Goal: Task Accomplishment & Management: Contribute content

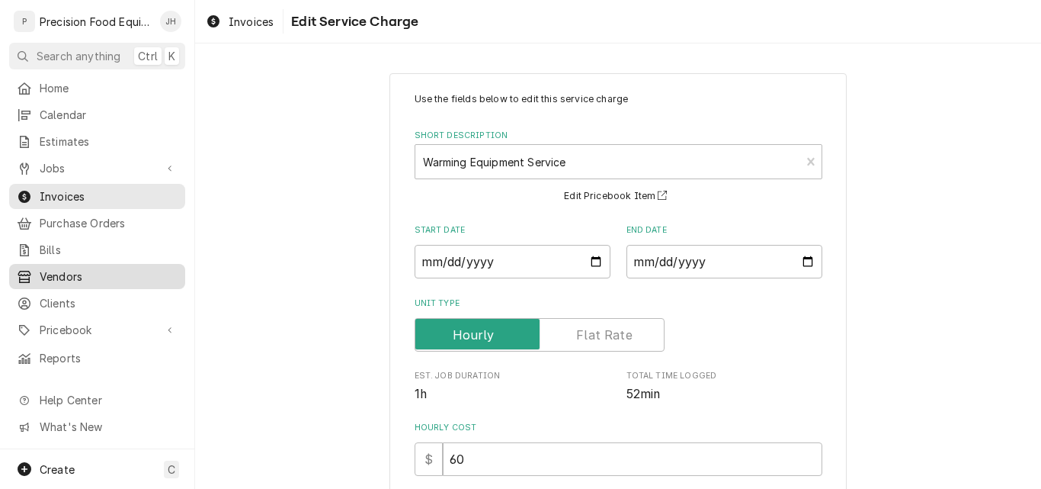
scroll to position [305, 0]
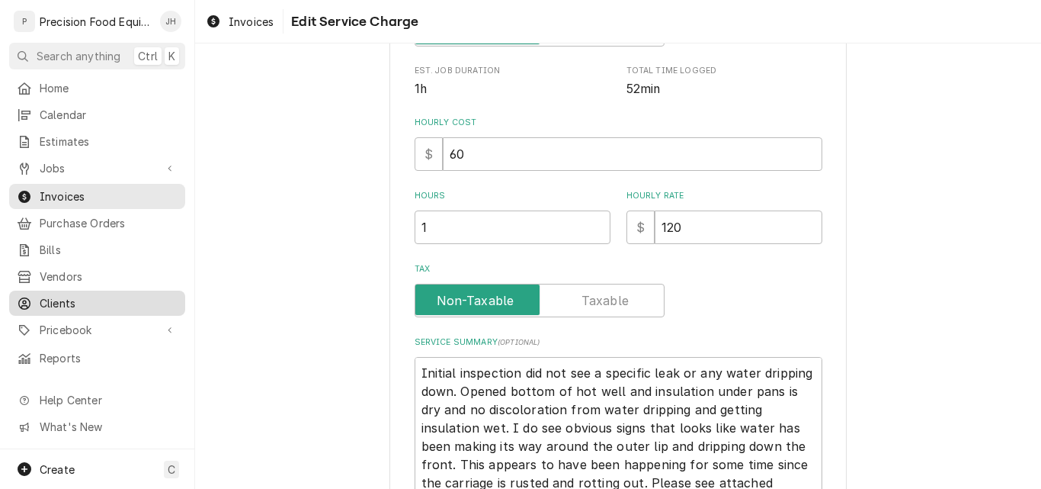
click at [64, 298] on span "Clients" at bounding box center [109, 303] width 138 height 16
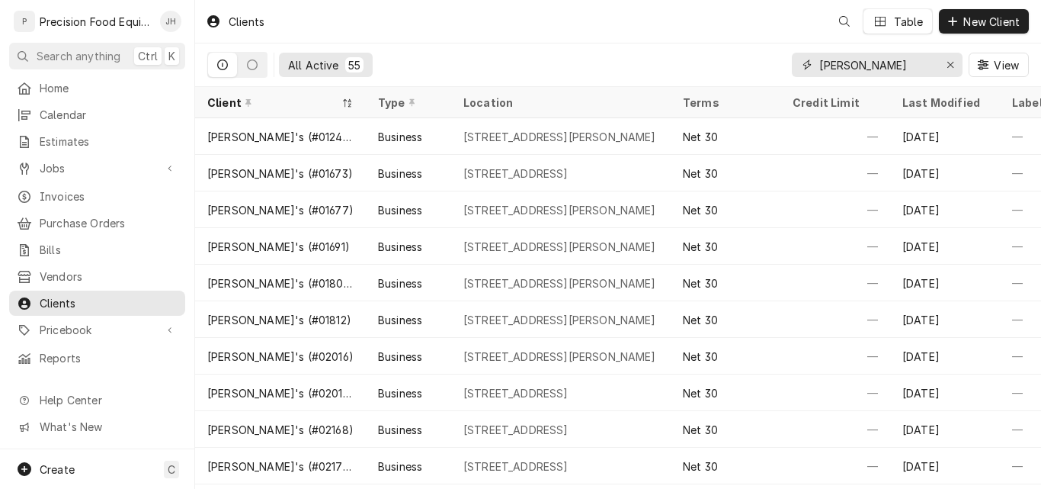
drag, startPoint x: 882, startPoint y: 63, endPoint x: 696, endPoint y: 66, distance: 186.0
click at [696, 66] on div "All Active 55 wendy View" at bounding box center [618, 64] width 822 height 43
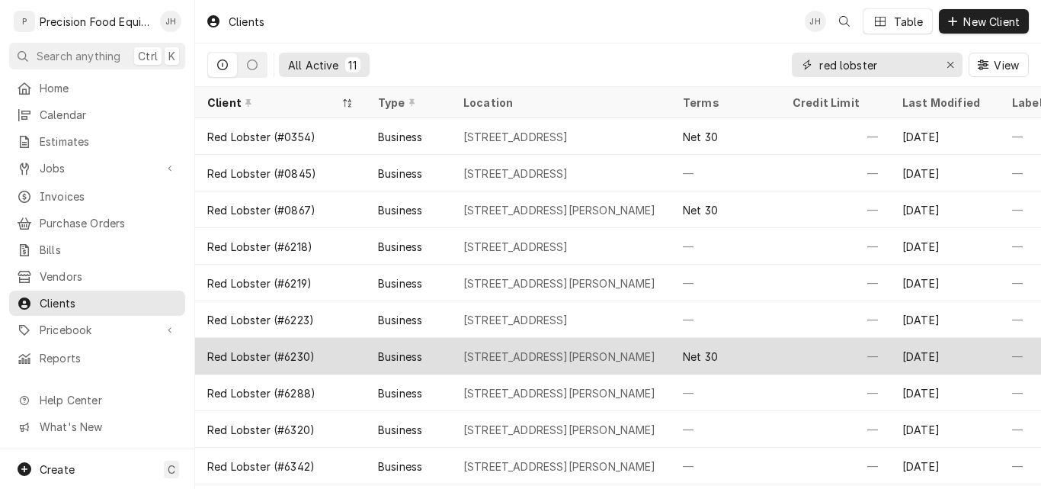
scroll to position [41, 0]
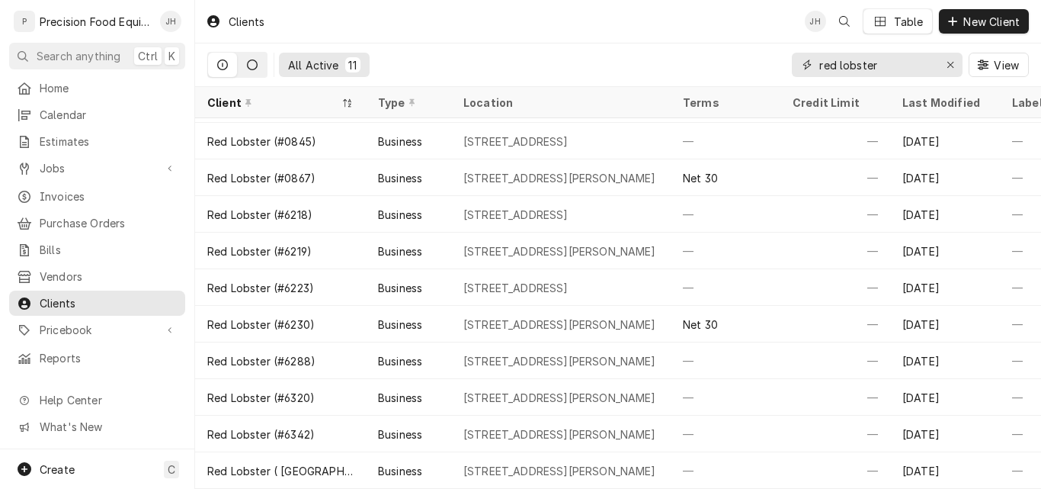
type input "red lobster"
click at [254, 63] on icon "Dynamic Content Wrapper" at bounding box center [252, 64] width 11 height 11
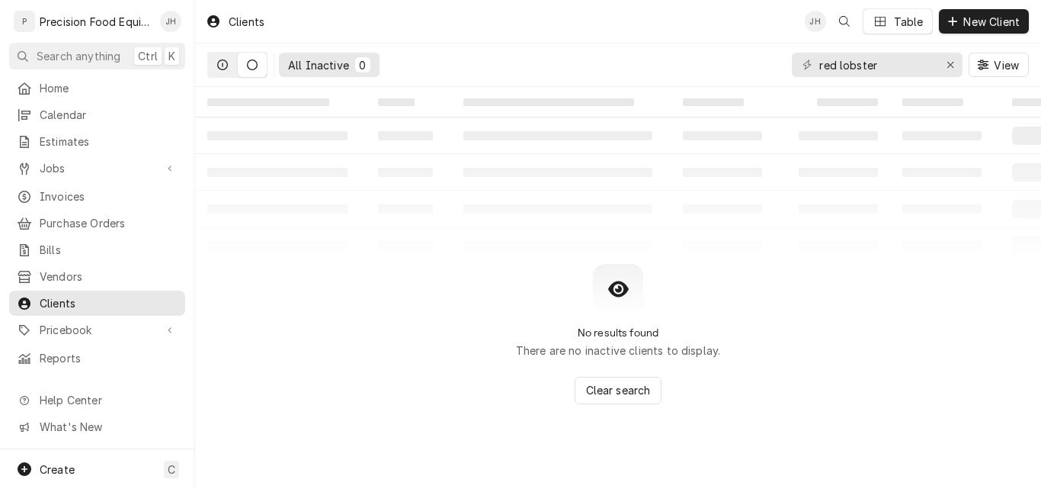
click at [218, 61] on icon "Dynamic Content Wrapper" at bounding box center [222, 64] width 11 height 11
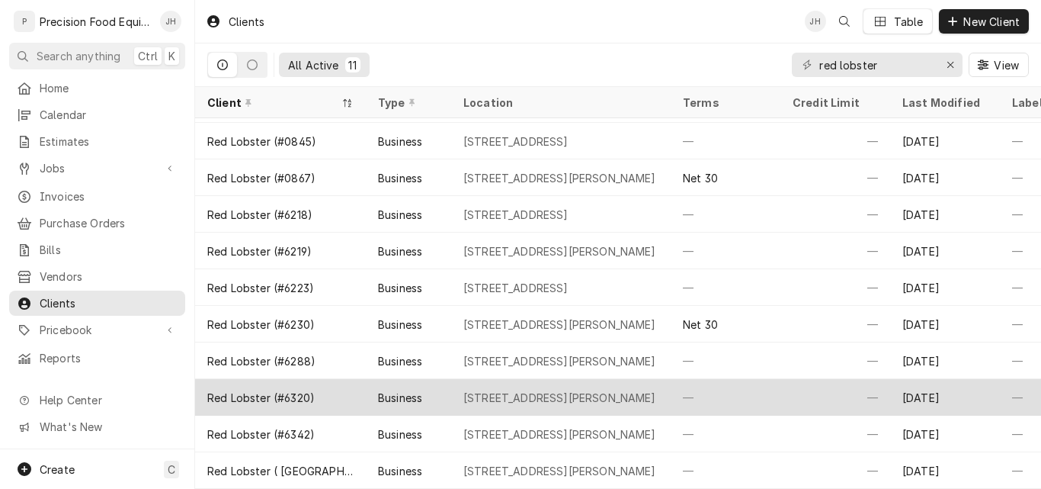
scroll to position [0, 0]
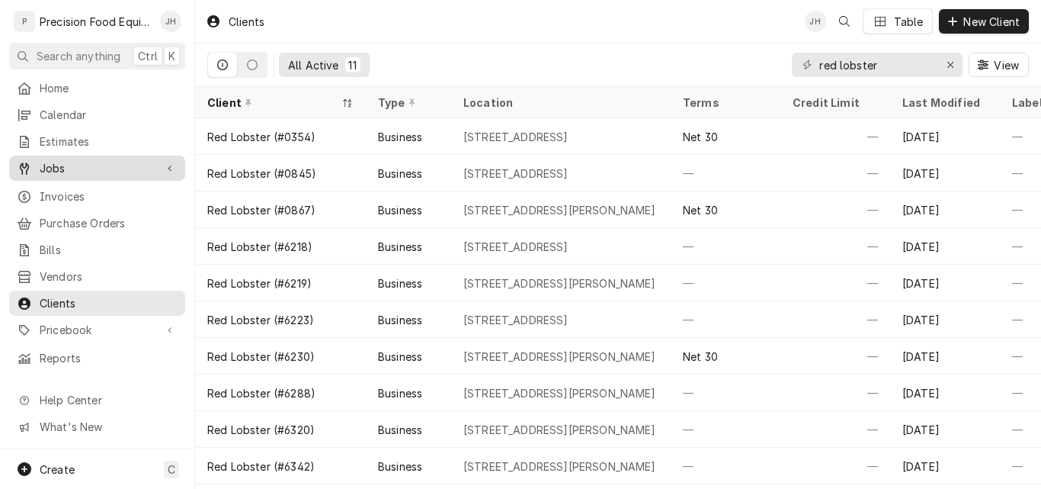
click at [65, 162] on span "Jobs" at bounding box center [97, 168] width 115 height 16
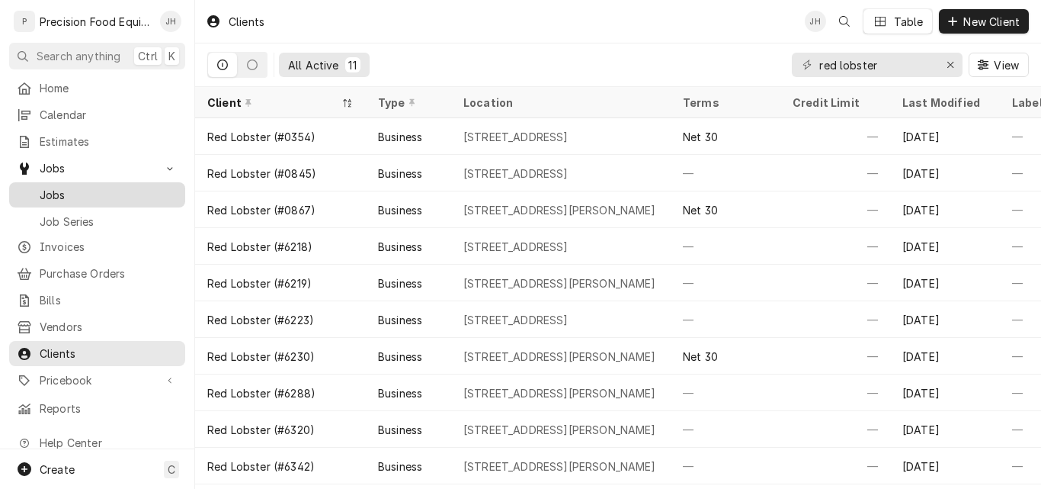
click at [75, 187] on span "Jobs" at bounding box center [109, 195] width 138 height 16
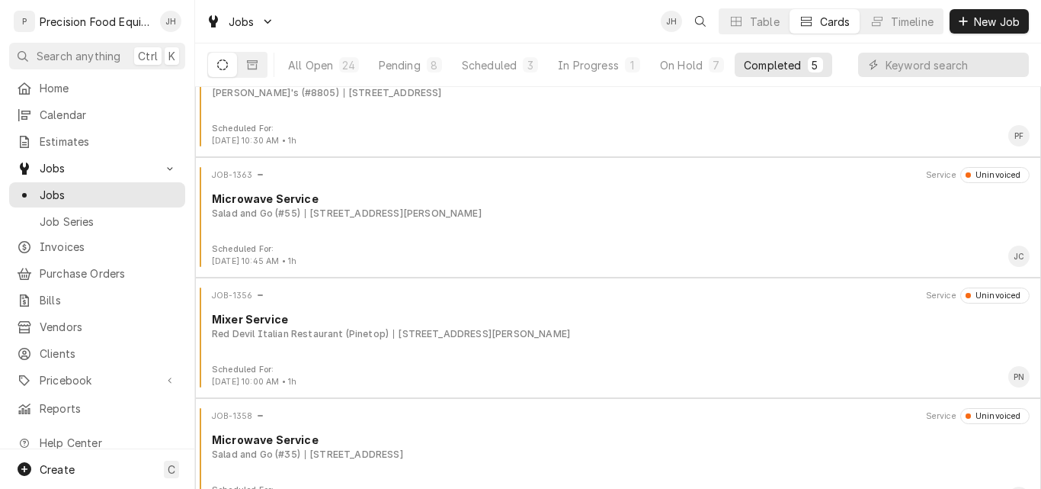
scroll to position [200, 0]
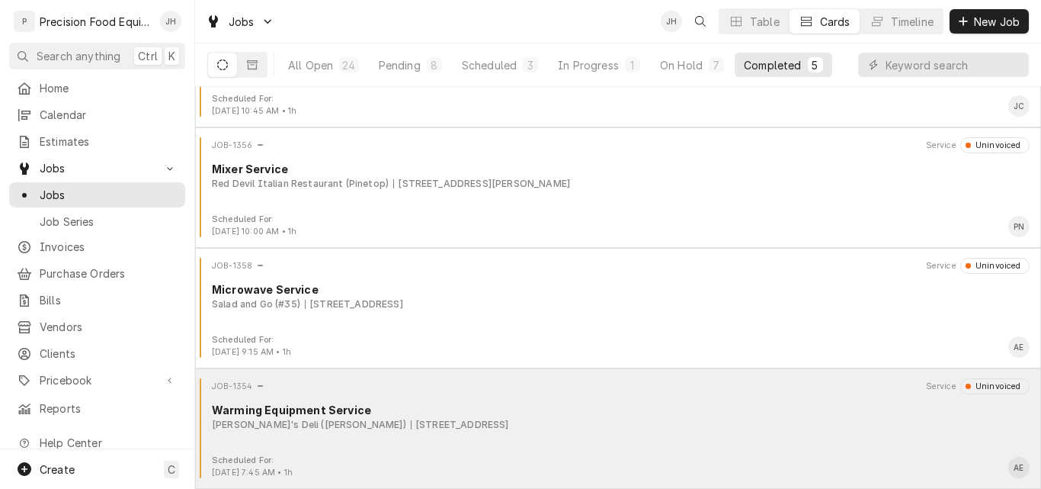
click at [611, 434] on div "JOB-1354 Service Uninvoiced Warming Equipment Service Jason's Deli (Gilbert) 10…" at bounding box center [618, 416] width 834 height 76
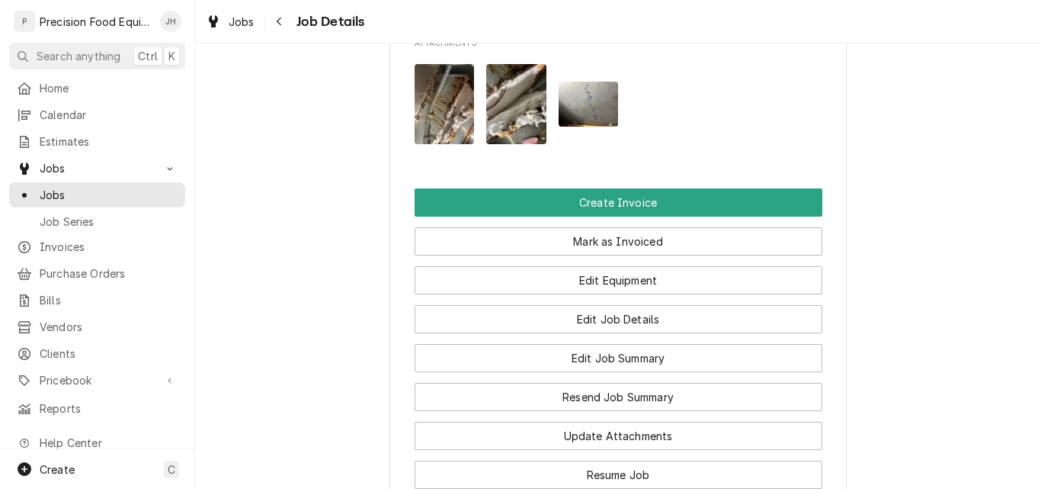
scroll to position [1296, 0]
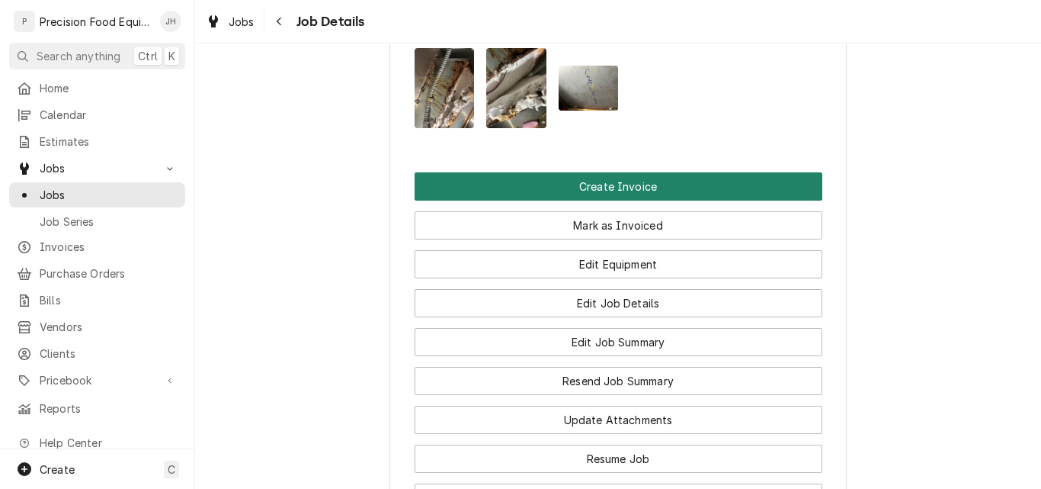
click at [628, 172] on button "Create Invoice" at bounding box center [619, 186] width 408 height 28
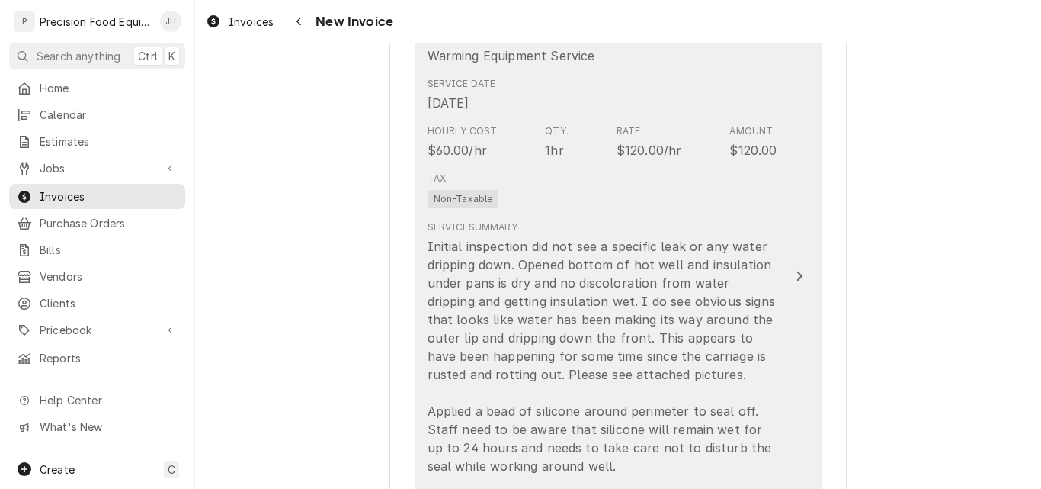
scroll to position [863, 0]
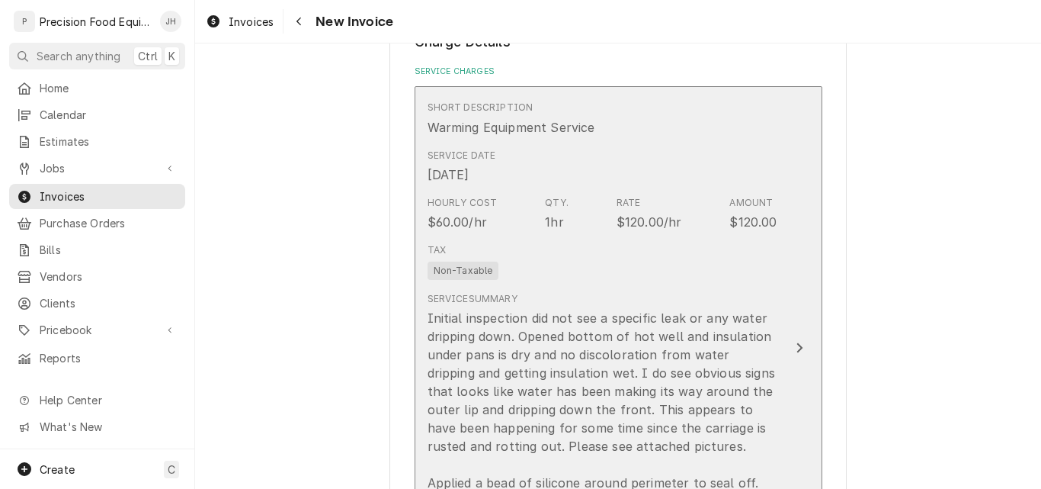
click at [637, 287] on div "Service Summary Initial inspection did not see a specific leak or any water dri…" at bounding box center [603, 419] width 350 height 267
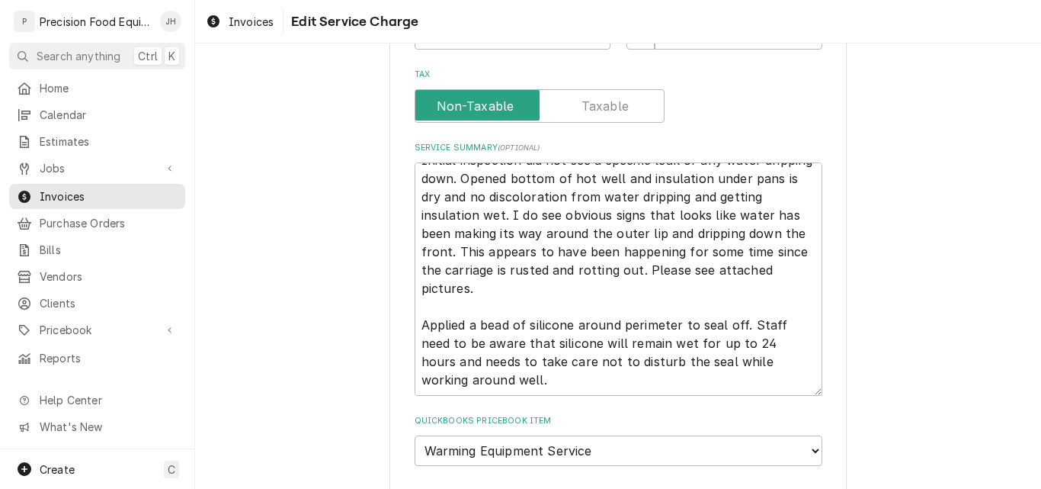
scroll to position [608, 0]
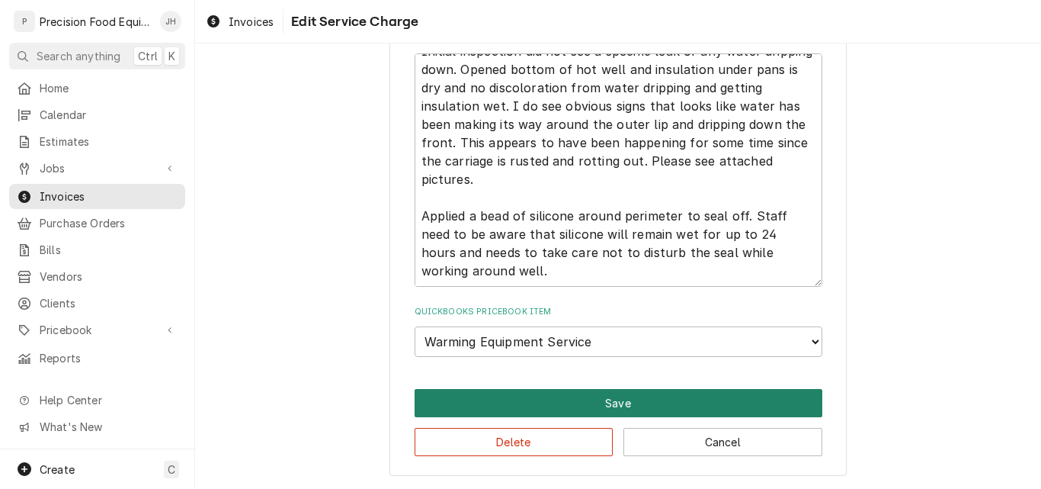
click at [646, 393] on button "Save" at bounding box center [619, 403] width 408 height 28
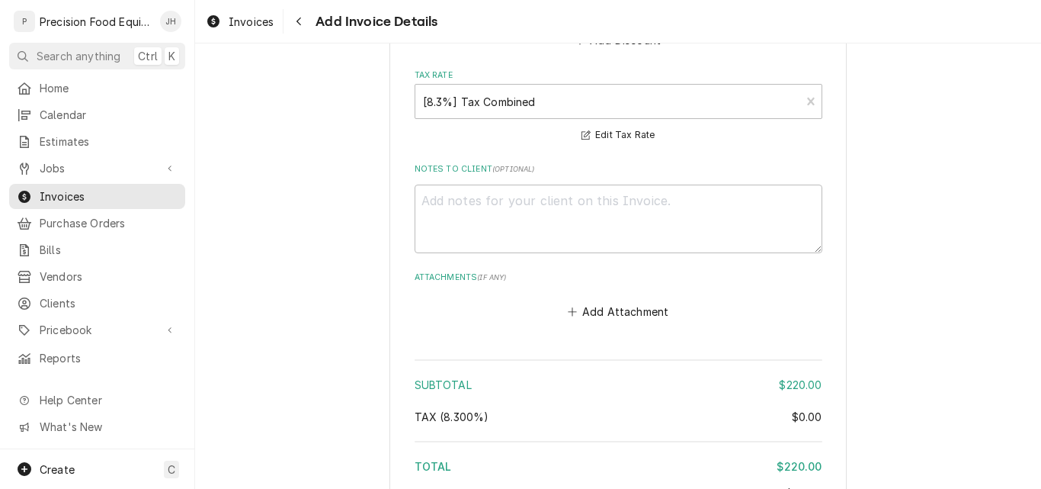
scroll to position [2064, 0]
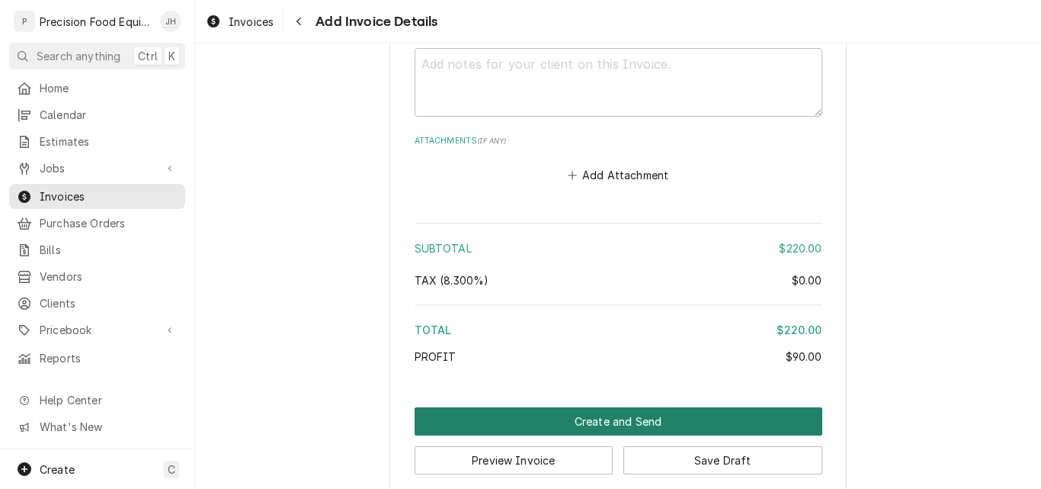
click at [617, 421] on button "Create and Send" at bounding box center [619, 421] width 408 height 28
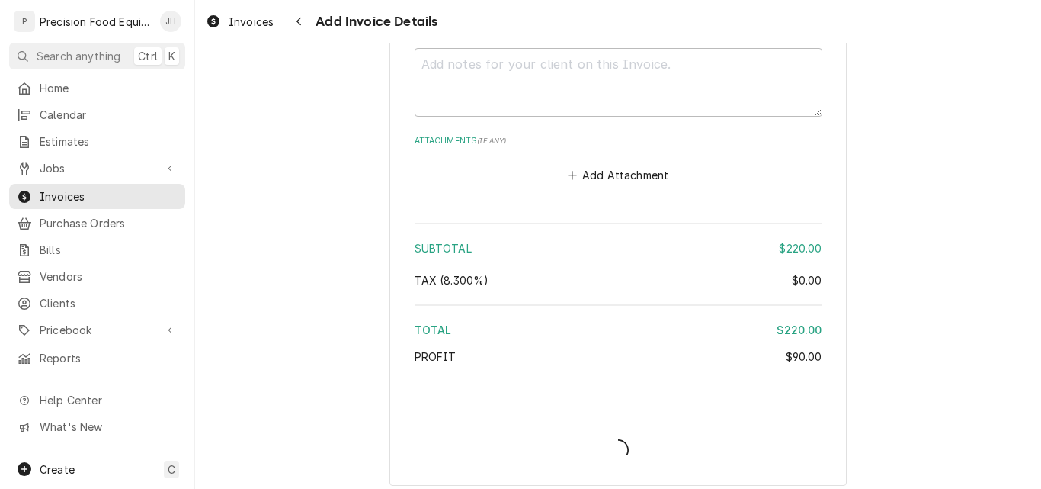
type textarea "x"
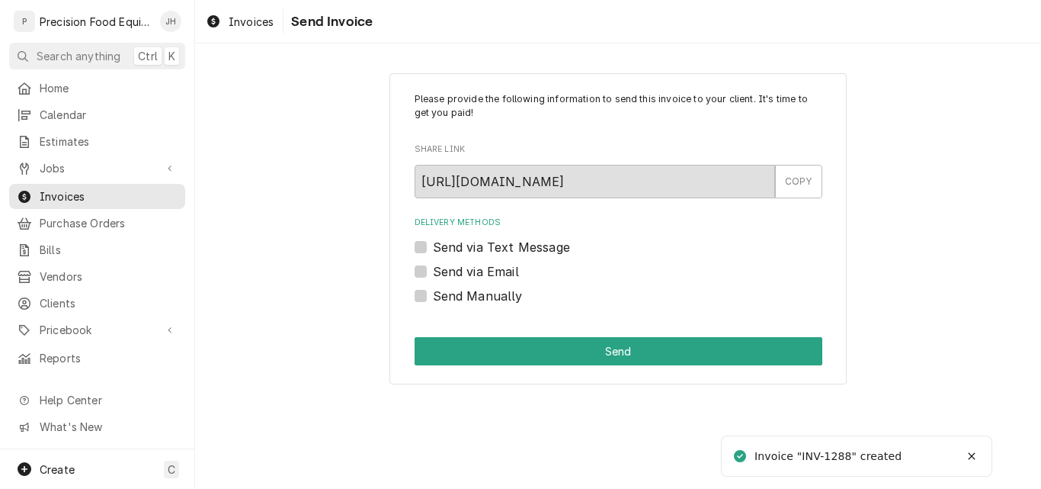
click at [476, 268] on label "Send via Email" at bounding box center [476, 271] width 86 height 18
click at [476, 268] on input "Send via Email" at bounding box center [637, 279] width 408 height 34
checkbox input "true"
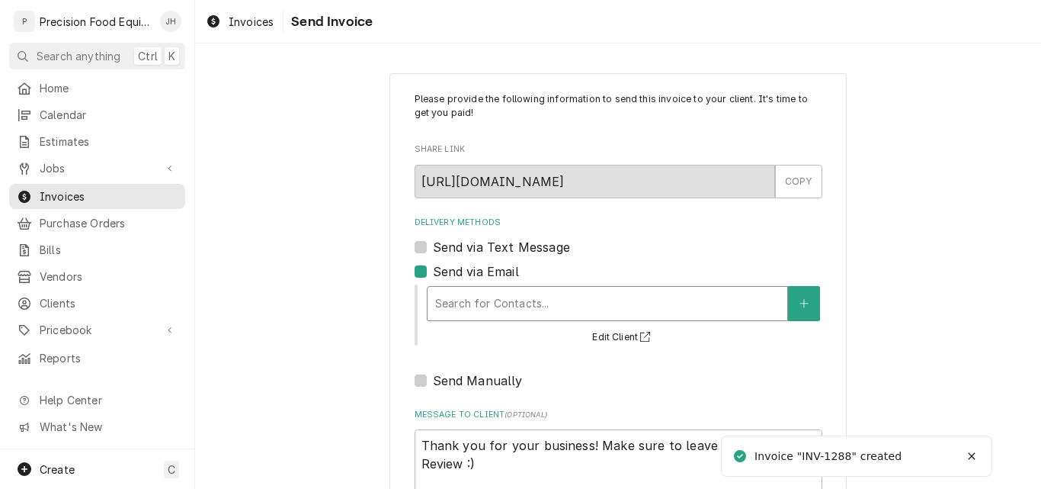
click at [447, 300] on div "Delivery Methods" at bounding box center [607, 303] width 345 height 27
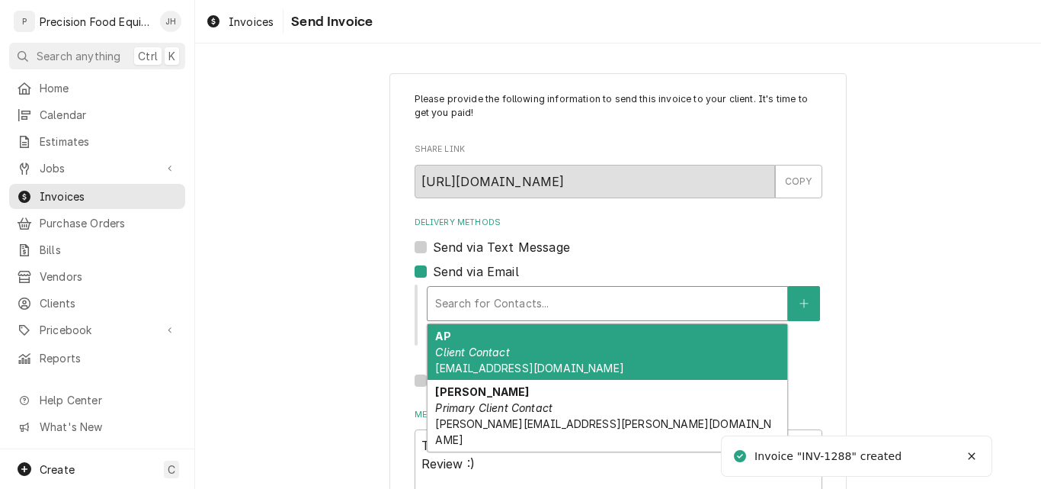
click at [463, 353] on em "Client Contact" at bounding box center [472, 351] width 74 height 13
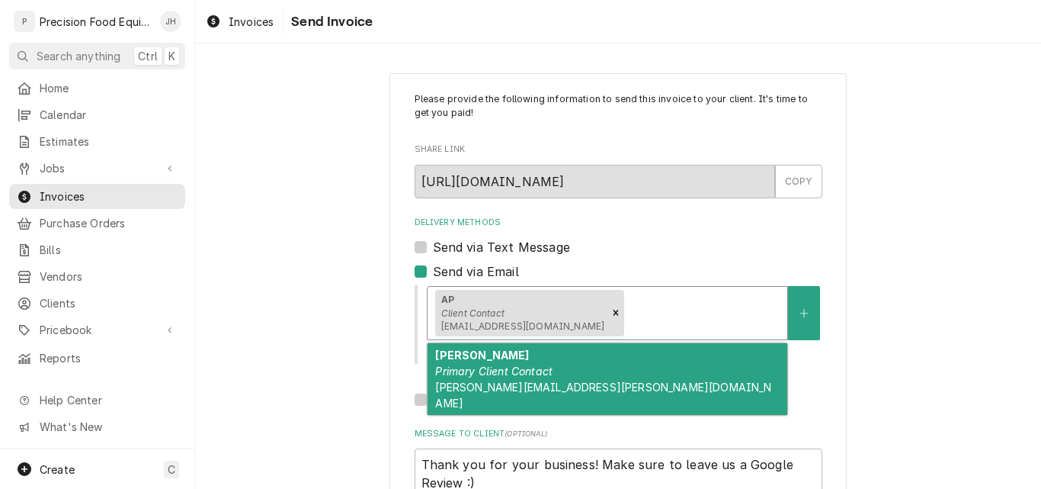
click at [627, 309] on div "Delivery Methods" at bounding box center [703, 312] width 152 height 27
click at [569, 380] on span "matt.morales@jasonsdeli.com" at bounding box center [603, 394] width 336 height 29
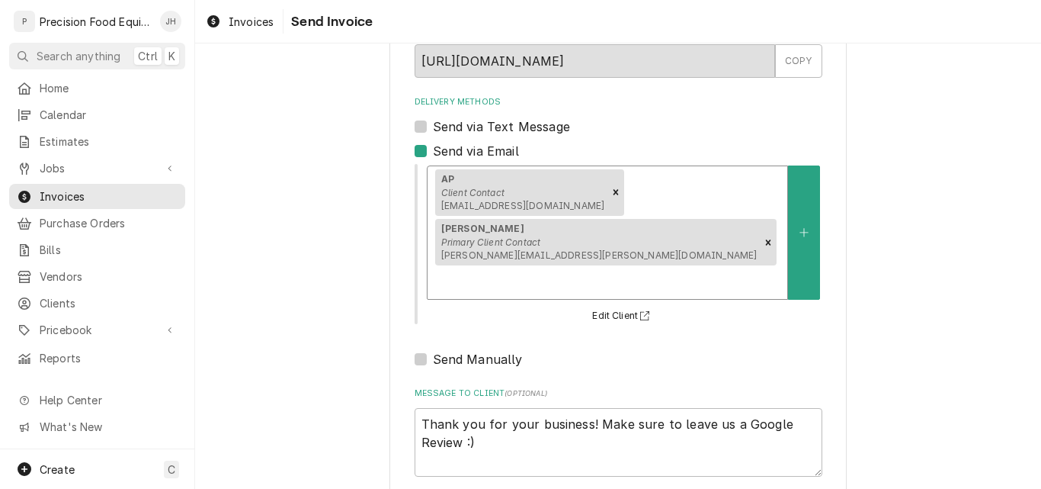
scroll to position [121, 0]
type textarea "x"
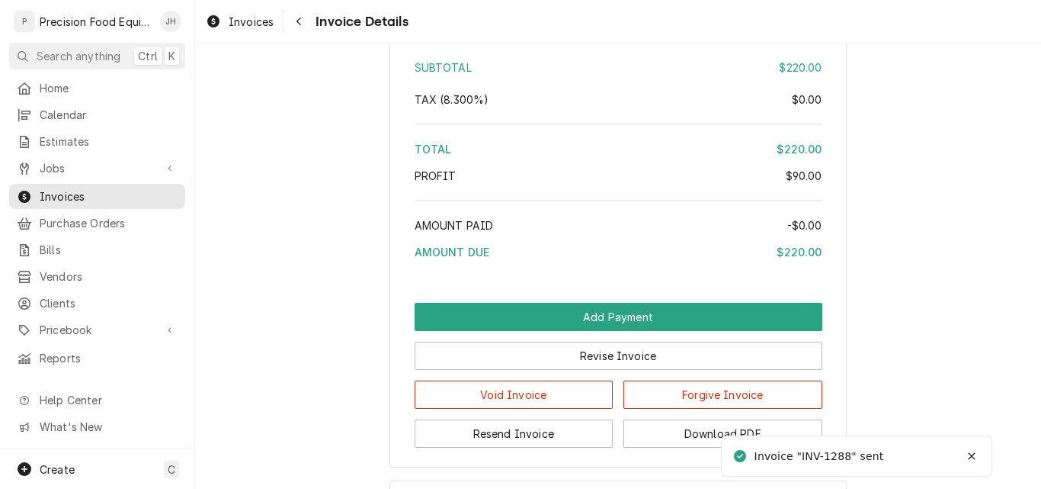
scroll to position [1753, 0]
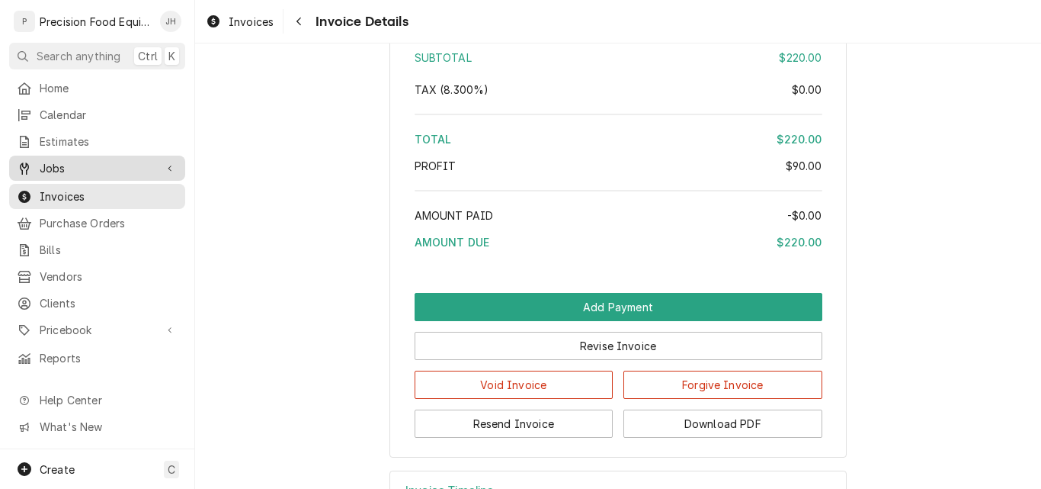
click at [70, 164] on span "Jobs" at bounding box center [97, 168] width 115 height 16
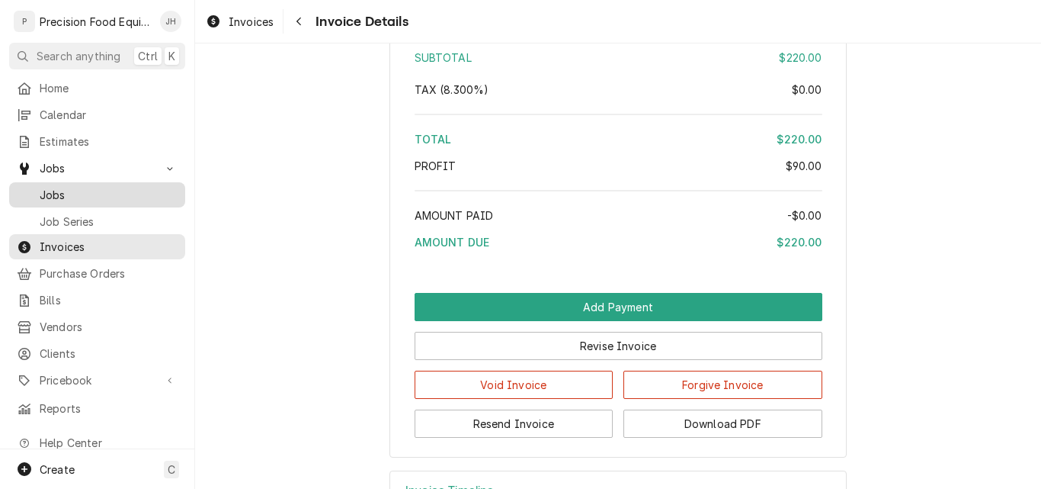
click at [69, 191] on span "Jobs" at bounding box center [109, 195] width 138 height 16
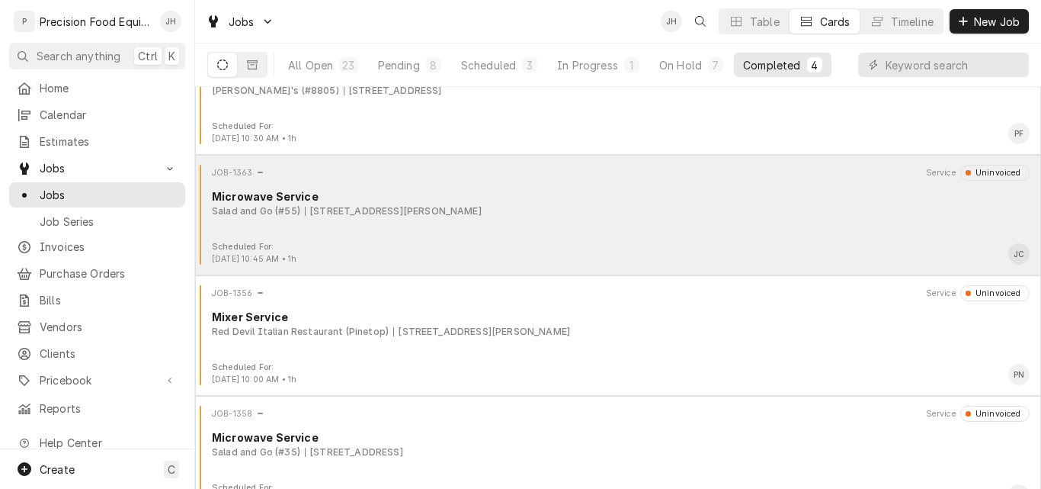
scroll to position [80, 0]
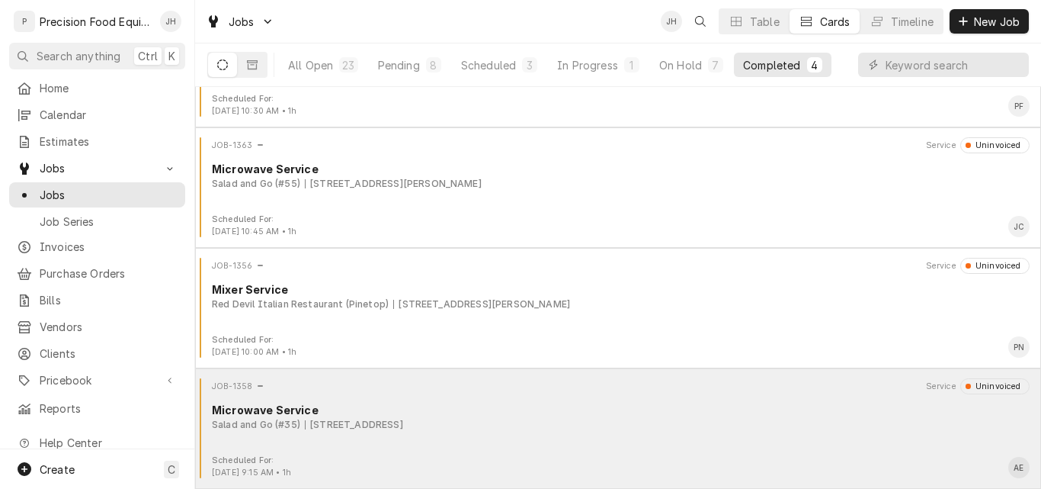
click at [650, 418] on div "Salad and Go (#35) [STREET_ADDRESS]" at bounding box center [621, 425] width 818 height 14
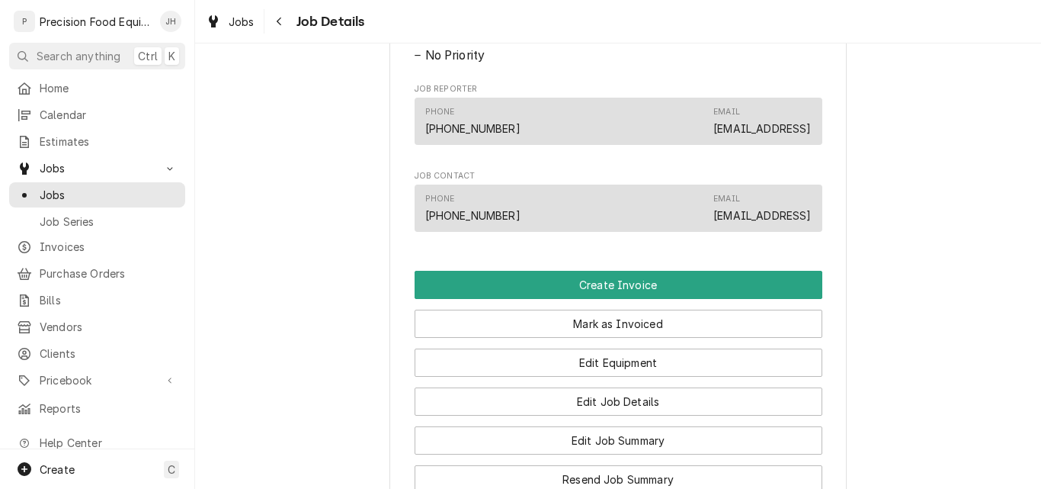
scroll to position [838, 0]
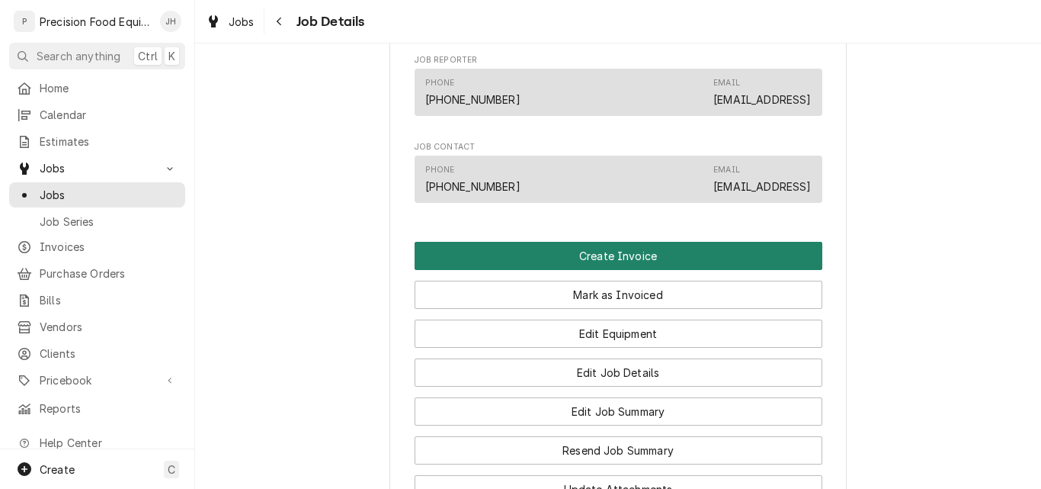
click at [652, 270] on button "Create Invoice" at bounding box center [619, 256] width 408 height 28
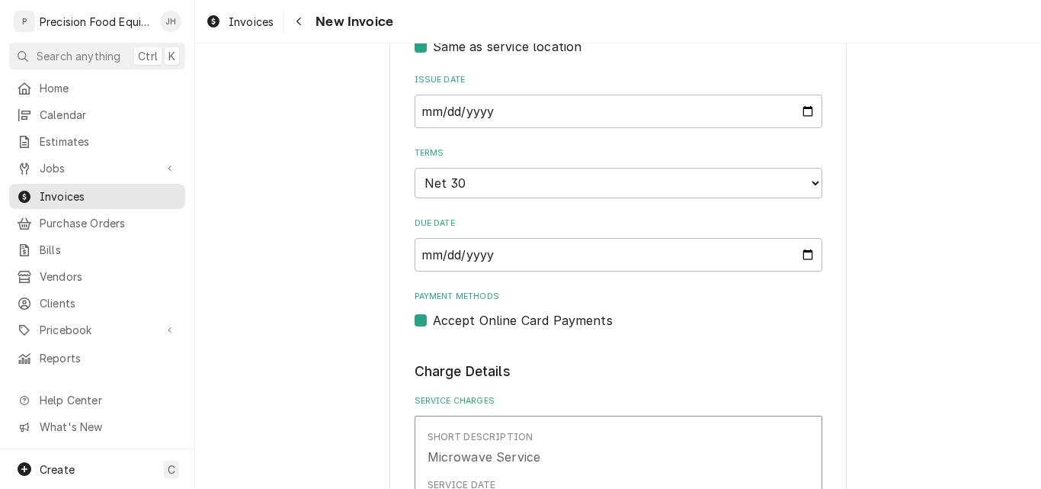
scroll to position [838, 0]
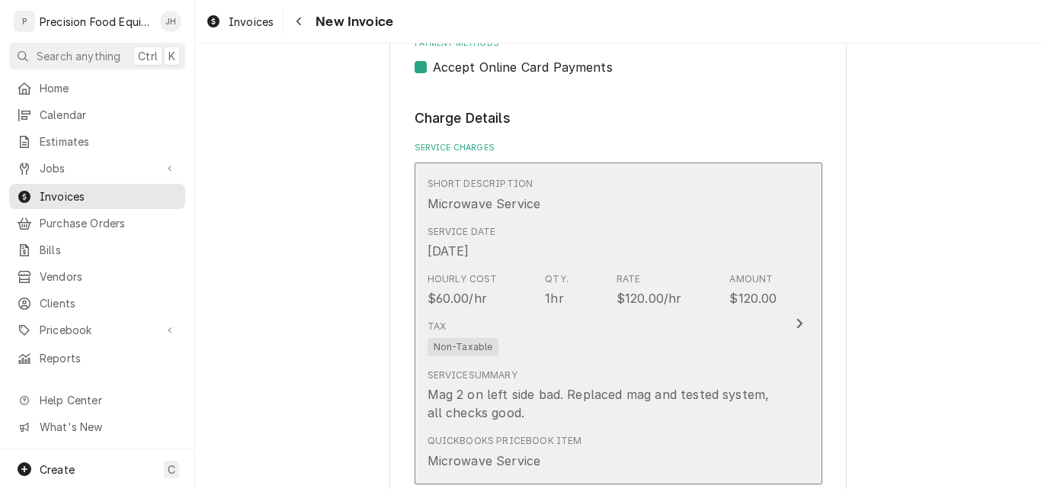
click at [659, 352] on div "Tax Non-Taxable" at bounding box center [603, 337] width 350 height 49
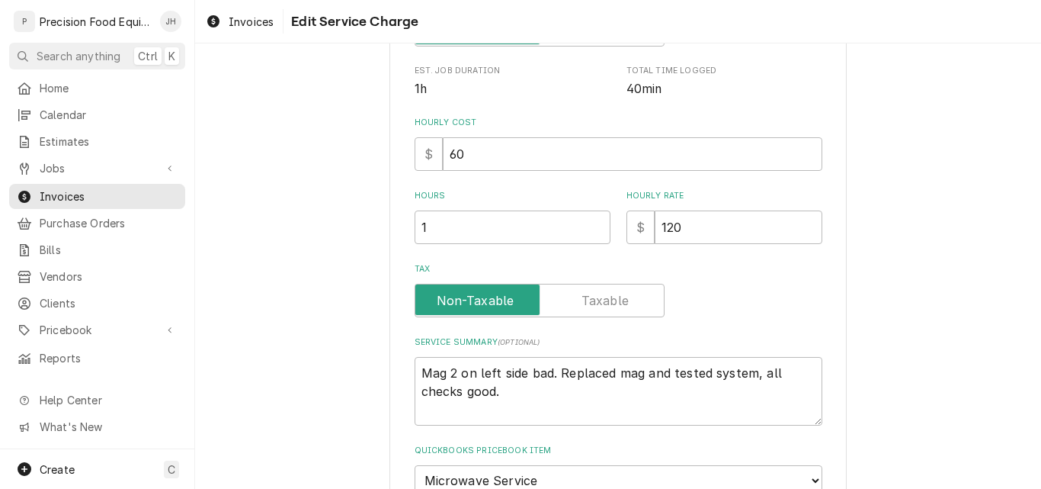
scroll to position [444, 0]
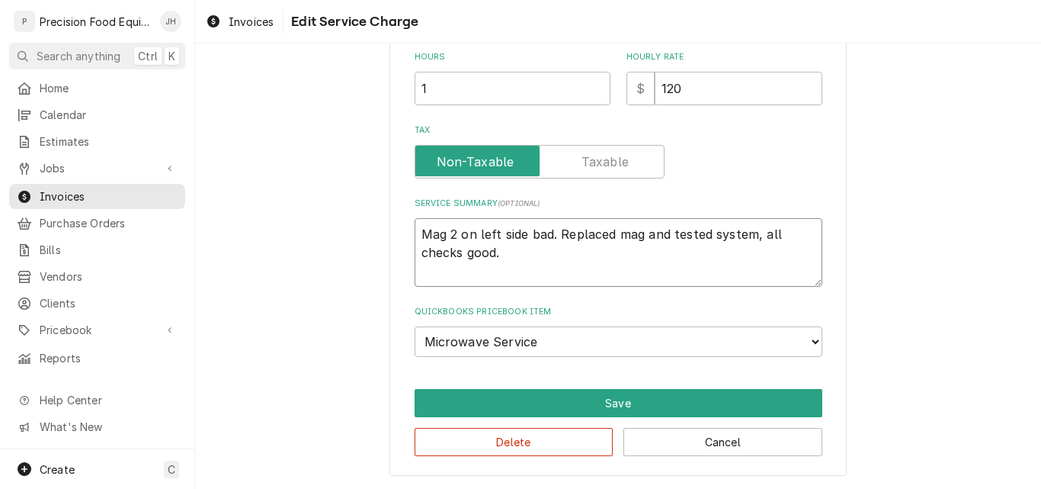
click at [443, 232] on textarea "Mag 2 on left side bad. Replaced mag and tested system, all checks good." at bounding box center [619, 252] width 408 height 69
type textarea "x"
type textarea "Mag #2 on left side bad. Replaced mag and tested system, all checks good."
click at [480, 236] on textarea "Mag #2 on left side bad. Replaced mag and tested system, all checks good." at bounding box center [619, 252] width 408 height 69
click at [463, 234] on textarea "Mag #2 on left side bad. Replaced mag and tested system, all checks good." at bounding box center [619, 252] width 408 height 69
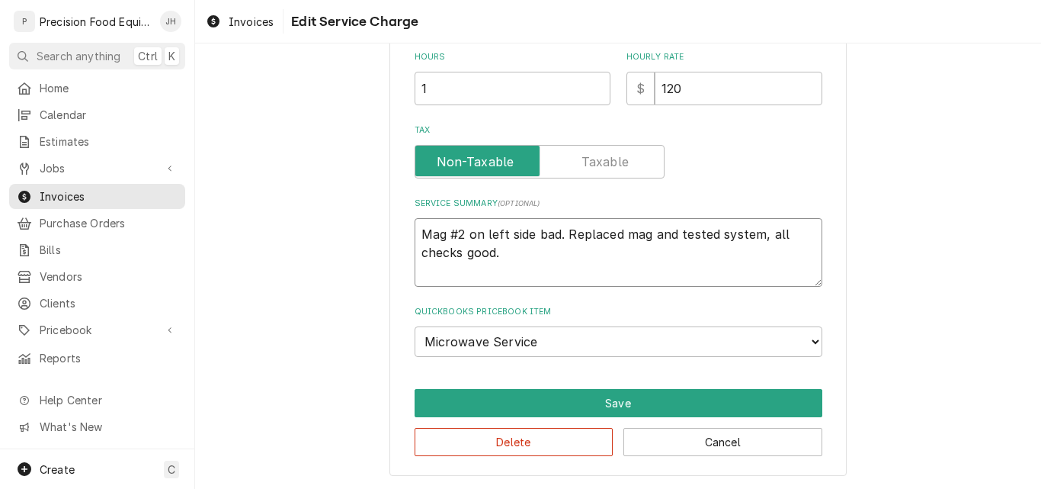
type textarea "x"
type textarea "Mag #2 (on left side bad. Replaced mag and tested system, all checks good."
type textarea "x"
type textarea "Mag #2 (on left side) bad. Replaced mag and tested system, all checks good."
type textarea "x"
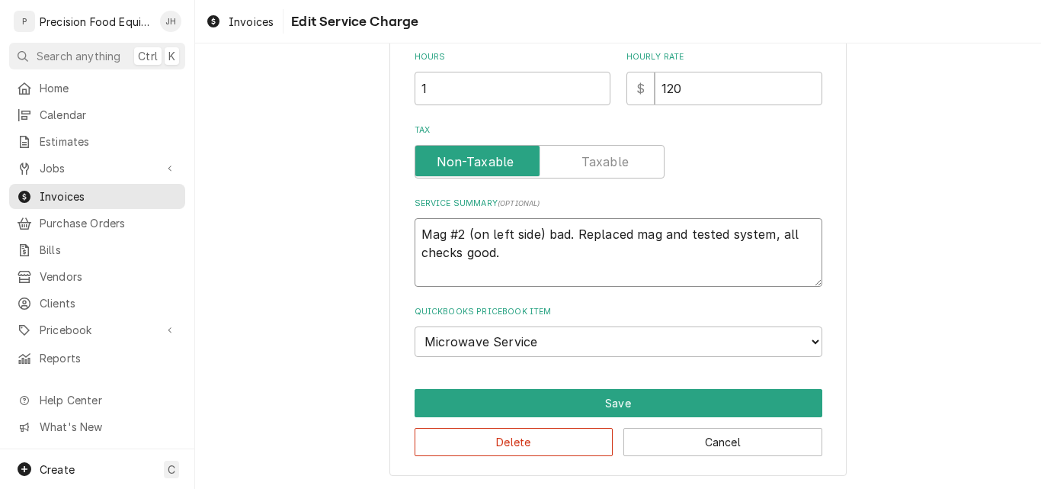
type textarea "DMag #2 (on left side) bad. Replaced mag and tested system, all checks good."
type textarea "x"
type textarea "DiMag #2 (on left side) bad. Replaced mag and tested system, all checks good."
type textarea "x"
type textarea "DiaMag #2 (on left side) bad. Replaced mag and tested system, all checks good."
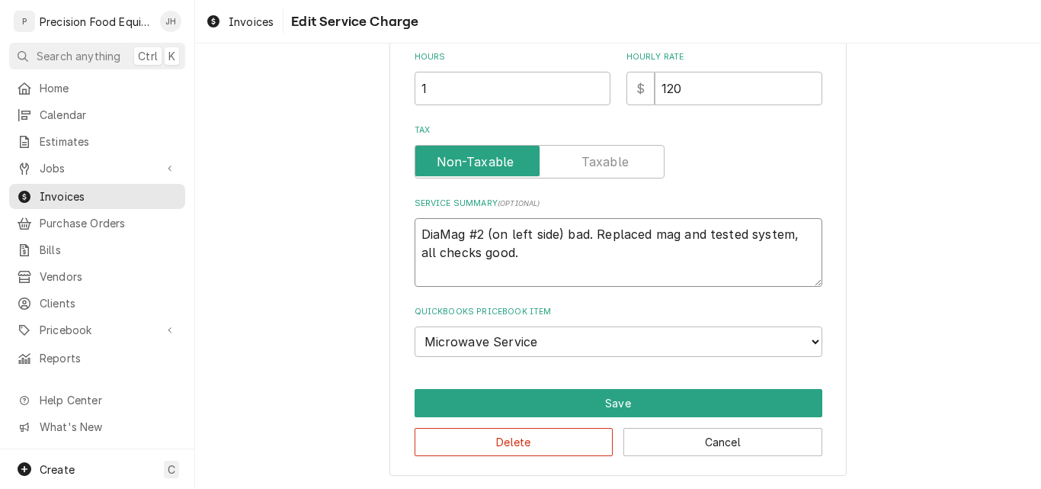
type textarea "x"
type textarea "DiagMag #2 (on left side) bad. Replaced mag and tested system, all checks good."
type textarea "x"
type textarea "DiagnMag #2 (on left side) bad. Replaced mag and tested system, all checks good."
type textarea "x"
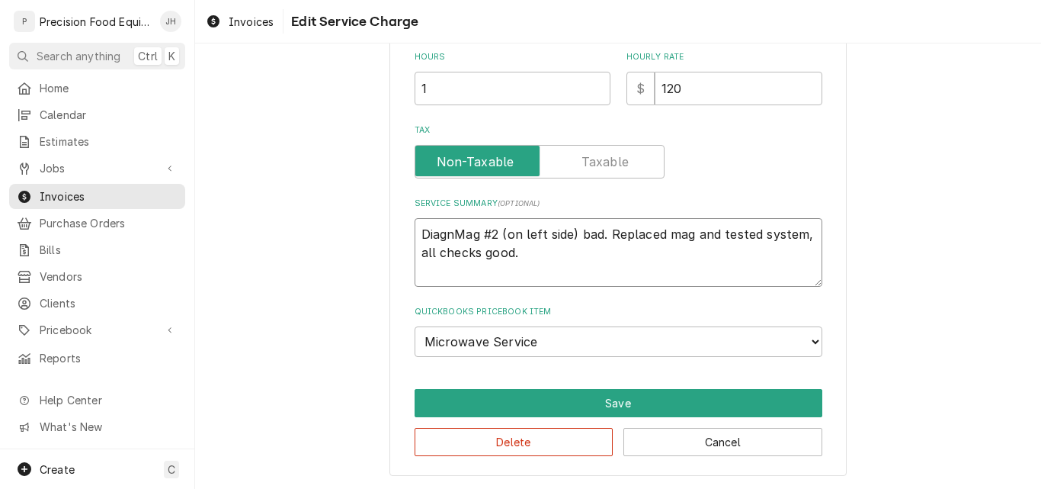
type textarea "DiagnoMag #2 (on left side) bad. Replaced mag and tested system, all checks goo…"
type textarea "x"
type textarea "DiagnosMag #2 (on left side) bad. Replaced mag and tested system, all checks go…"
type textarea "x"
type textarea "DiagnostMag #2 (on left side) bad. Replaced mag and tested system, all checks g…"
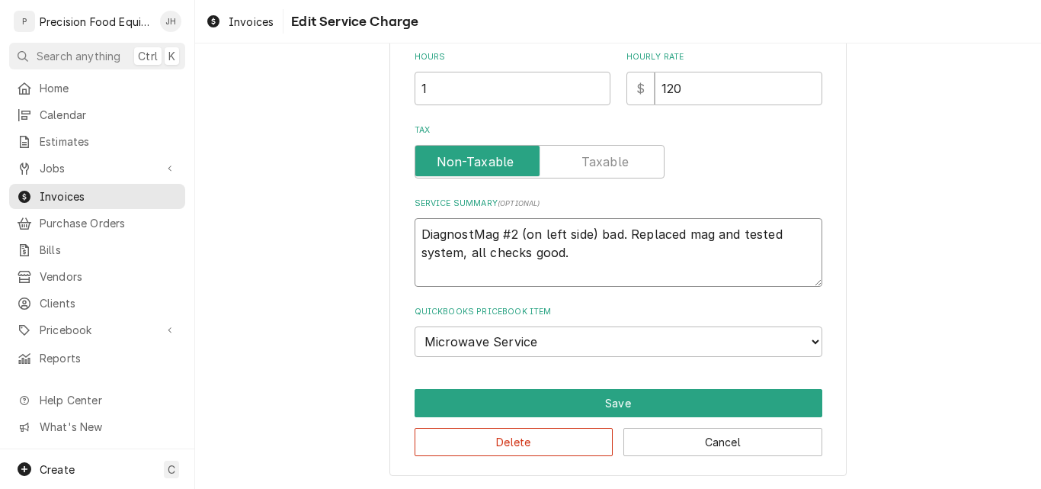
type textarea "x"
type textarea "DiagnostiMag #2 (on left side) bad. Replaced mag and tested system, all checks …"
type textarea "x"
type textarea "DiagnosticMag #2 (on left side) bad. Replaced mag and tested system, all checks…"
type textarea "x"
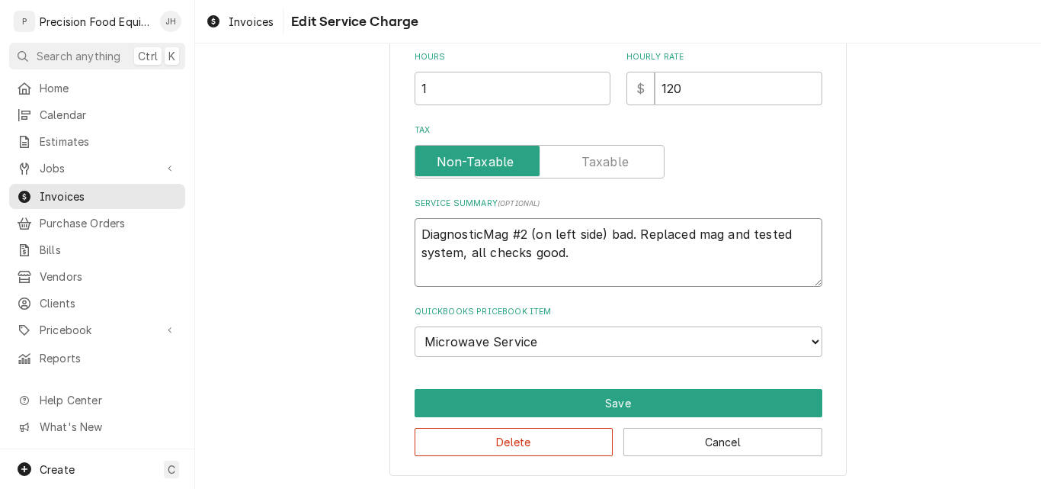
type textarea "DiagnosticsMag #2 (on left side) bad. Replaced mag and tested system, all check…"
type textarea "x"
type textarea "Diagnostics Mag #2 (on left side) bad. Replaced mag and tested system, all chec…"
type textarea "x"
type textarea "Diagnostics fMag #2 (on left side) bad. Replaced mag and tested system, all che…"
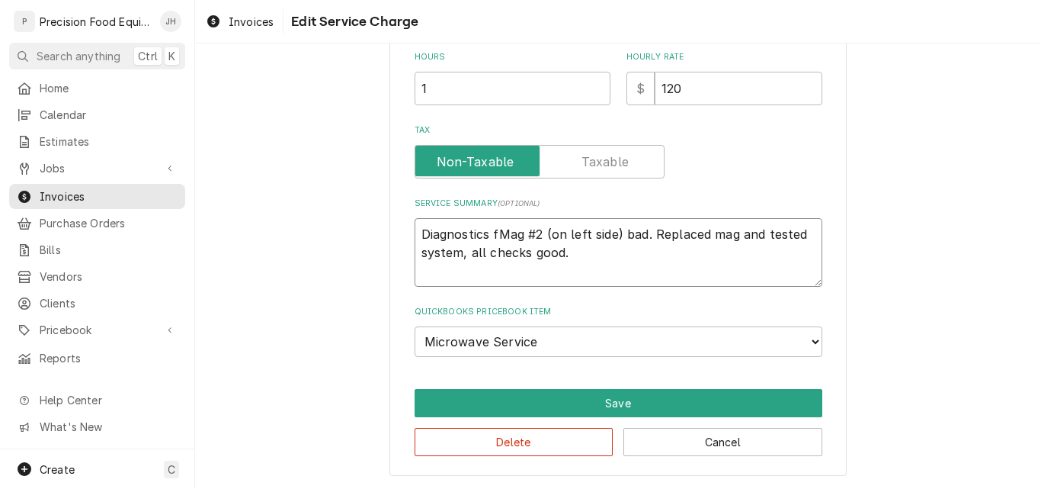
type textarea "x"
type textarea "Diagnostics foMag #2 (on left side) bad. Replaced mag and tested system, all ch…"
type textarea "x"
type textarea "Diagnostics fouMag #2 (on left side) bad. Replaced mag and tested system, all c…"
type textarea "x"
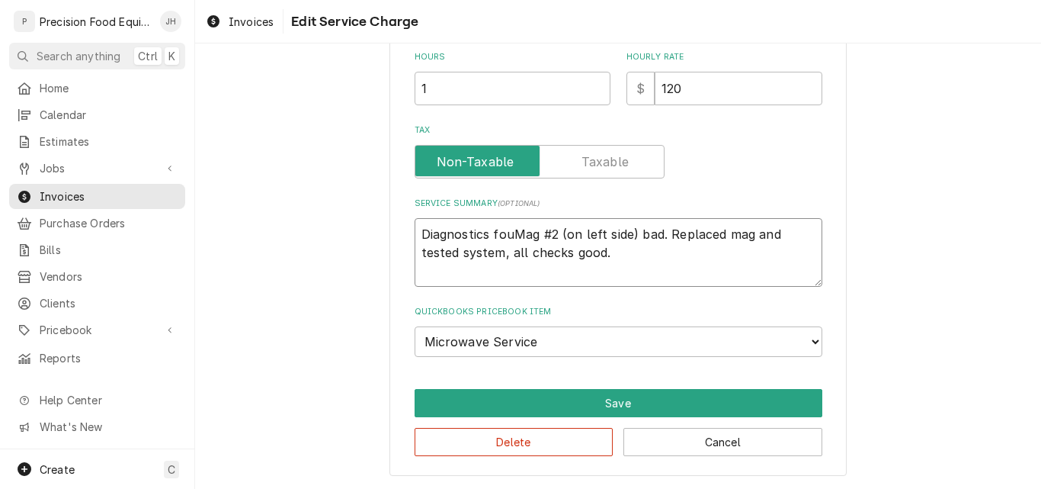
type textarea "Diagnostics founMag #2 (on left side) bad. Replaced mag and tested system, all …"
type textarea "x"
type textarea "Diagnostics foundMag #2 (on left side) bad. Replaced mag and tested system, all…"
type textarea "x"
type textarea "Diagnostics found Mag #2 (on left side) bad. Replaced mag and tested system, al…"
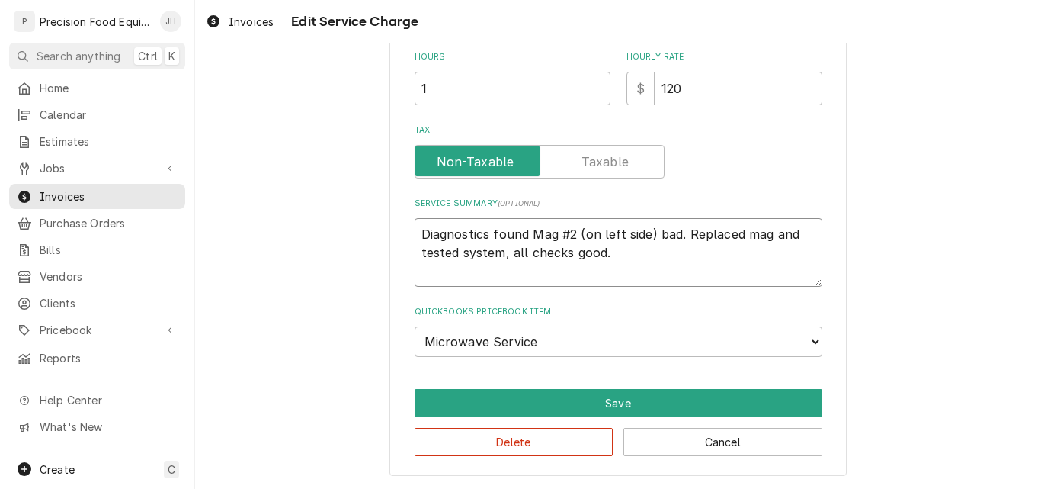
type textarea "x"
type textarea "Diagnostics found tMag #2 (on left side) bad. Replaced mag and tested system, a…"
type textarea "x"
type textarea "Diagnostics found thMag #2 (on left side) bad. Replaced mag and tested system, …"
type textarea "x"
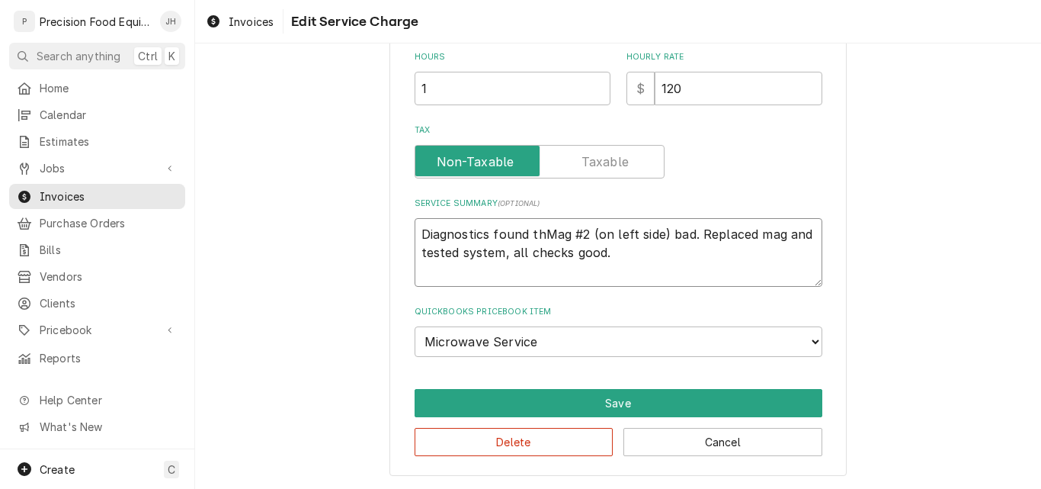
type textarea "Diagnostics found thaMag #2 (on left side) bad. Replaced mag and tested system,…"
type textarea "x"
type textarea "Diagnostics found thatMag #2 (on left side) bad. Replaced mag and tested system…"
type textarea "x"
type textarea "Diagnostics found that Mag #2 (on left side) bad. Replaced mag and tested syste…"
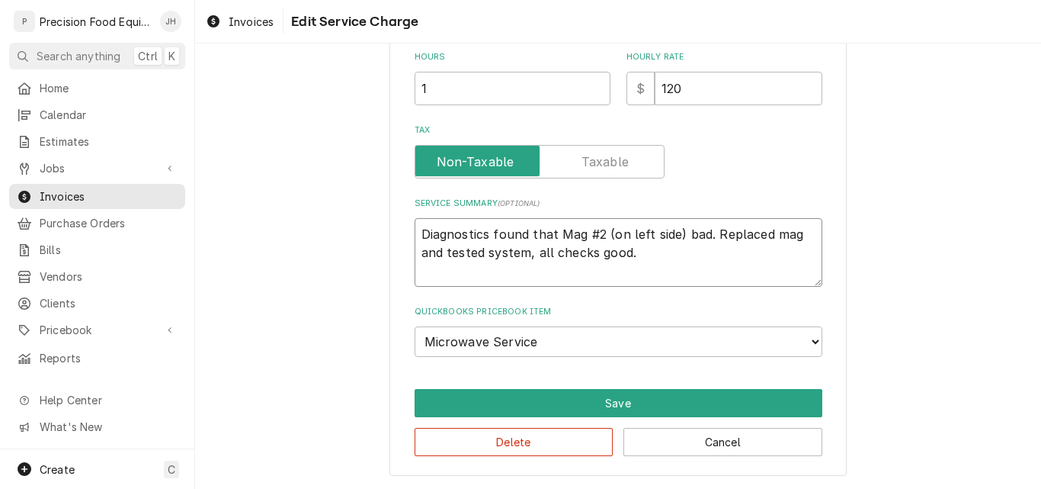
click at [674, 231] on textarea "Diagnostics found that Mag #2 (on left side) bad. Replaced mag and tested syste…" at bounding box center [619, 252] width 408 height 69
type textarea "x"
type textarea "Diagnostics found that Mag #2 (on left side) bad. Replaced mag and tested syste…"
type textarea "x"
type textarea "Diagnostics found that Mag #2 (on left side) i bad. Replaced mag and tested sys…"
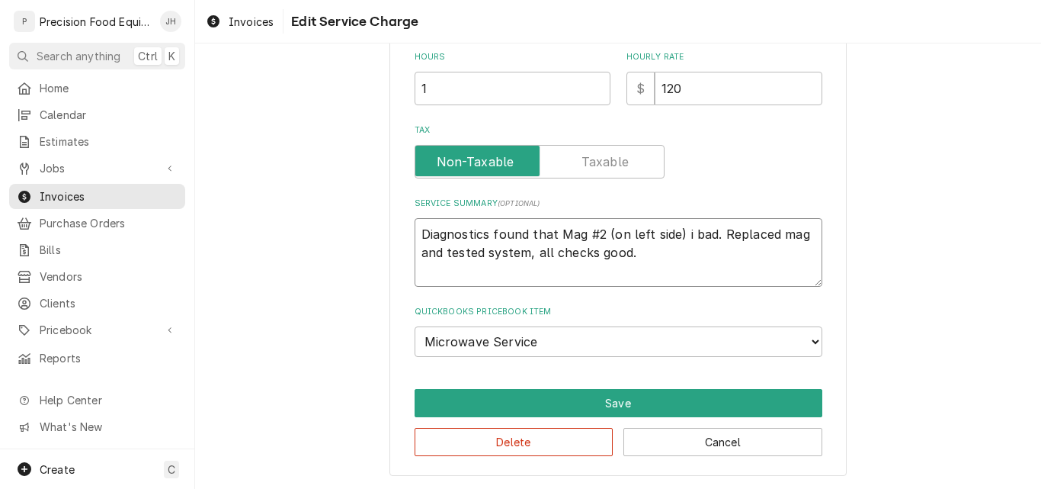
type textarea "x"
type textarea "Diagnostics found that Mag #2 (on left side) is bad. Replaced mag and tested sy…"
click at [802, 237] on textarea "Diagnostics found that Mag #2 (on left side) is bad. Replaced mag and tested sy…" at bounding box center [619, 252] width 408 height 69
type textarea "x"
type textarea "Diagnostics found that Mag #2 (on left side) is bad. Replaced magn and tested s…"
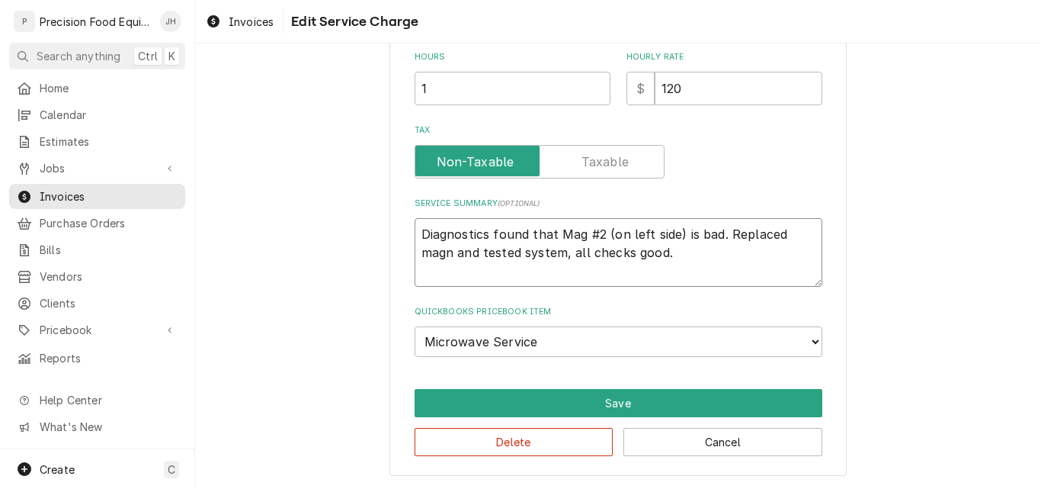
type textarea "x"
type textarea "Diagnostics found that Mag #2 (on left side) is bad. Replaced magne and tested …"
type textarea "x"
type textarea "Diagnostics found that Mag #2 (on left side) is bad. Replaced magnet and tested…"
type textarea "x"
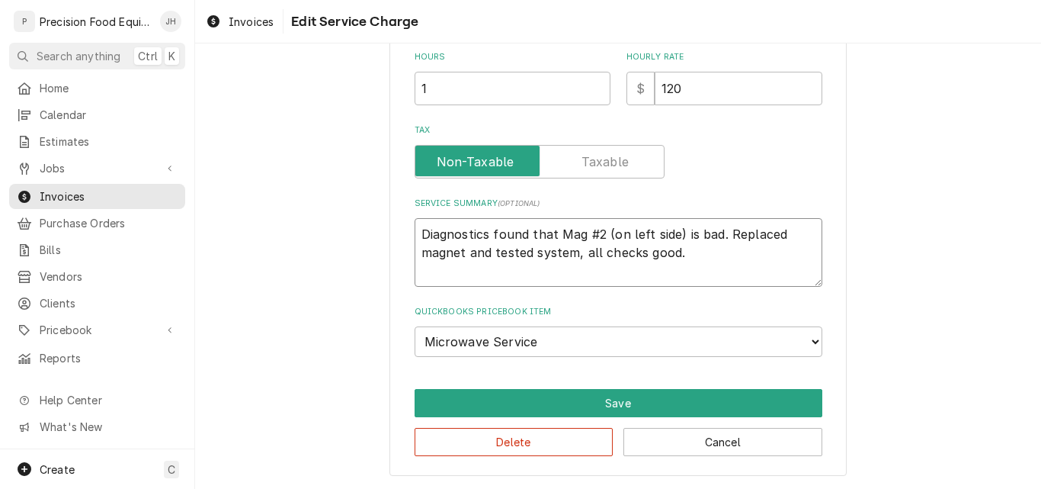
type textarea "Diagnostics found that Mag #2 (on left side) is bad. Replaced magnetr and teste…"
type textarea "x"
type textarea "Diagnostics found that Mag #2 (on left side) is bad. Replaced magnetro and test…"
type textarea "x"
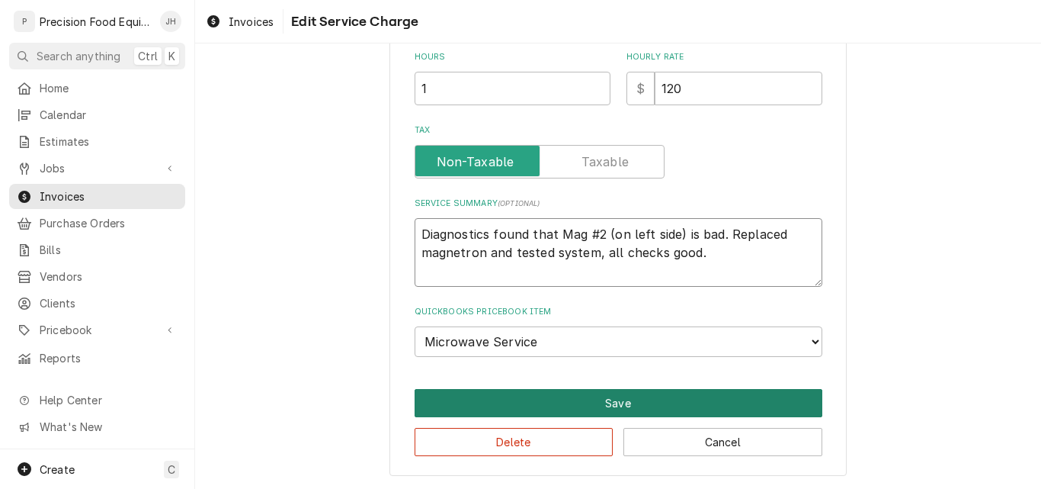
type textarea "Diagnostics found that Mag #2 (on left side) is bad. Replaced magnetron and tes…"
click at [595, 408] on button "Save" at bounding box center [619, 403] width 408 height 28
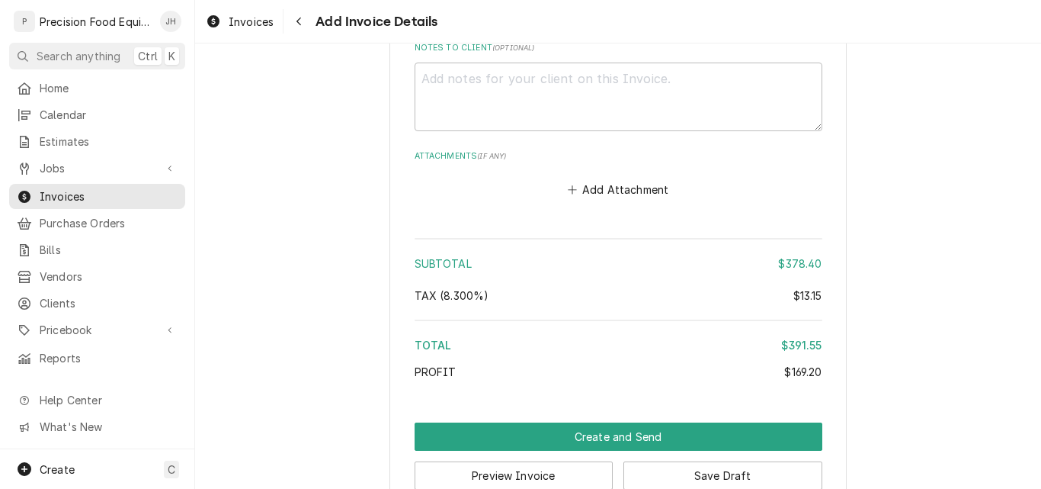
scroll to position [2268, 0]
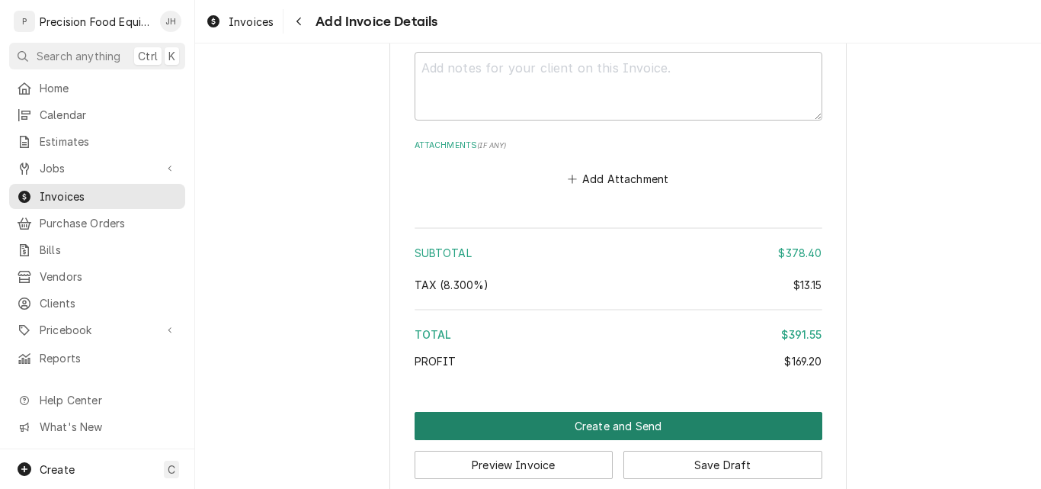
click at [585, 424] on button "Create and Send" at bounding box center [619, 426] width 408 height 28
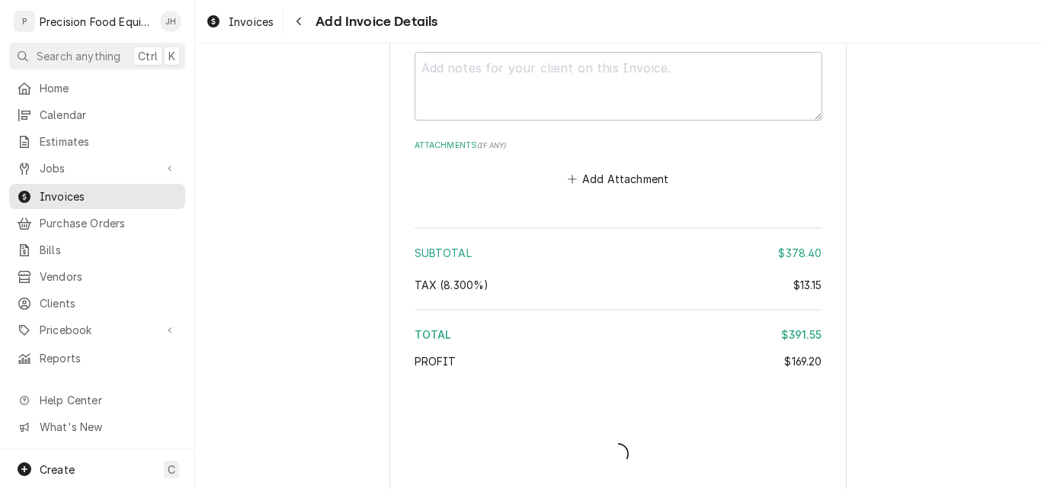
type textarea "x"
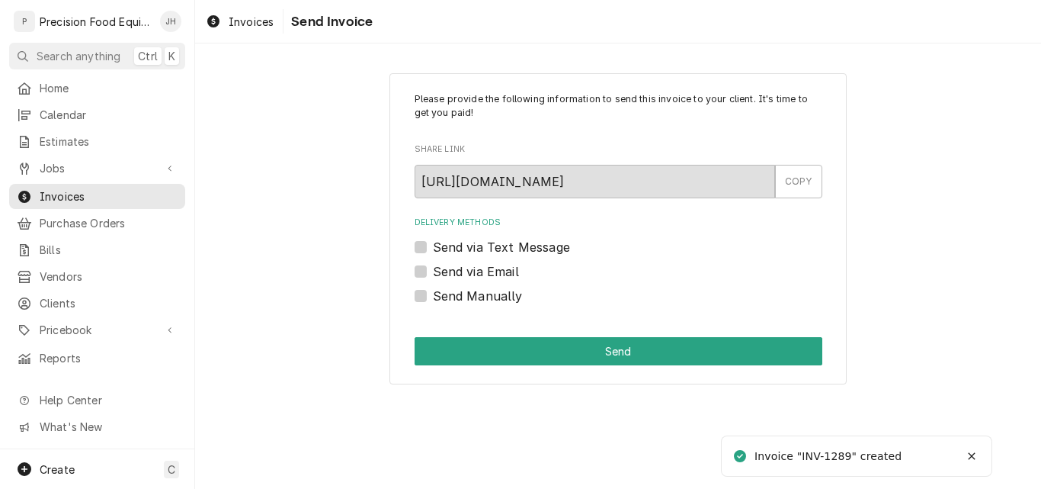
click at [509, 274] on label "Send via Email" at bounding box center [476, 271] width 86 height 18
click at [509, 274] on input "Send via Email" at bounding box center [637, 279] width 408 height 34
checkbox input "true"
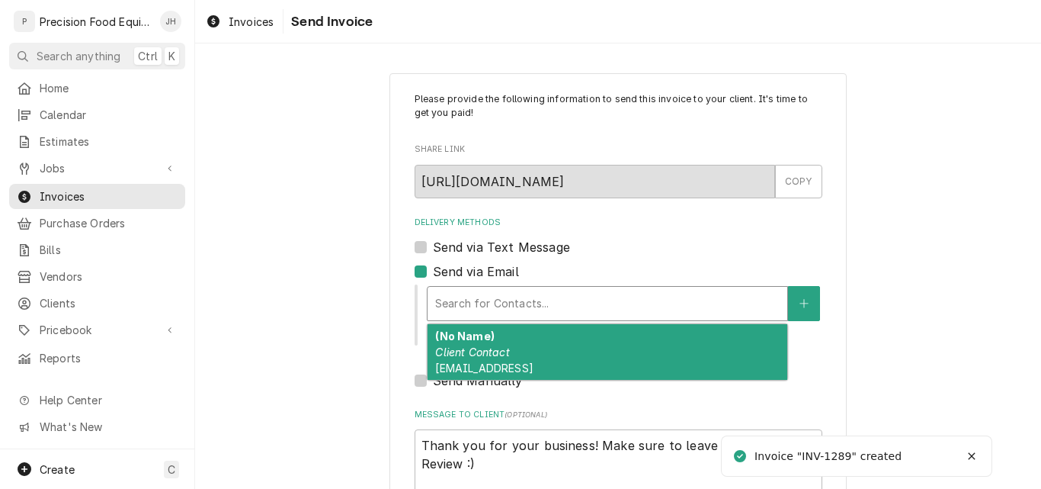
click at [502, 302] on div "Delivery Methods" at bounding box center [607, 303] width 345 height 27
click at [498, 349] on em "Client Contact" at bounding box center [472, 351] width 74 height 13
type textarea "x"
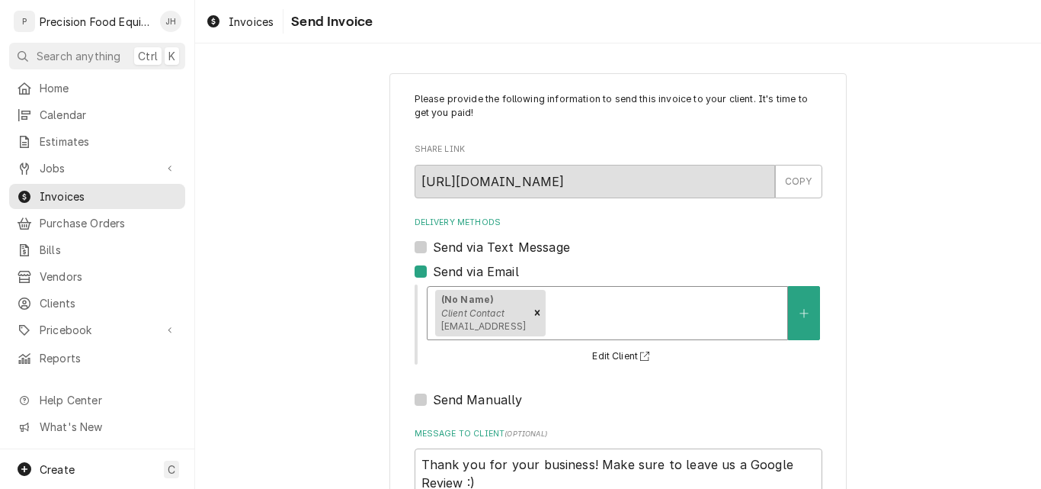
click at [435, 270] on label "Send via Email" at bounding box center [476, 271] width 86 height 18
click at [435, 270] on input "Send via Email" at bounding box center [637, 279] width 408 height 34
checkbox input "false"
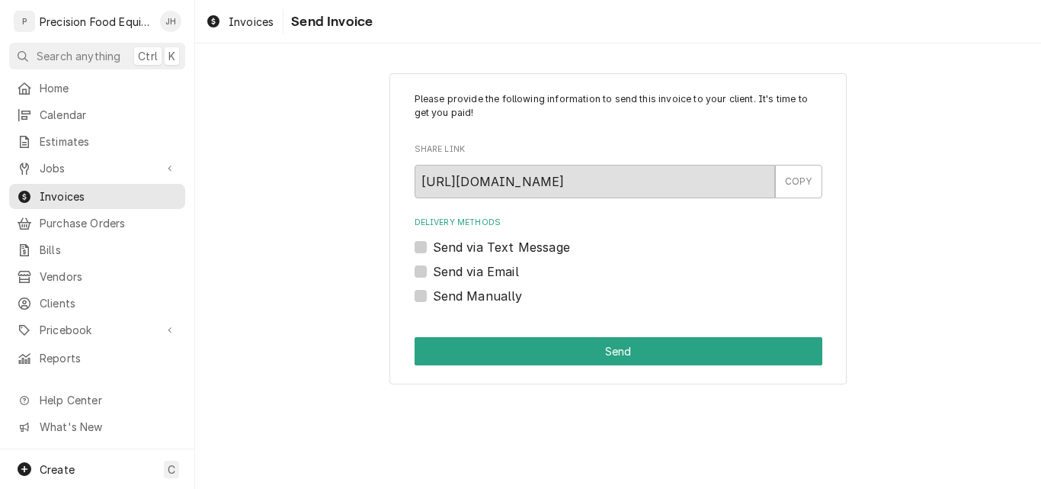
click at [498, 298] on label "Send Manually" at bounding box center [478, 296] width 90 height 18
click at [498, 298] on input "Send Manually" at bounding box center [637, 304] width 408 height 34
checkbox input "true"
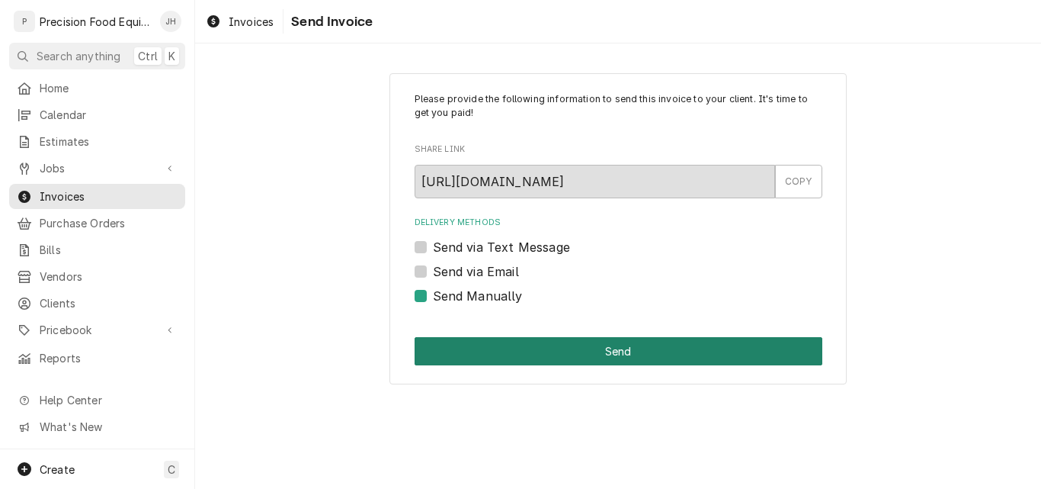
click at [635, 357] on button "Send" at bounding box center [619, 351] width 408 height 28
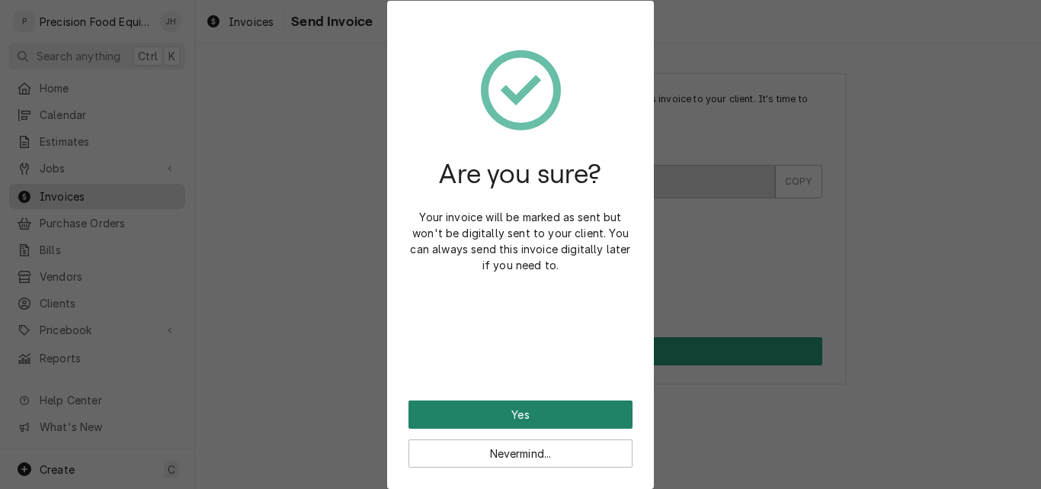
click at [510, 410] on button "Yes" at bounding box center [521, 414] width 224 height 28
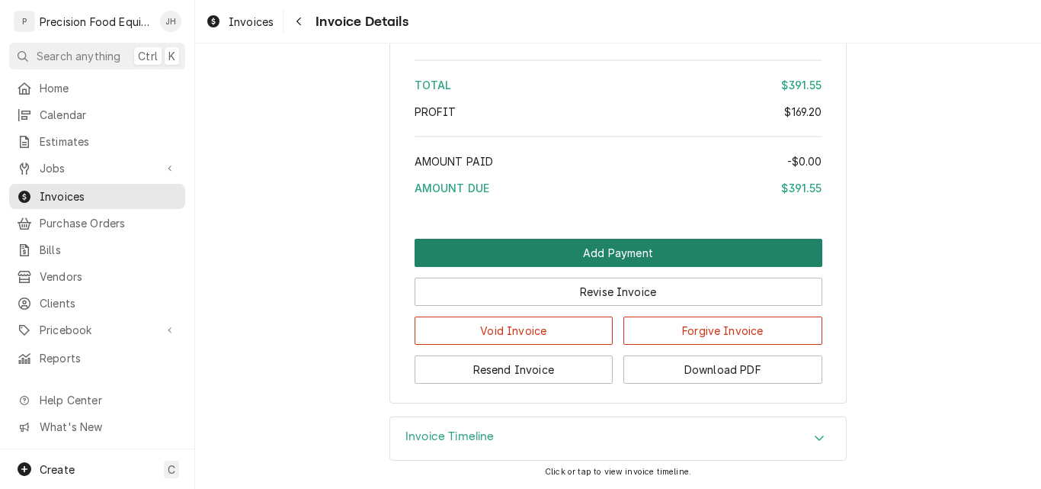
scroll to position [1986, 0]
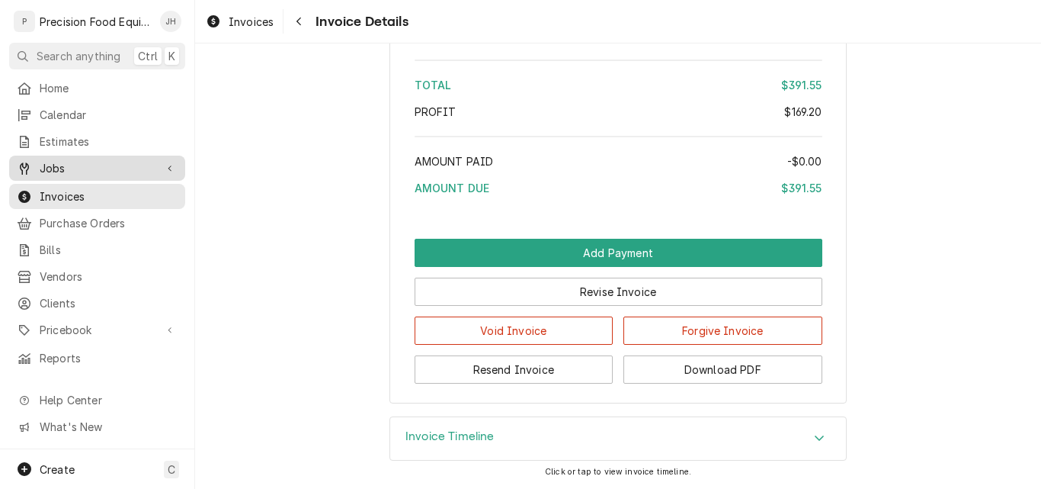
click at [65, 165] on span "Jobs" at bounding box center [97, 168] width 115 height 16
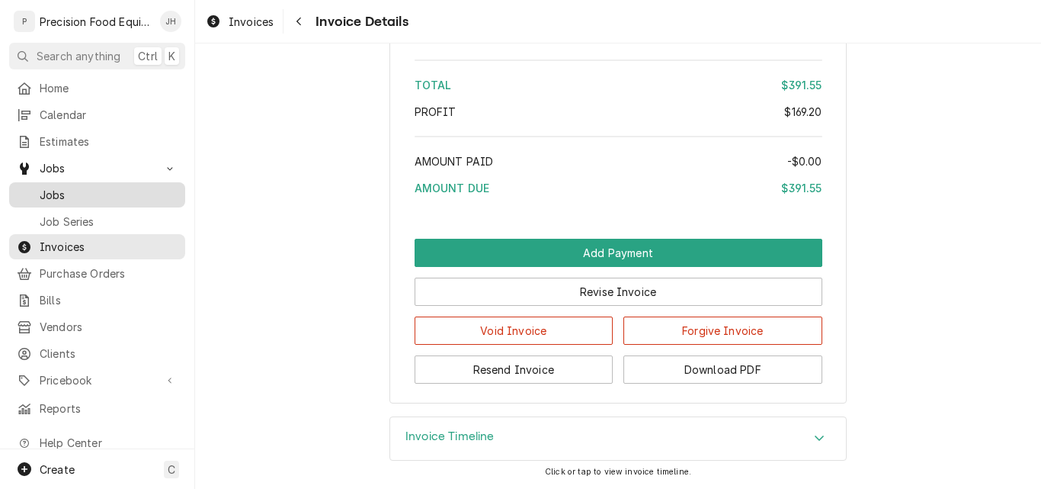
click at [69, 187] on span "Jobs" at bounding box center [109, 195] width 138 height 16
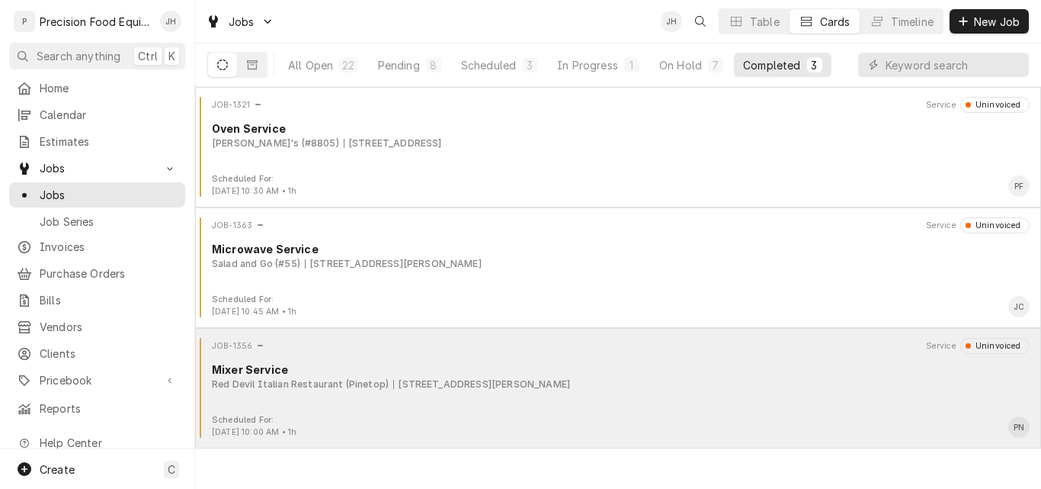
click at [771, 406] on div "JOB-1356 Service Uninvoiced Mixer Service Red Devil Italian Restaurant (Pinetop…" at bounding box center [618, 376] width 834 height 76
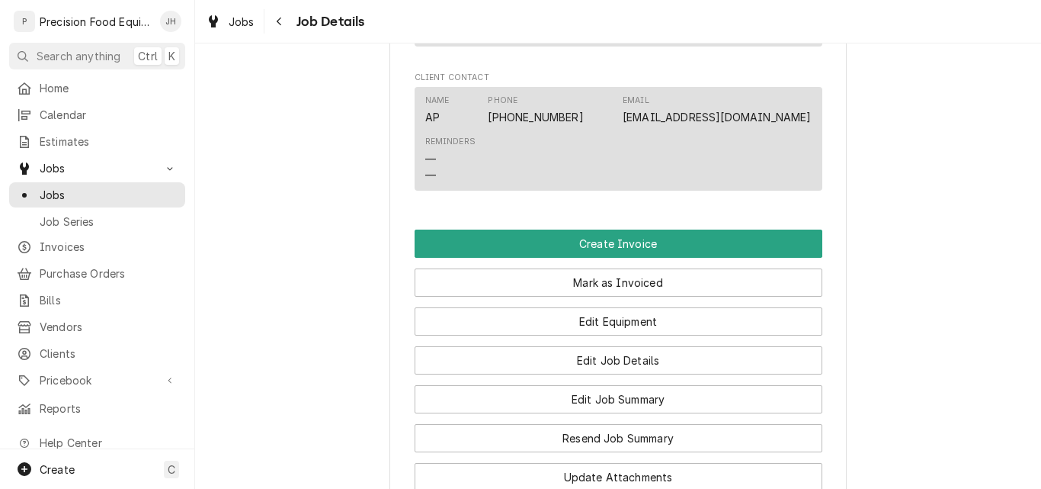
scroll to position [991, 0]
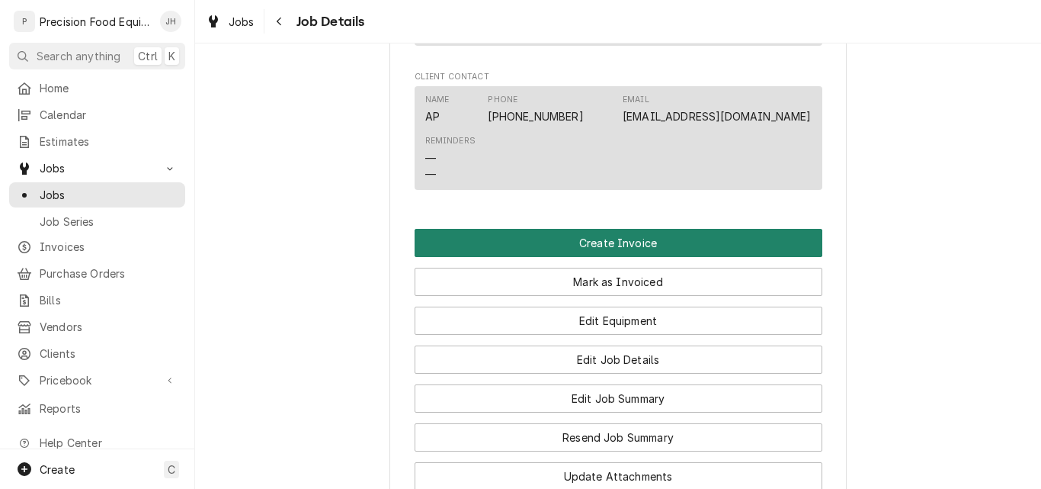
click at [627, 250] on button "Create Invoice" at bounding box center [619, 243] width 408 height 28
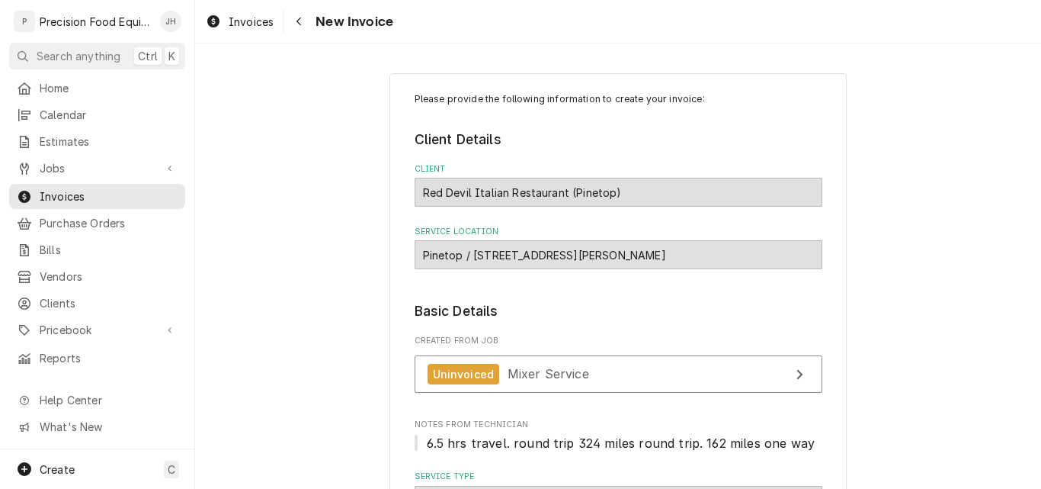
drag, startPoint x: 732, startPoint y: 255, endPoint x: 468, endPoint y: 260, distance: 264.5
click at [468, 260] on div "Pinetop / [STREET_ADDRESS][PERSON_NAME]" at bounding box center [619, 254] width 408 height 29
copy div "[STREET_ADDRESS][PERSON_NAME]"
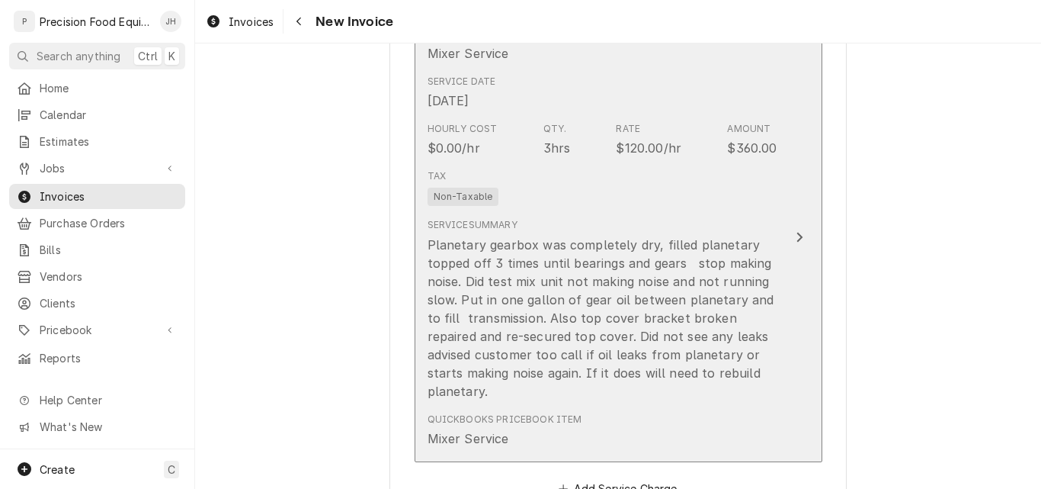
scroll to position [1296, 0]
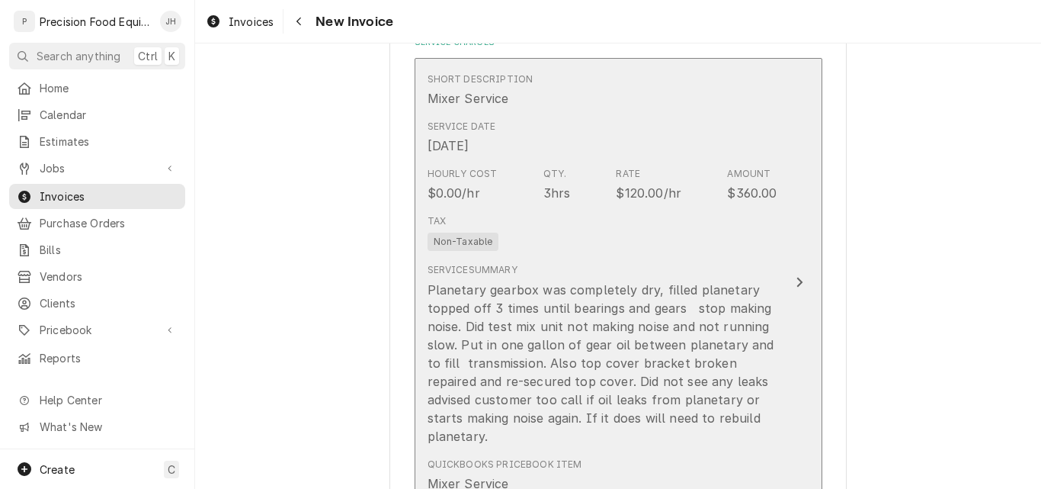
click at [652, 225] on div "Tax Non-Taxable" at bounding box center [603, 232] width 350 height 49
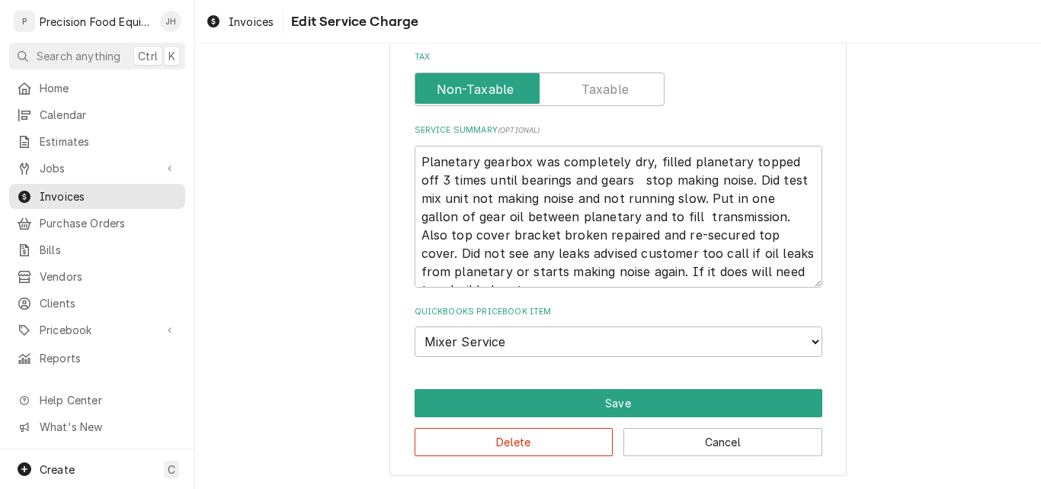
scroll to position [396, 0]
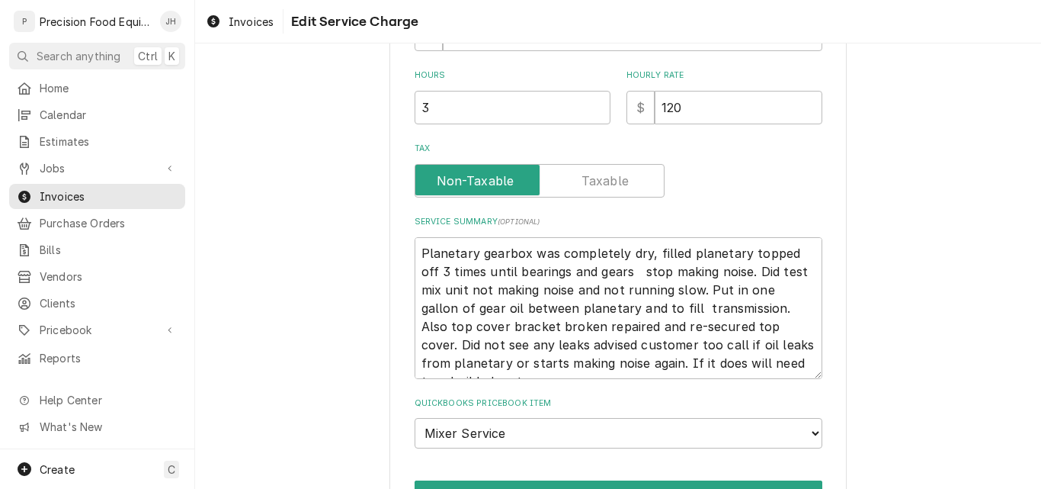
type textarea "x"
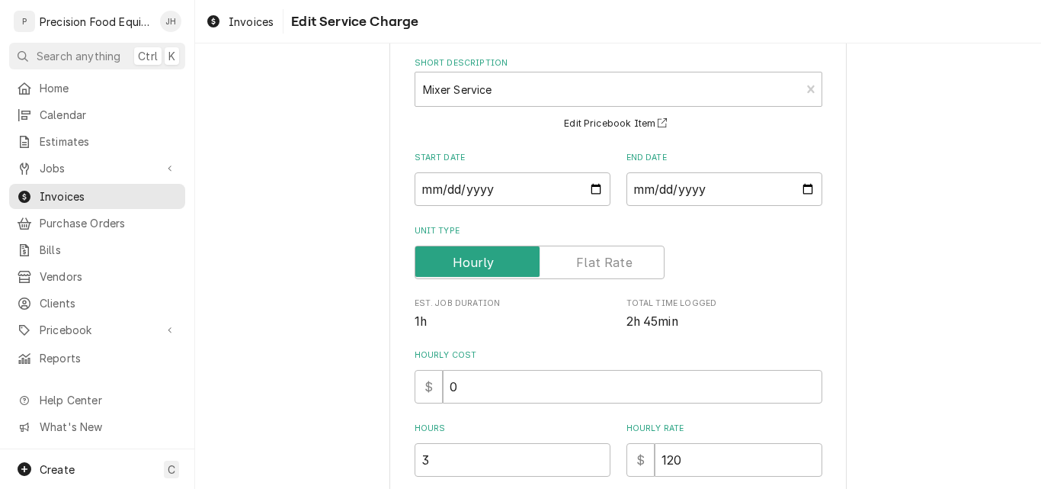
scroll to position [305, 0]
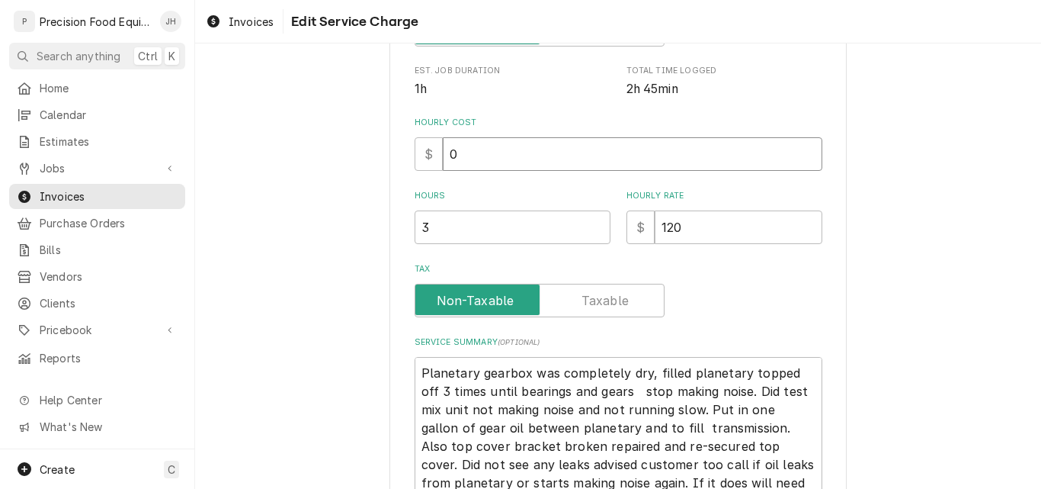
drag, startPoint x: 465, startPoint y: 158, endPoint x: 433, endPoint y: 157, distance: 32.0
click at [433, 157] on div "$ 0" at bounding box center [619, 154] width 408 height 34
type input "60"
type textarea "x"
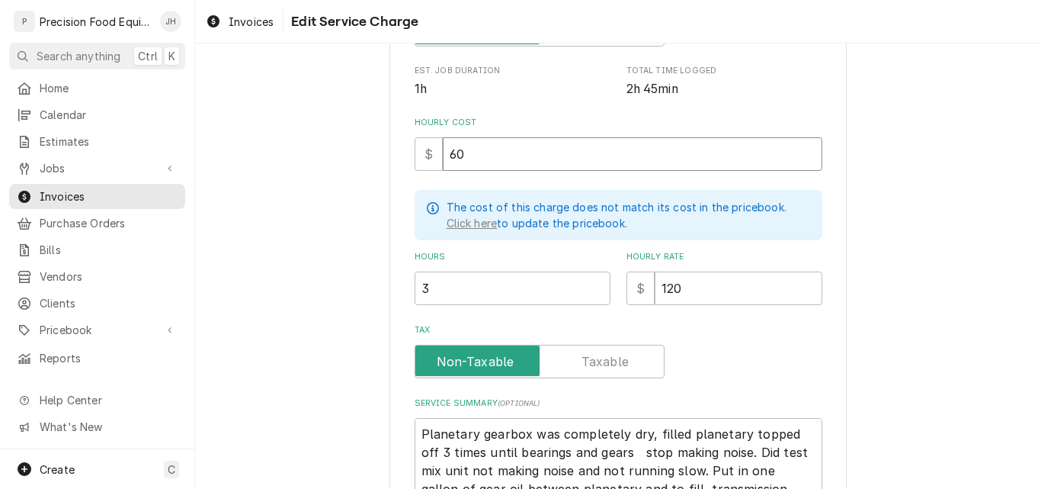
type input "60"
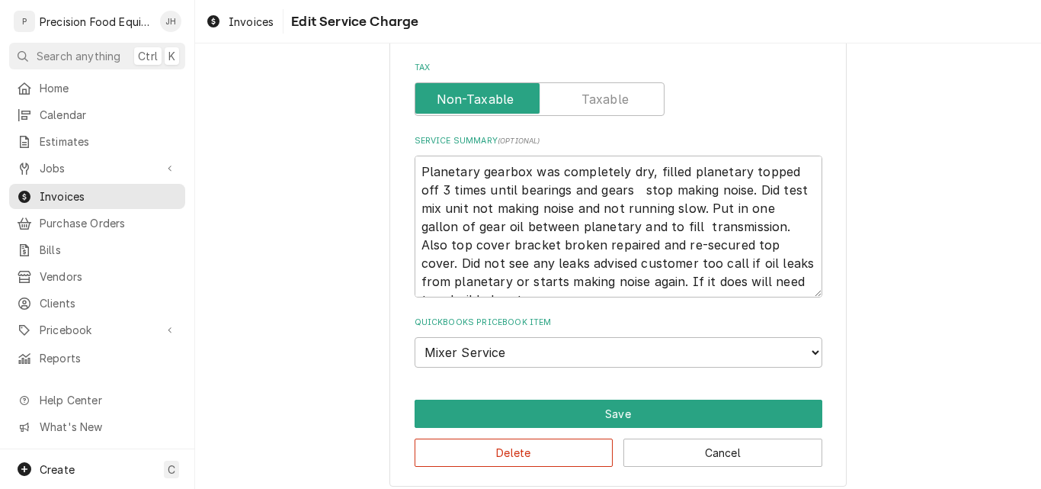
scroll to position [576, 0]
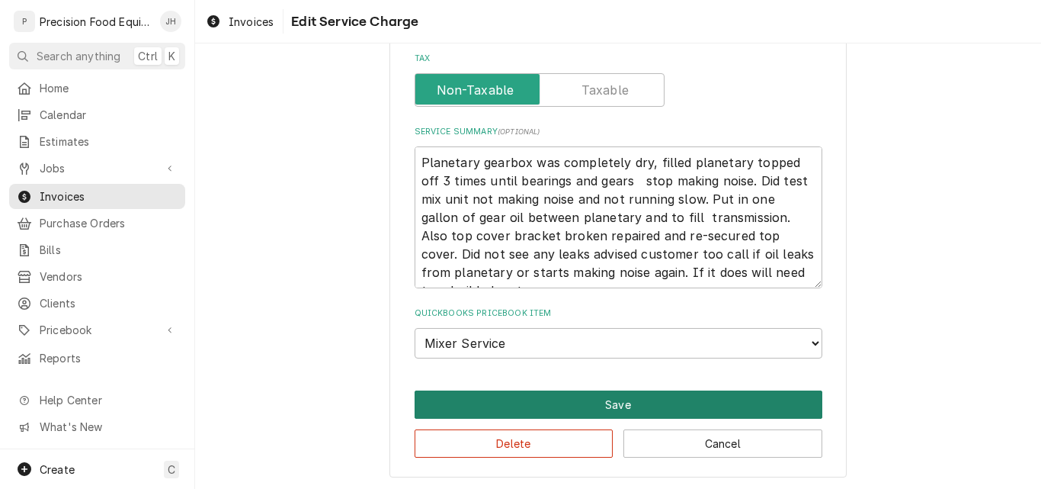
click at [642, 411] on button "Save" at bounding box center [619, 404] width 408 height 28
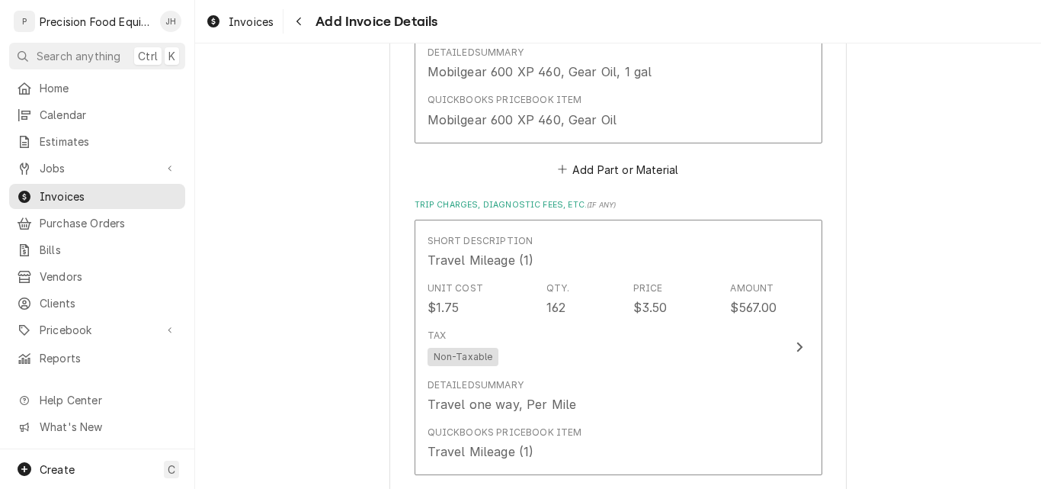
scroll to position [2116, 0]
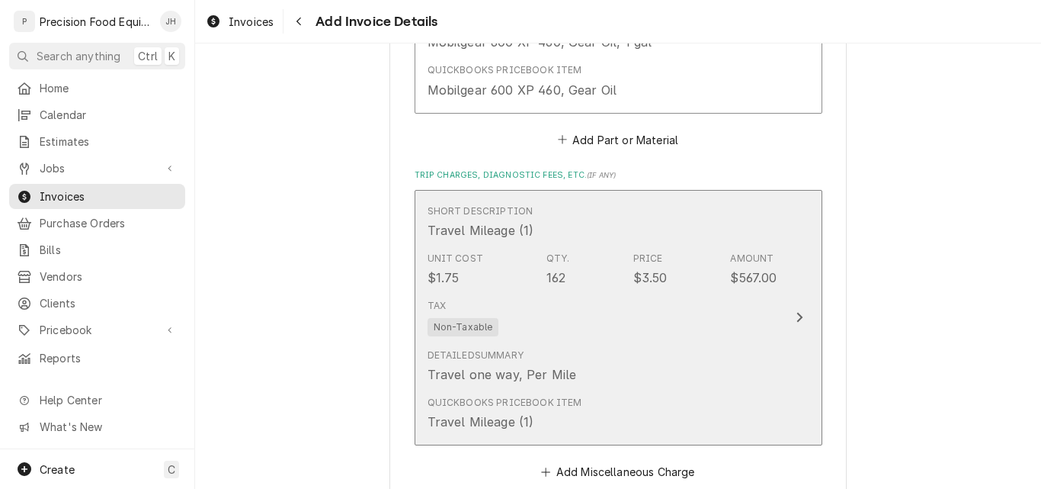
click at [659, 333] on div "Tax Non-Taxable" at bounding box center [603, 317] width 350 height 49
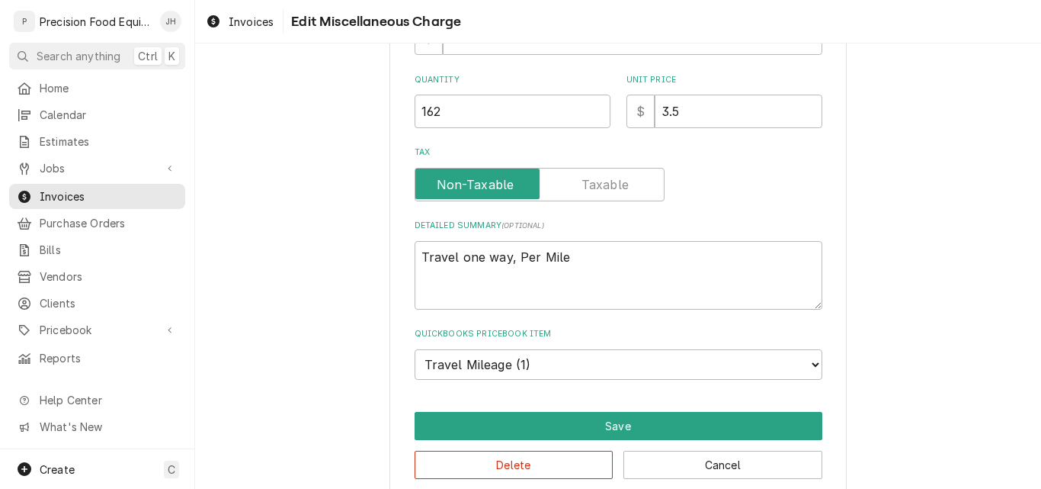
scroll to position [229, 0]
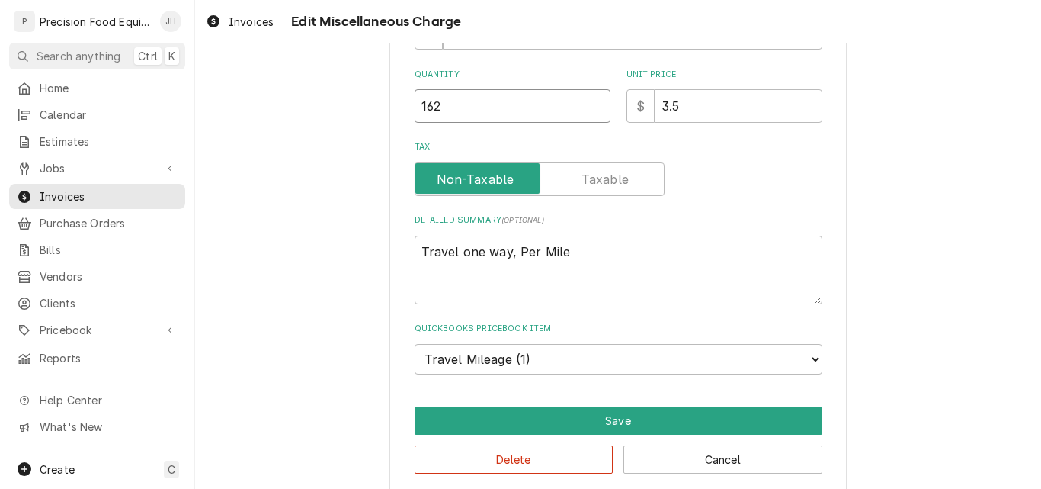
click at [426, 105] on input "162" at bounding box center [513, 106] width 196 height 34
type textarea "x"
type input "12"
type textarea "x"
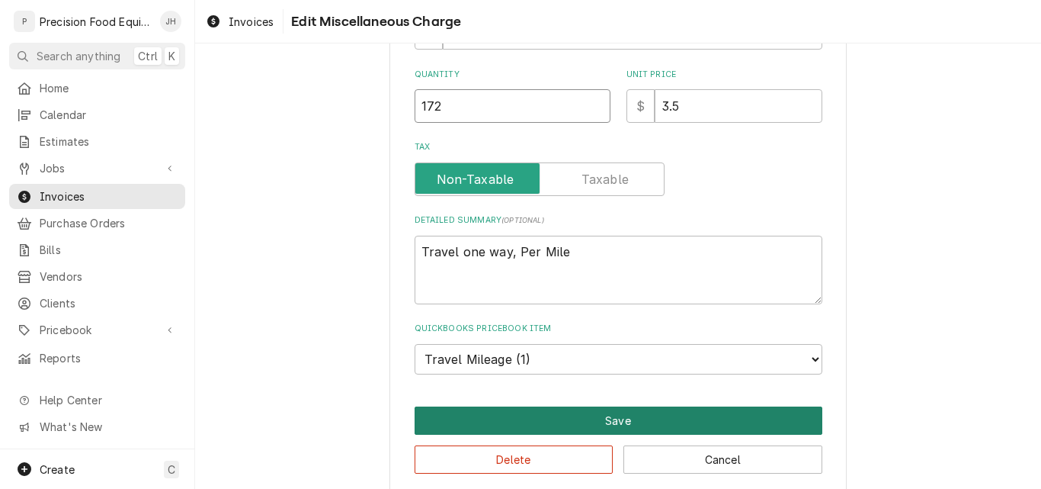
type input "172"
click at [646, 421] on button "Save" at bounding box center [619, 420] width 408 height 28
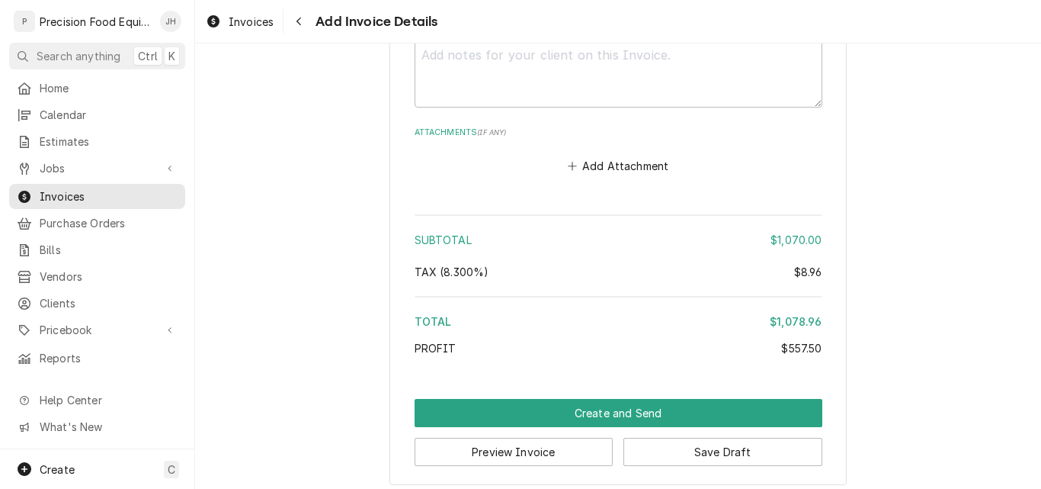
scroll to position [2771, 0]
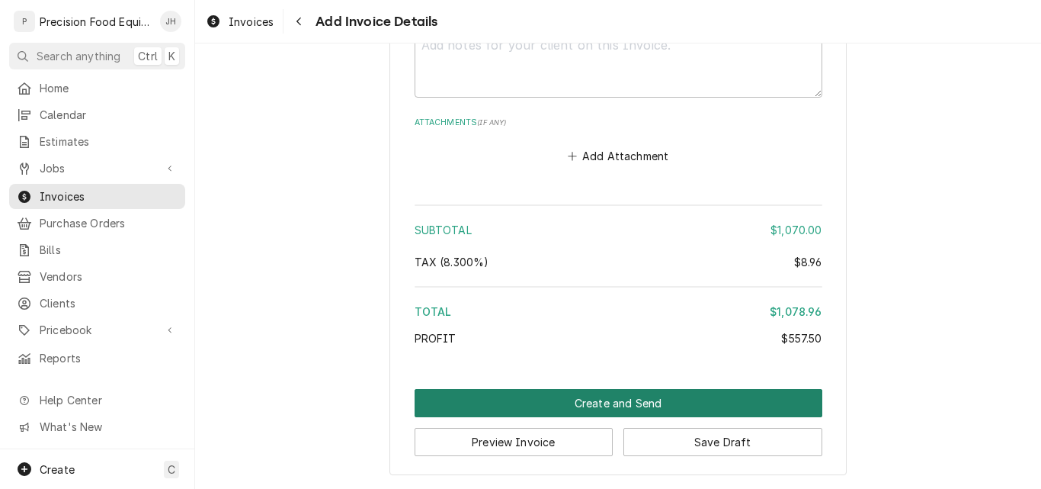
click at [592, 406] on button "Create and Send" at bounding box center [619, 403] width 408 height 28
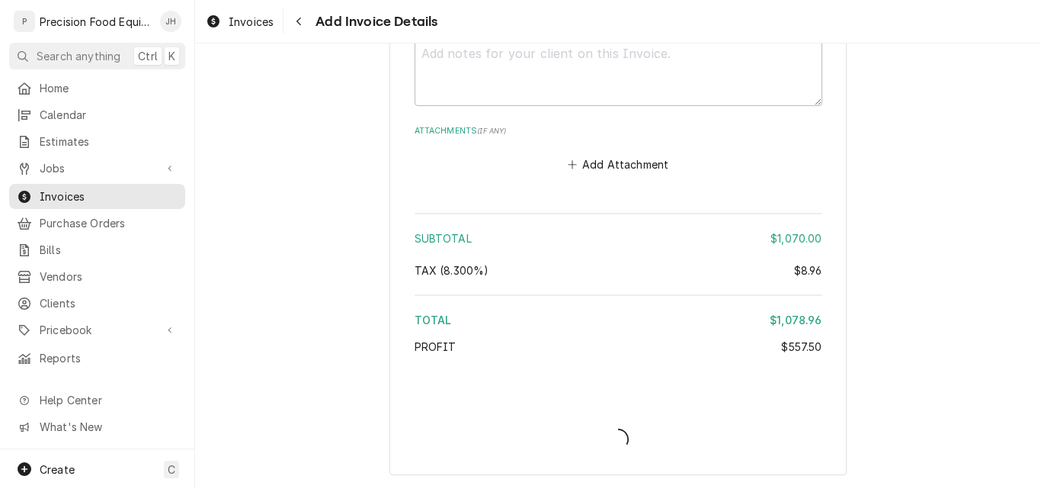
scroll to position [2763, 0]
type textarea "x"
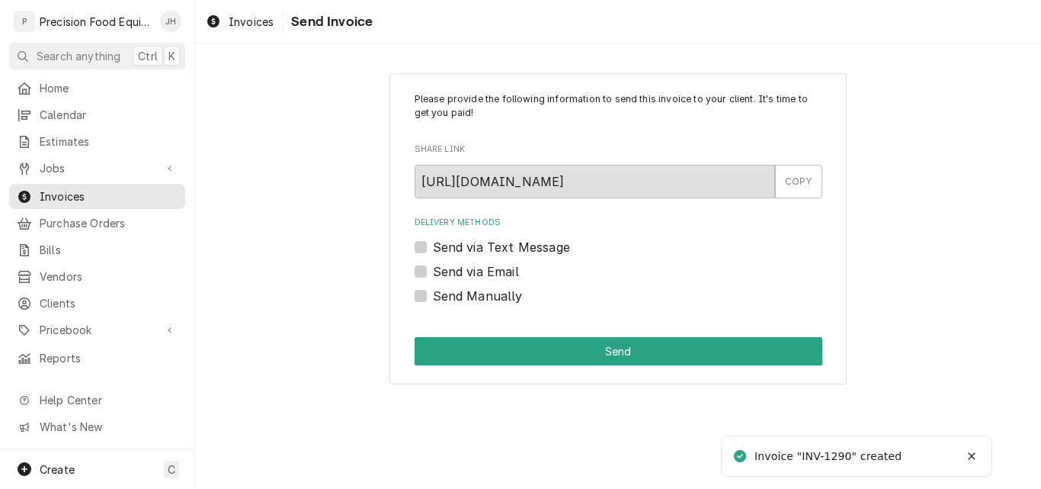
click at [503, 271] on label "Send via Email" at bounding box center [476, 271] width 86 height 18
click at [503, 271] on input "Send via Email" at bounding box center [637, 279] width 408 height 34
checkbox input "true"
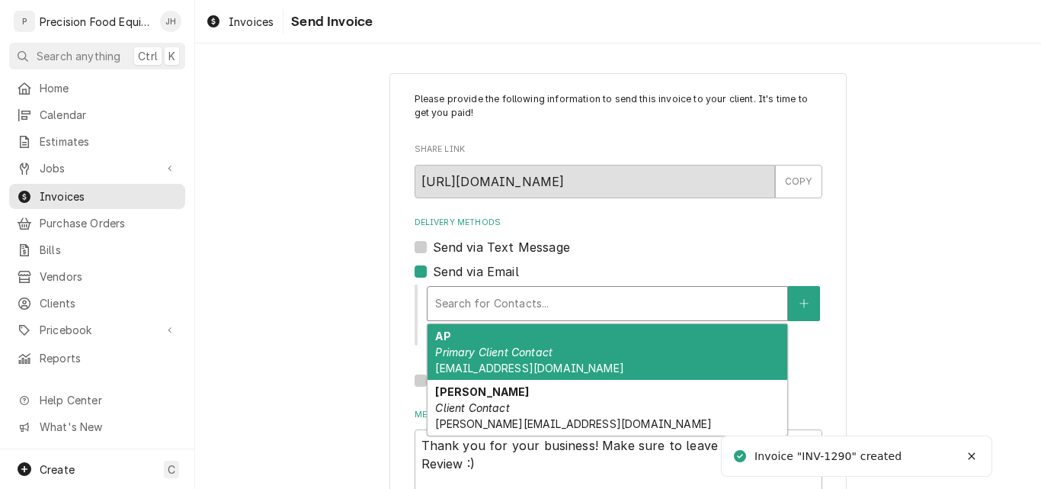
click at [558, 303] on div "Delivery Methods" at bounding box center [607, 303] width 345 height 27
click at [527, 351] on em "Primary Client Contact" at bounding box center [493, 351] width 117 height 13
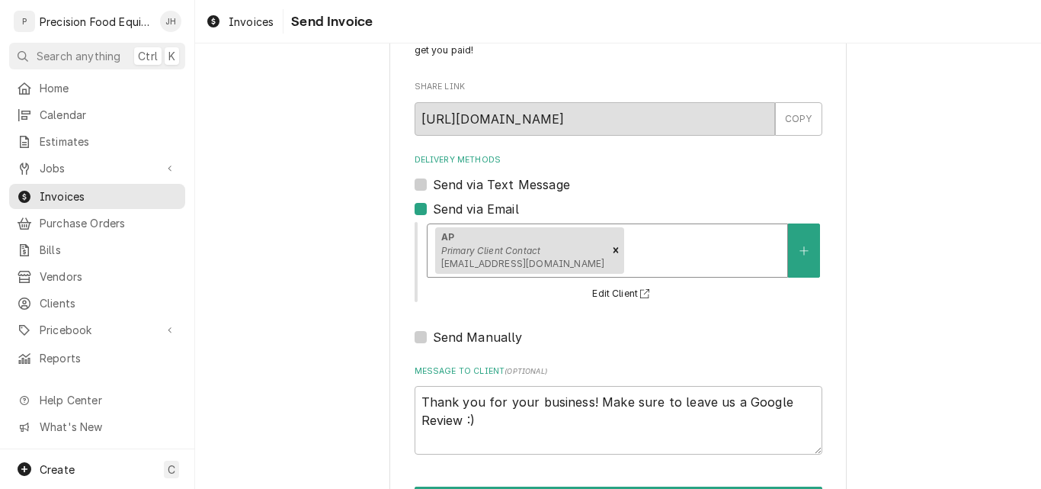
scroll to position [121, 0]
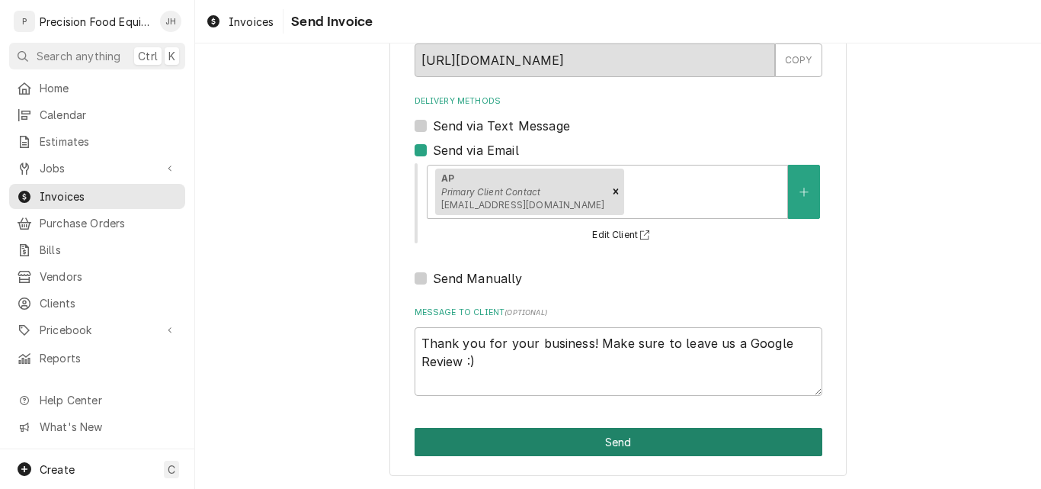
click at [656, 451] on button "Send" at bounding box center [619, 442] width 408 height 28
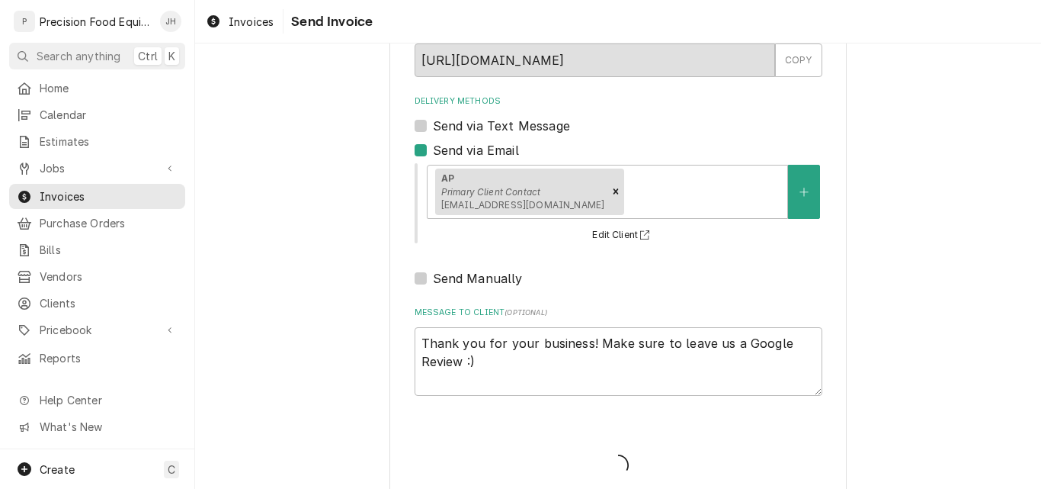
type textarea "x"
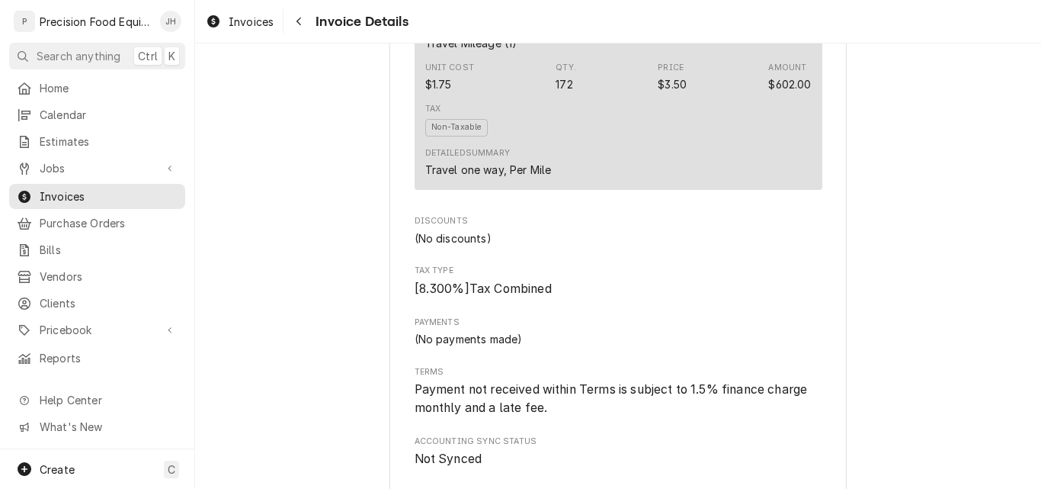
scroll to position [1524, 0]
click at [68, 165] on span "Jobs" at bounding box center [97, 168] width 115 height 16
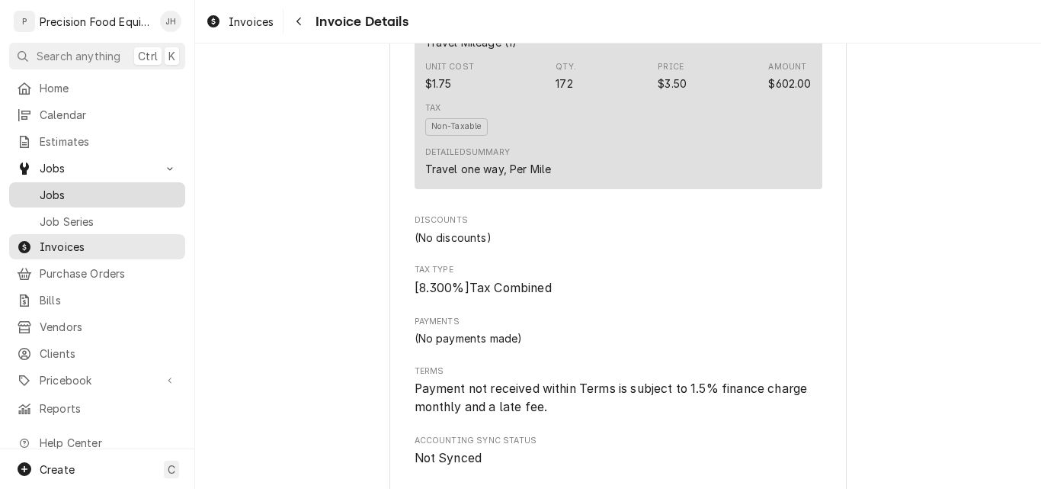
click at [65, 187] on span "Jobs" at bounding box center [109, 195] width 138 height 16
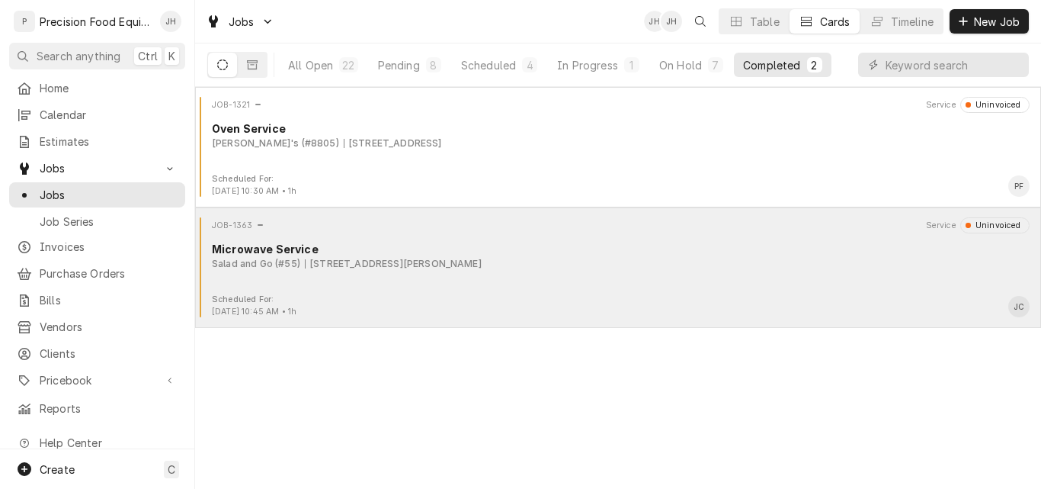
click at [558, 261] on div "Salad and Go (#55) [STREET_ADDRESS][PERSON_NAME]" at bounding box center [621, 264] width 818 height 14
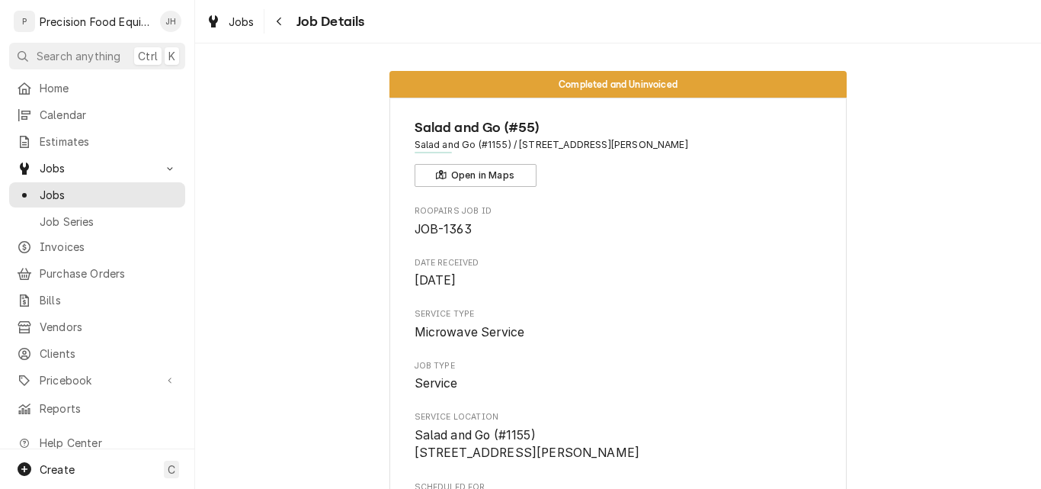
drag, startPoint x: 668, startPoint y: 145, endPoint x: 513, endPoint y: 156, distance: 155.9
click at [513, 156] on div "Salad and Go (#55) Salad and Go (#1155) / 1302 S Kolb Rd, Tucson, AZ 85710 Open…" at bounding box center [619, 151] width 408 height 69
copy span "1302 S Kolb Rd, Tucson, AZ 85710"
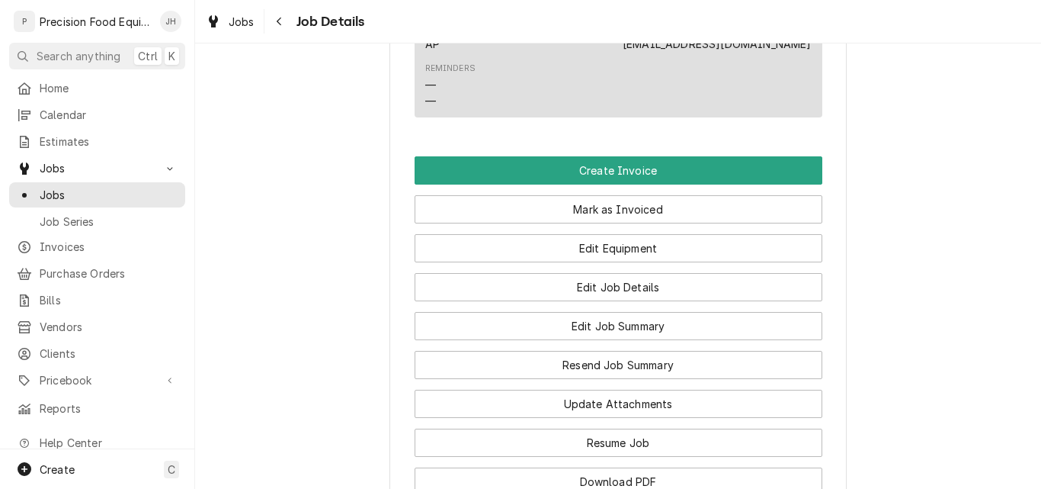
scroll to position [915, 0]
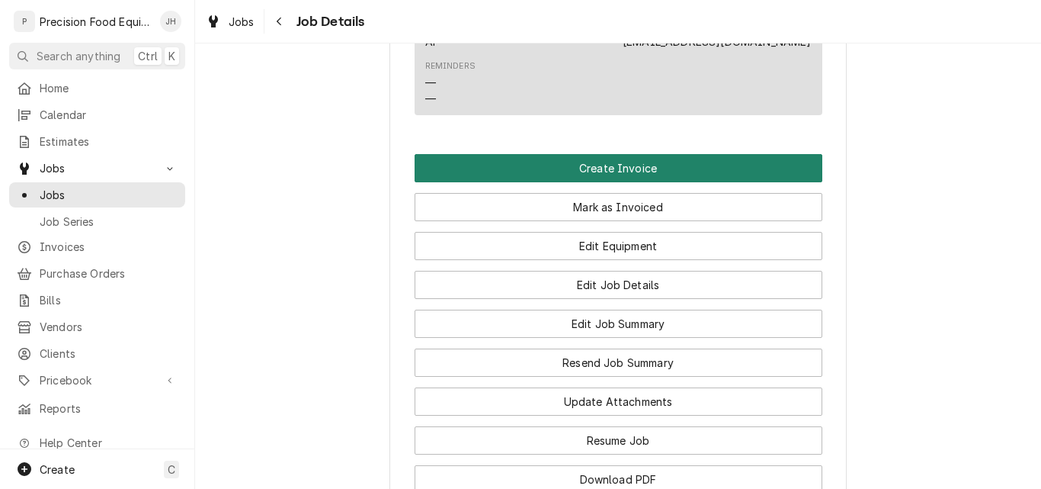
click at [640, 182] on button "Create Invoice" at bounding box center [619, 168] width 408 height 28
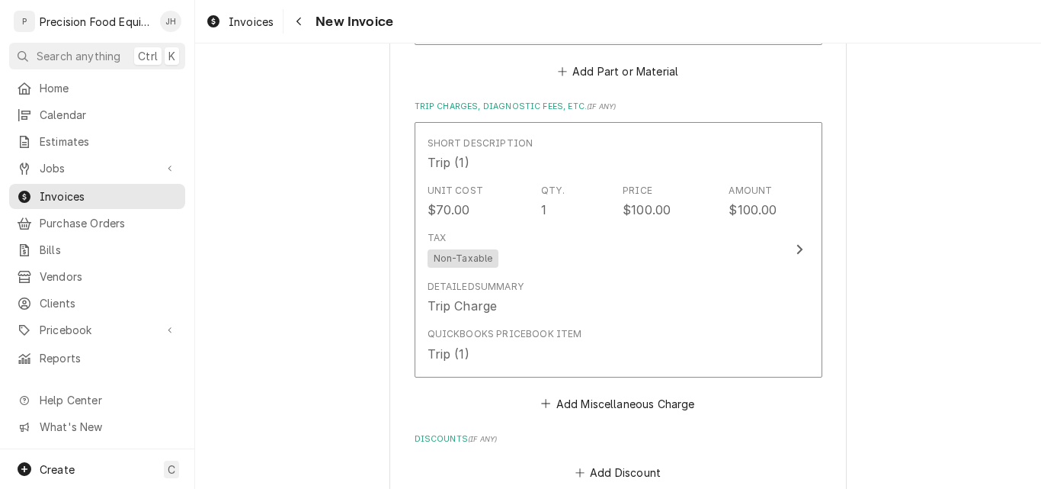
scroll to position [2896, 0]
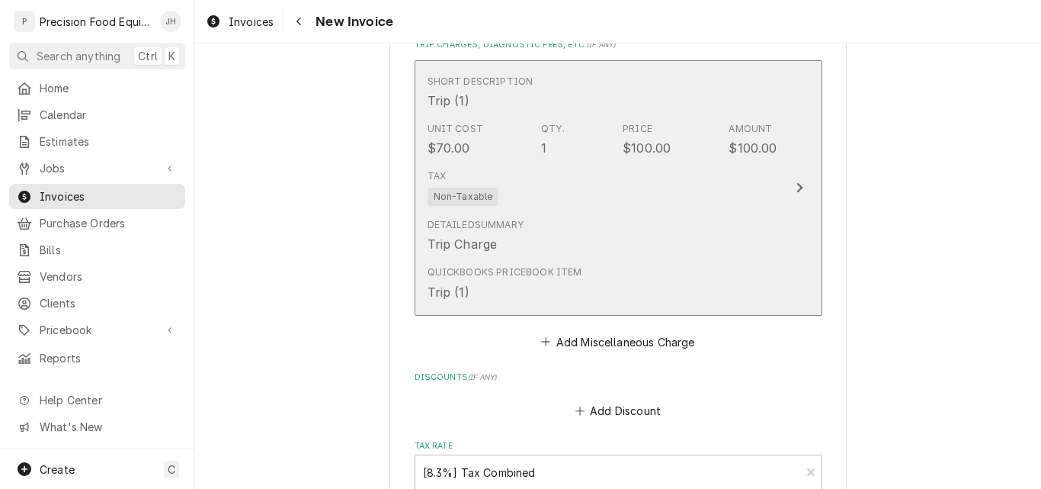
click at [613, 207] on div "Tax Non-Taxable" at bounding box center [603, 187] width 350 height 49
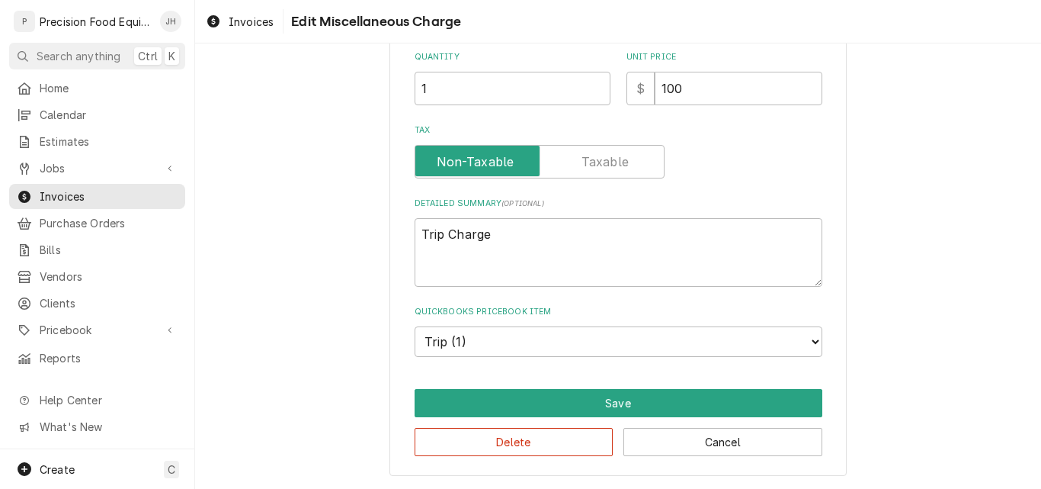
scroll to position [199, 0]
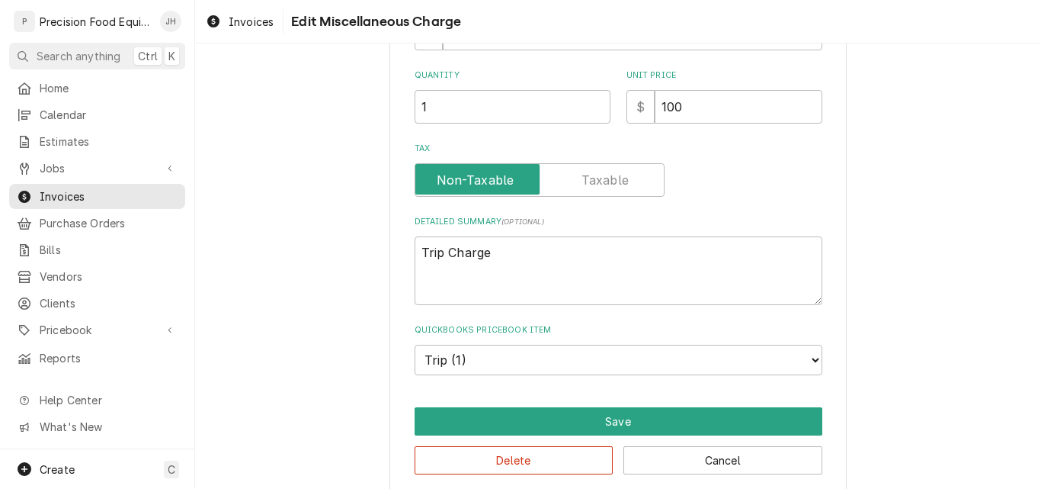
type textarea "x"
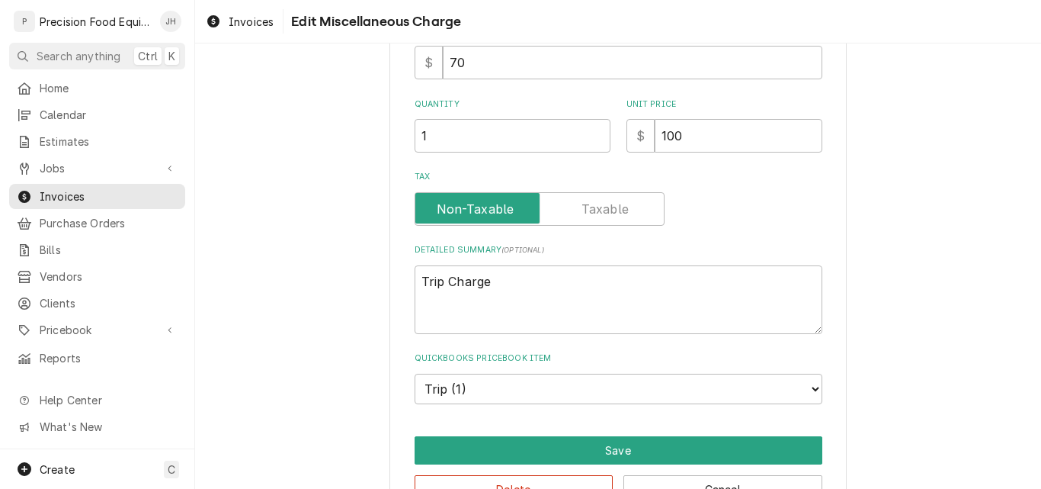
scroll to position [0, 0]
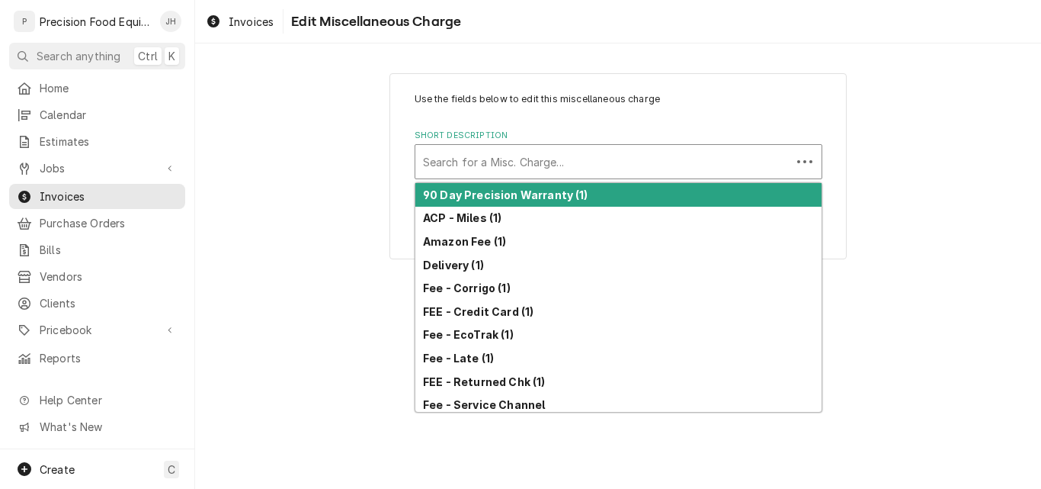
click at [465, 158] on div "Short Description" at bounding box center [603, 161] width 361 height 27
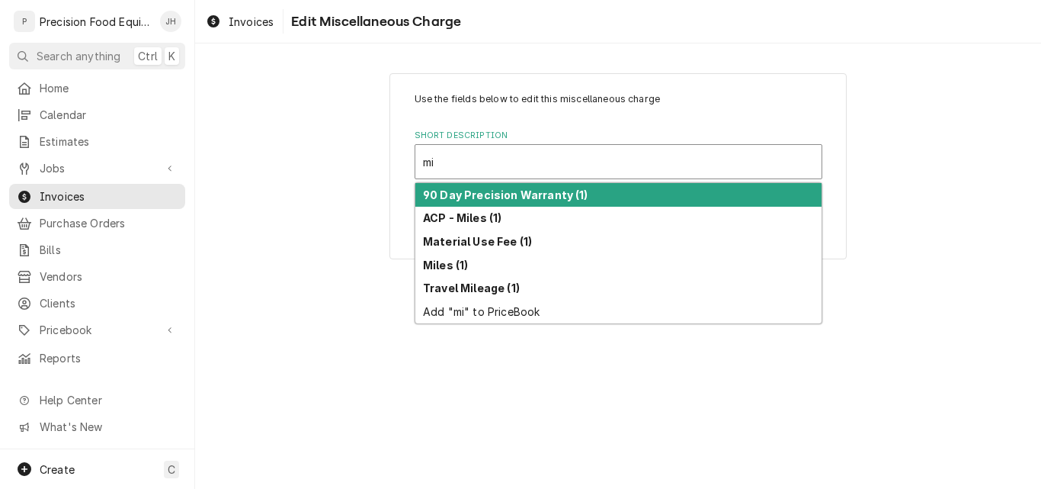
type input "mil"
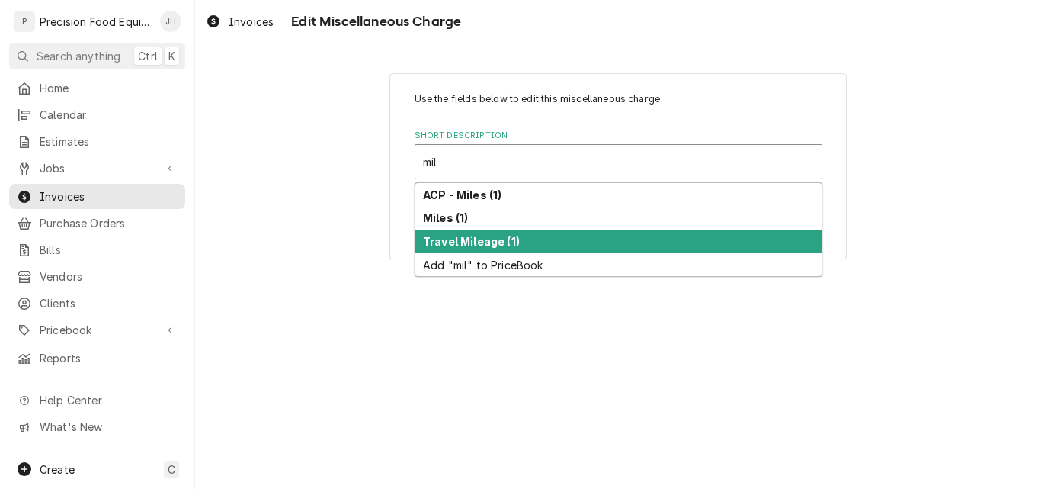
click at [482, 237] on strong "Travel Mileage (1)" at bounding box center [471, 241] width 97 height 13
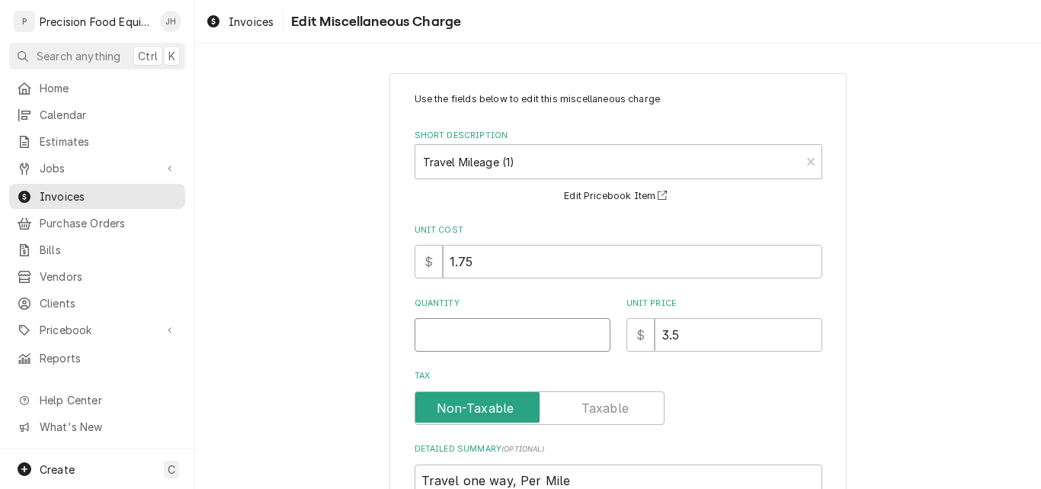
click at [455, 338] on input "Quantity" at bounding box center [513, 335] width 196 height 34
type textarea "x"
type input "1"
type textarea "x"
type input "10"
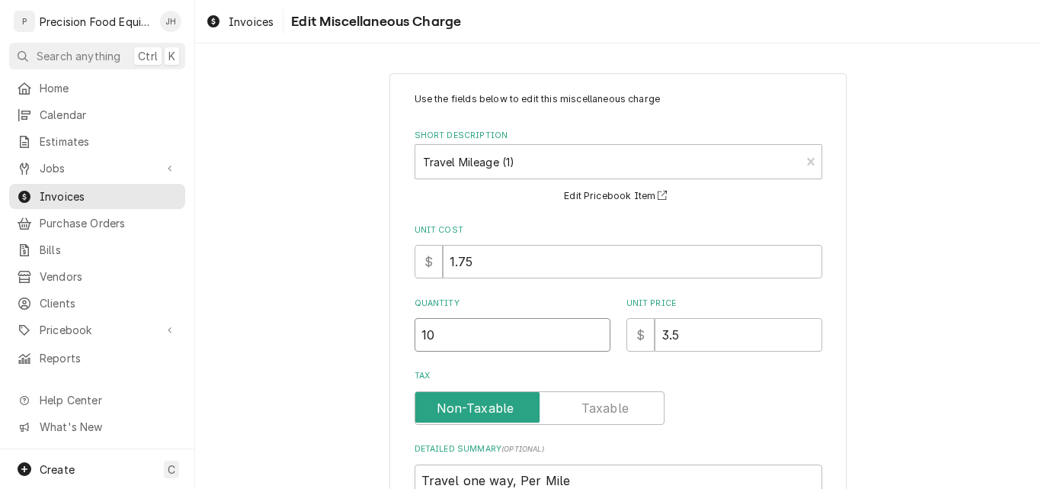
type textarea "x"
type input "107"
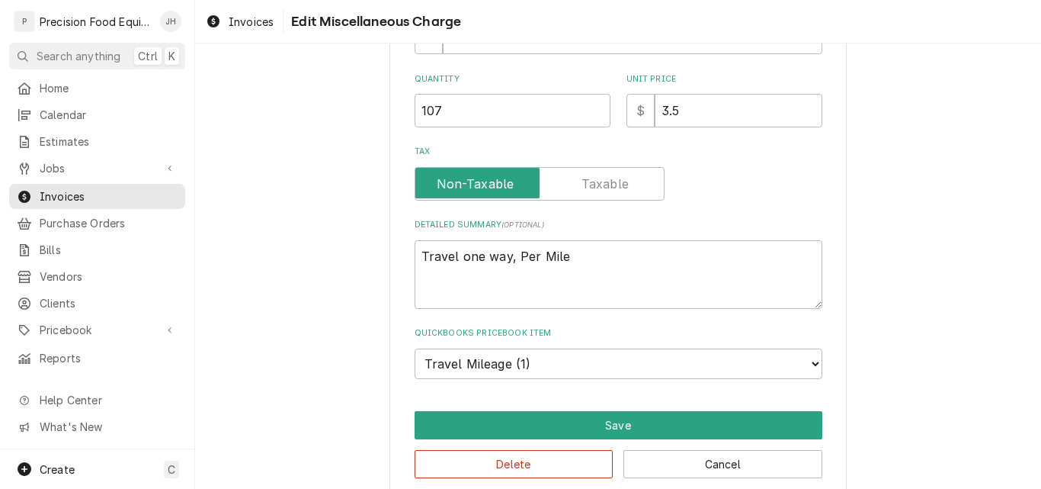
scroll to position [229, 0]
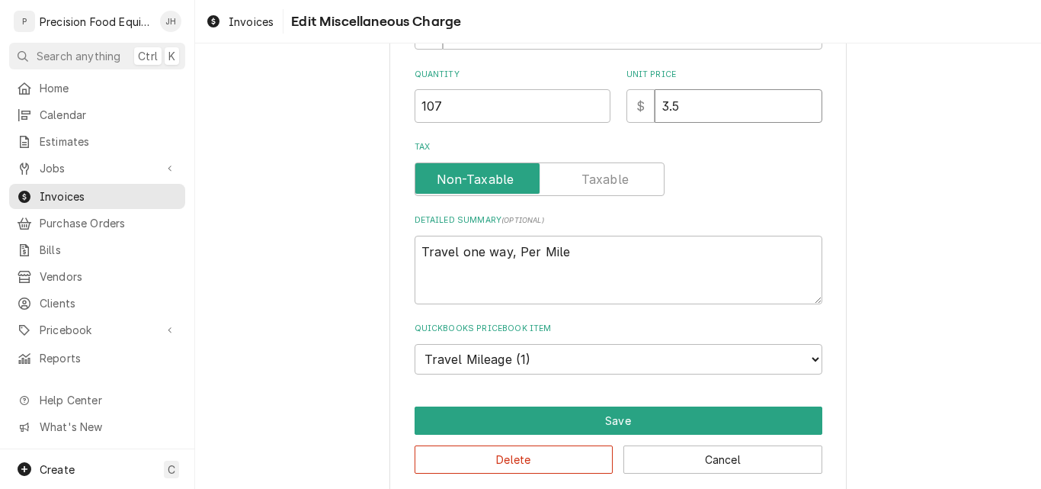
click at [738, 110] on input "3.5" at bounding box center [739, 106] width 168 height 34
drag, startPoint x: 717, startPoint y: 107, endPoint x: 627, endPoint y: 106, distance: 90.7
click at [627, 106] on div "$ 3.5" at bounding box center [725, 106] width 196 height 34
type input "5"
type textarea "x"
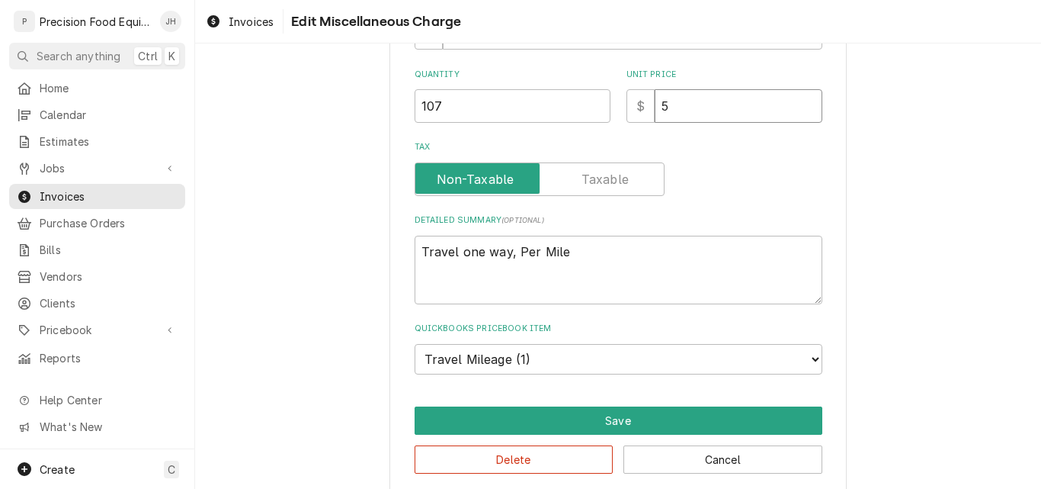
type input "5.2"
type textarea "x"
type input "5.25"
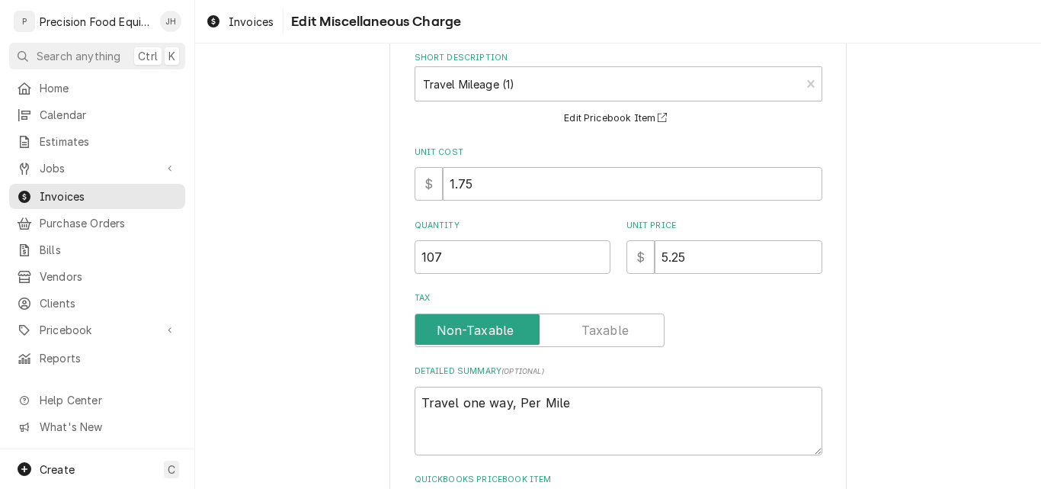
scroll to position [246, 0]
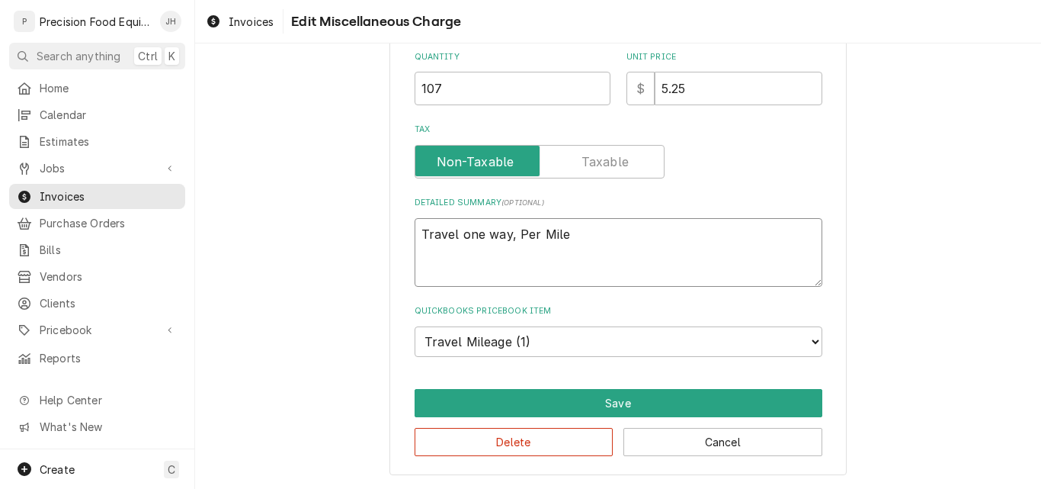
drag, startPoint x: 418, startPoint y: 232, endPoint x: 448, endPoint y: 194, distance: 47.7
click at [418, 231] on textarea "Travel one way, Per Mile" at bounding box center [619, 252] width 408 height 69
type textarea "x"
type textarea "OTravel one way, Per Mile"
type textarea "x"
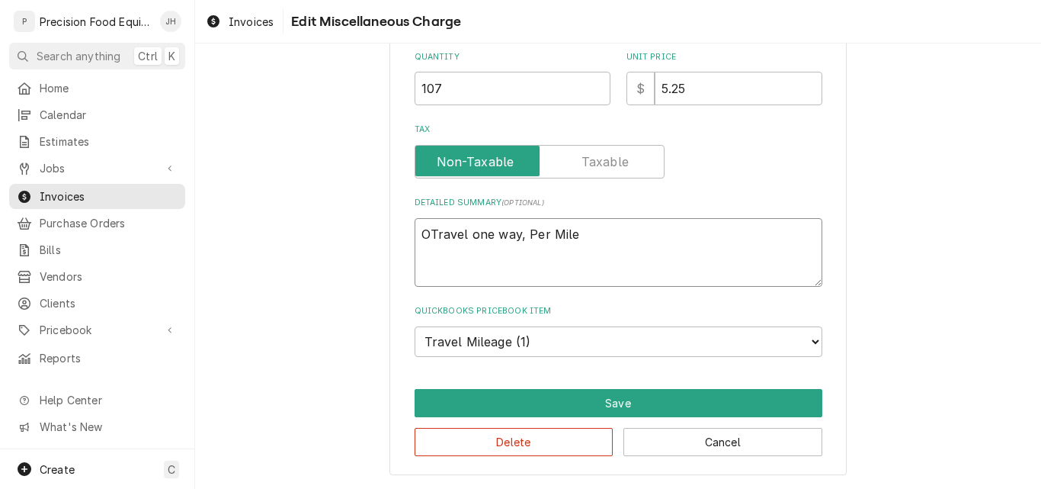
type textarea "OvTravel one way, Per Mile"
type textarea "x"
type textarea "OveTravel one way, Per Mile"
type textarea "x"
type textarea "OverTravel one way, Per Mile"
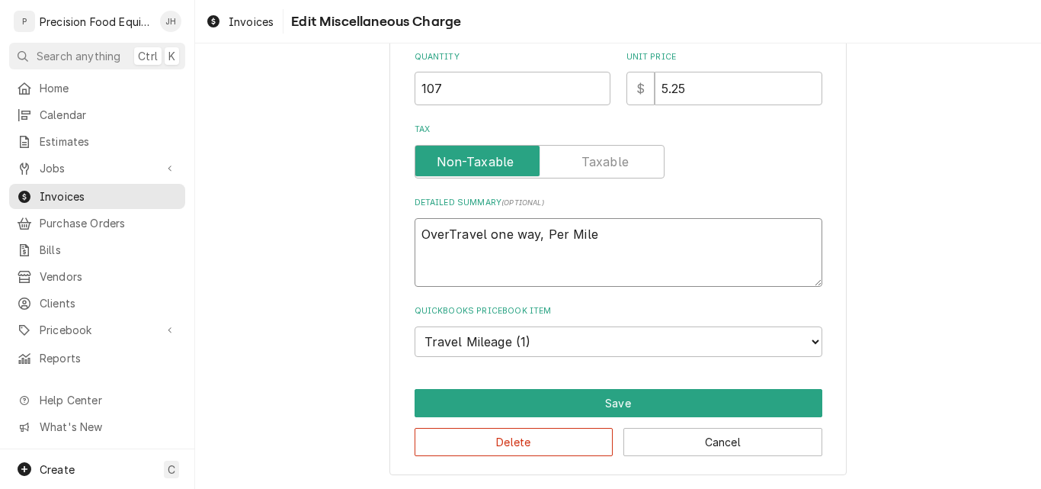
type textarea "x"
type textarea "OvertTravel one way, Per Mile"
type textarea "x"
type textarea "OvertiTravel one way, Per Mile"
type textarea "x"
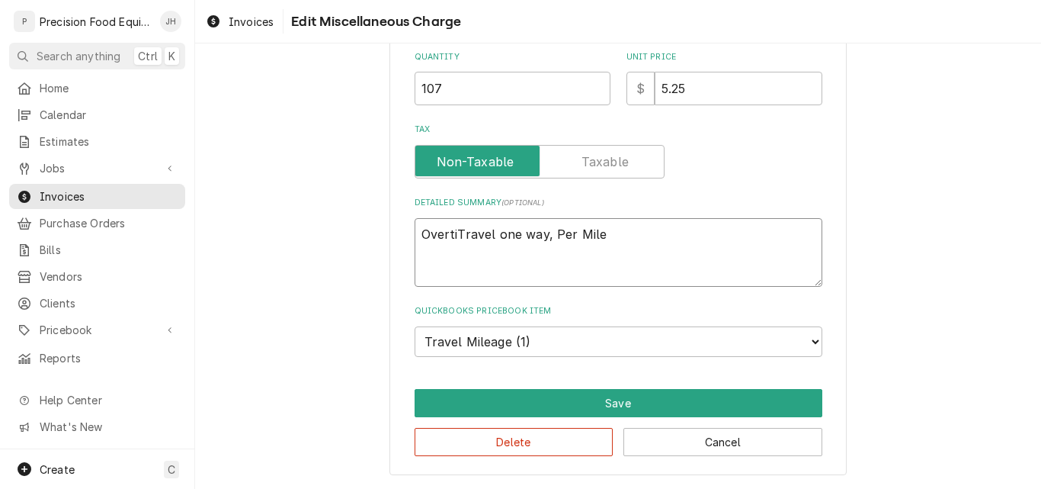
type textarea "OvertimTravel one way, Per Mile"
type textarea "x"
type textarea "OvertimeTravel one way, Per Mile"
type textarea "x"
type textarea "OvertimerTravel one way, Per Mile"
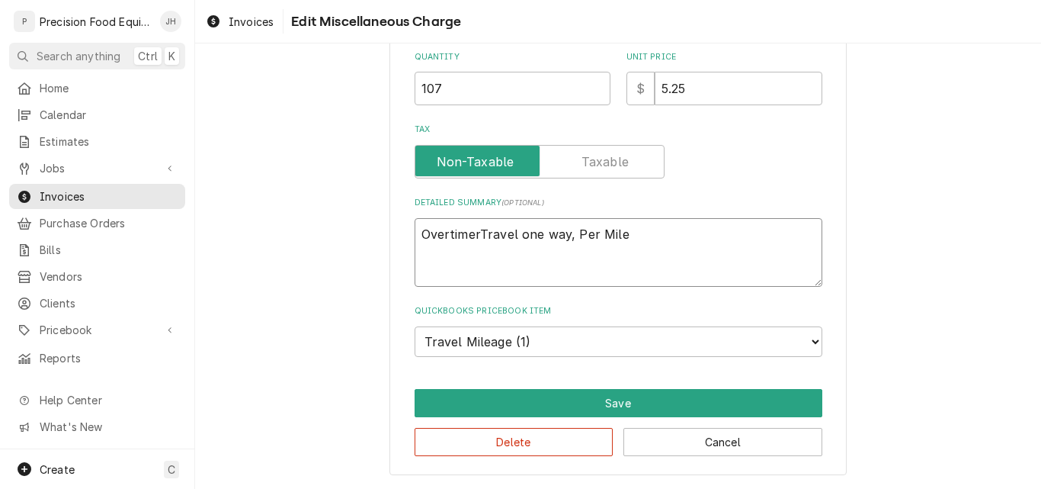
type textarea "x"
type textarea "OvertimeTravel one way, Per Mile"
type textarea "x"
type textarea "Overtime Travel one way, Per Mile"
type textarea "x"
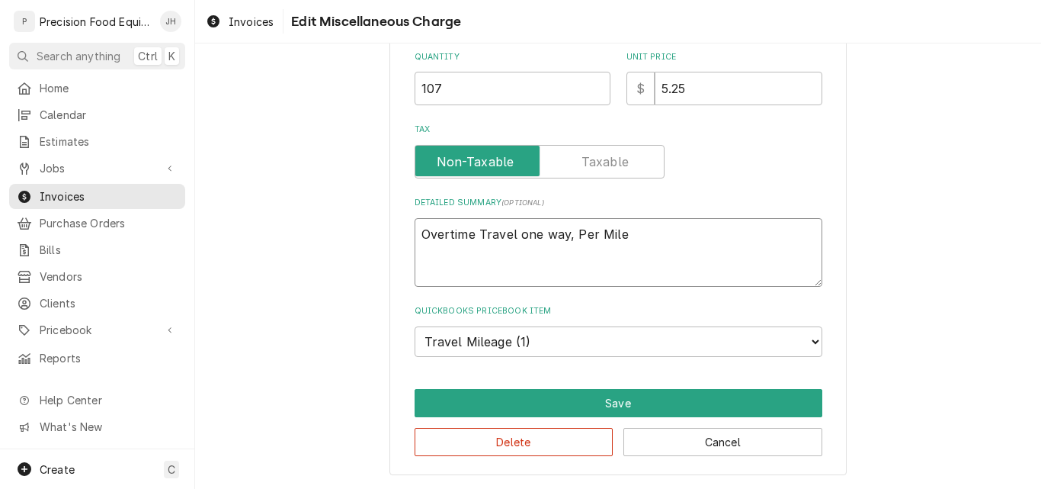
type textarea "Overtime -Travel one way, Per Mile"
type textarea "x"
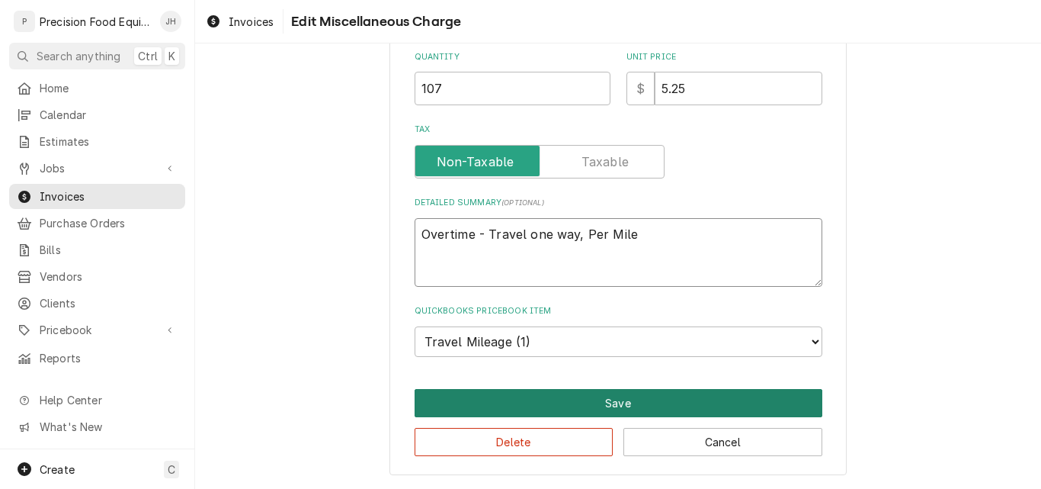
type textarea "Overtime - Travel one way, Per Mile"
click at [567, 399] on button "Save" at bounding box center [619, 403] width 408 height 28
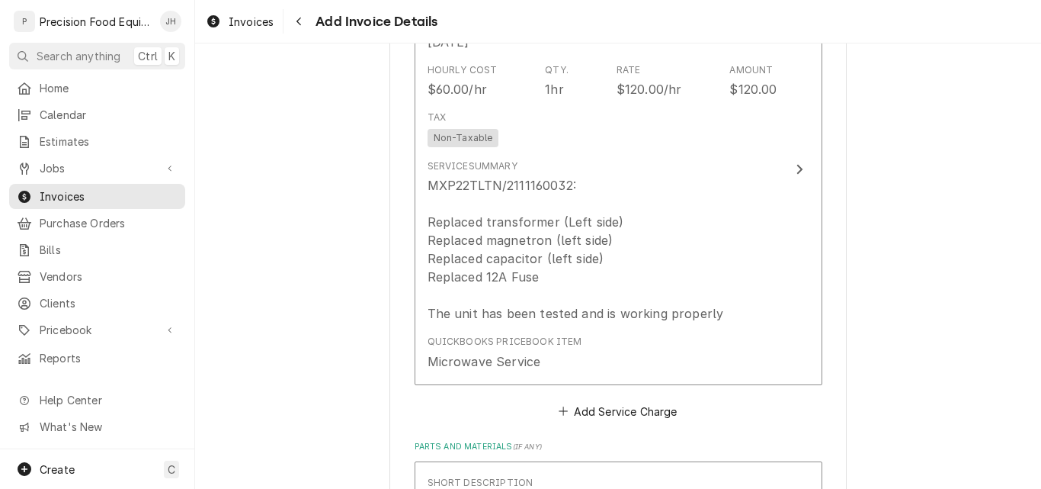
scroll to position [973, 0]
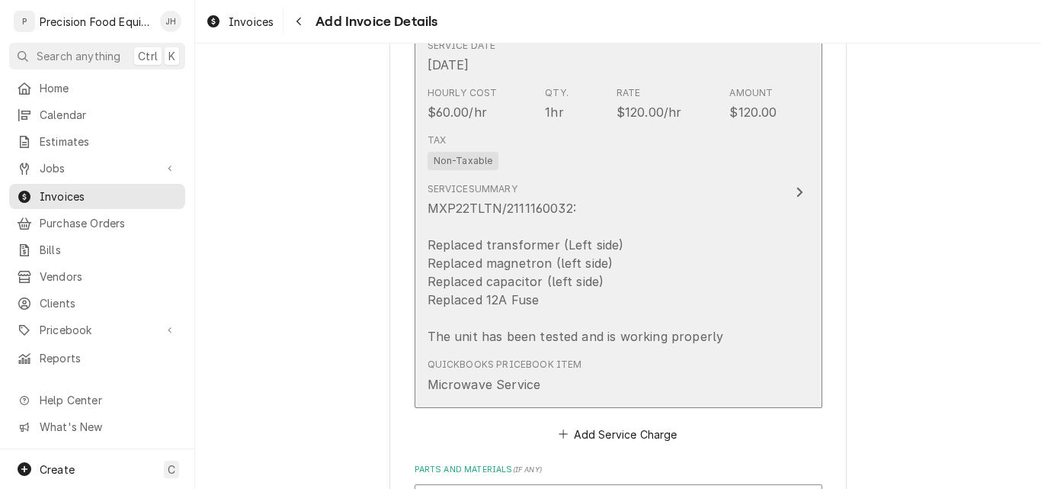
click at [678, 182] on div "Service Summary MXP22TLTN/2111160032: Replaced transformer (Left side) Replaced…" at bounding box center [576, 263] width 296 height 163
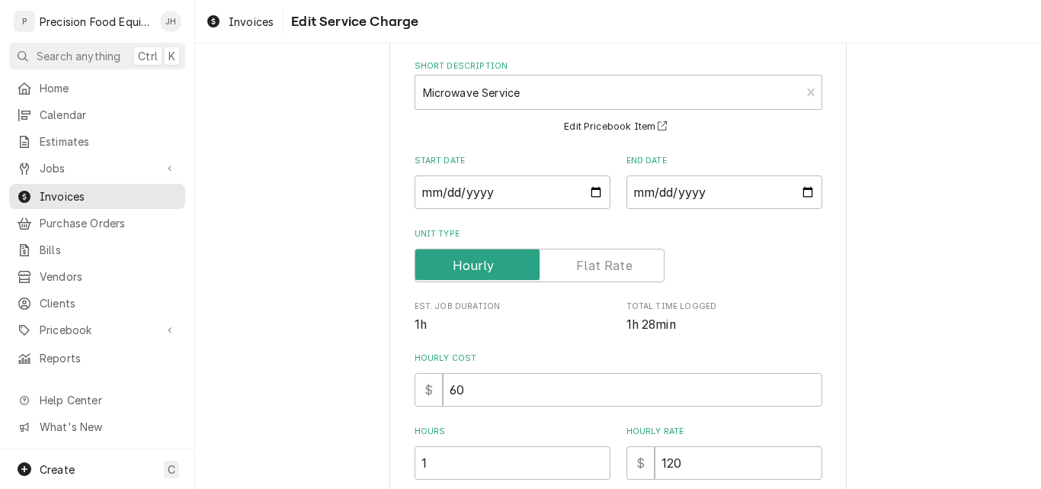
scroll to position [381, 0]
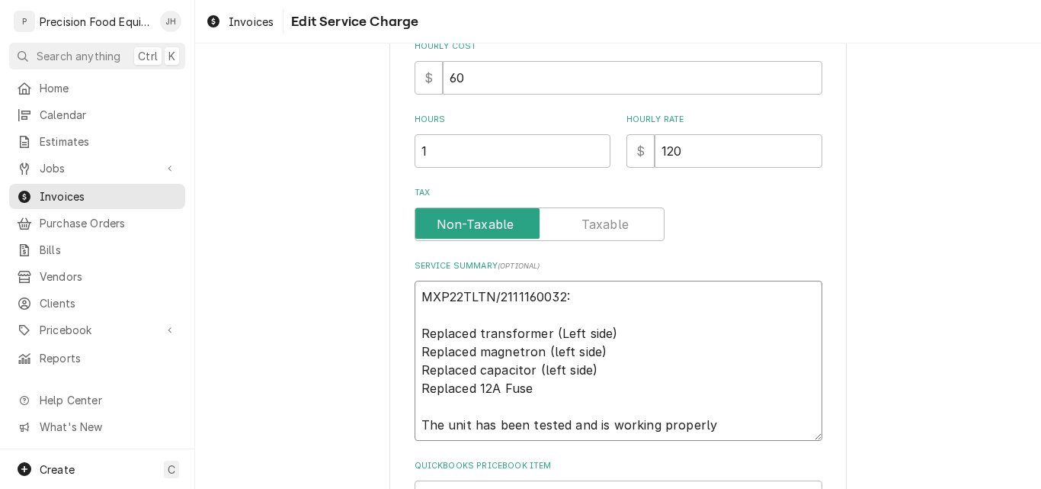
drag, startPoint x: 418, startPoint y: 295, endPoint x: 760, endPoint y: 446, distance: 374.0
click at [760, 446] on div "Use the fields below to edit this service charge Short Description Microwave Se…" at bounding box center [619, 111] width 408 height 800
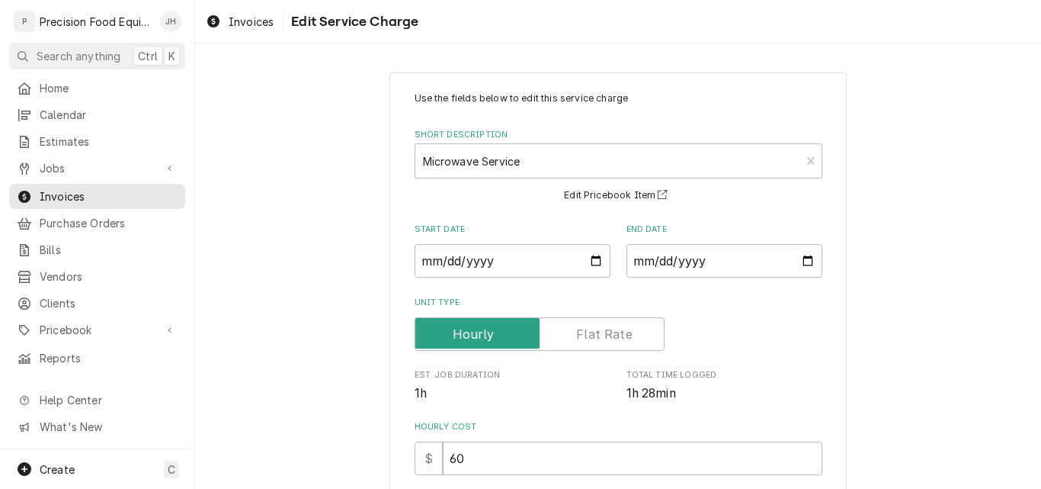
scroll to position [0, 0]
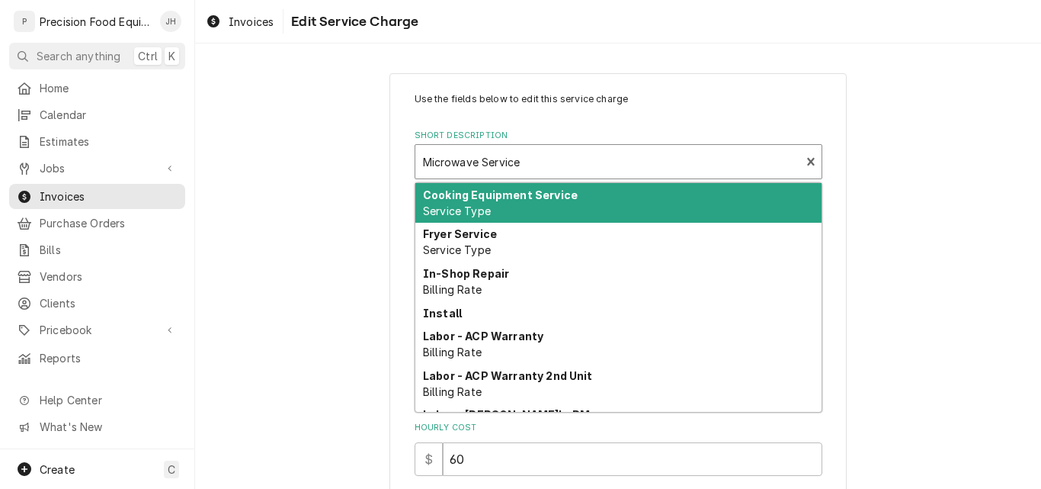
click at [540, 159] on div "Short Description" at bounding box center [608, 161] width 370 height 27
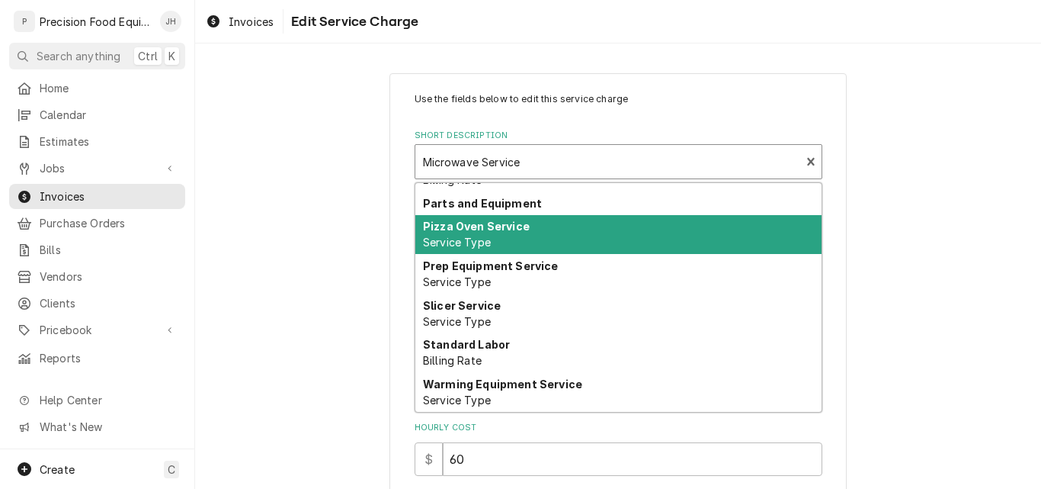
scroll to position [828, 0]
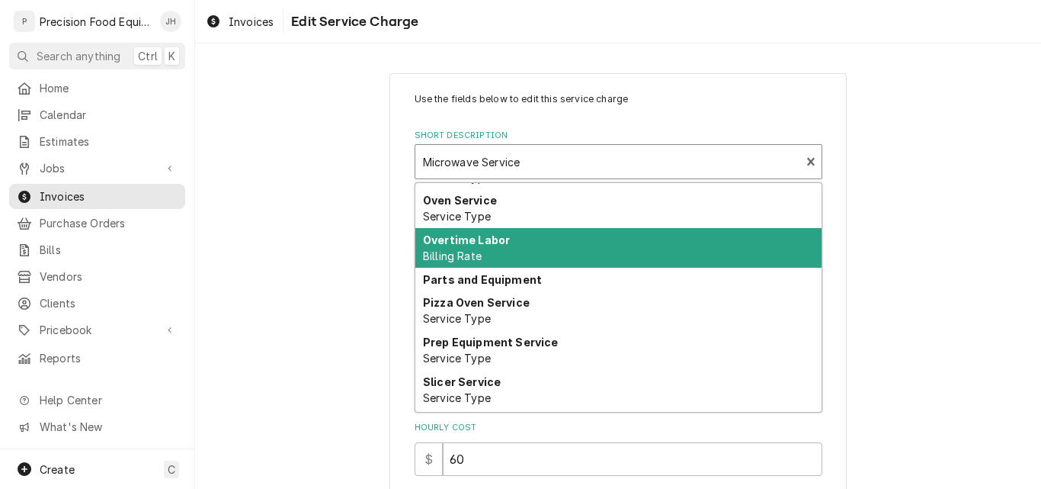
click at [544, 249] on div "Overtime Labor Billing Rate" at bounding box center [618, 248] width 406 height 40
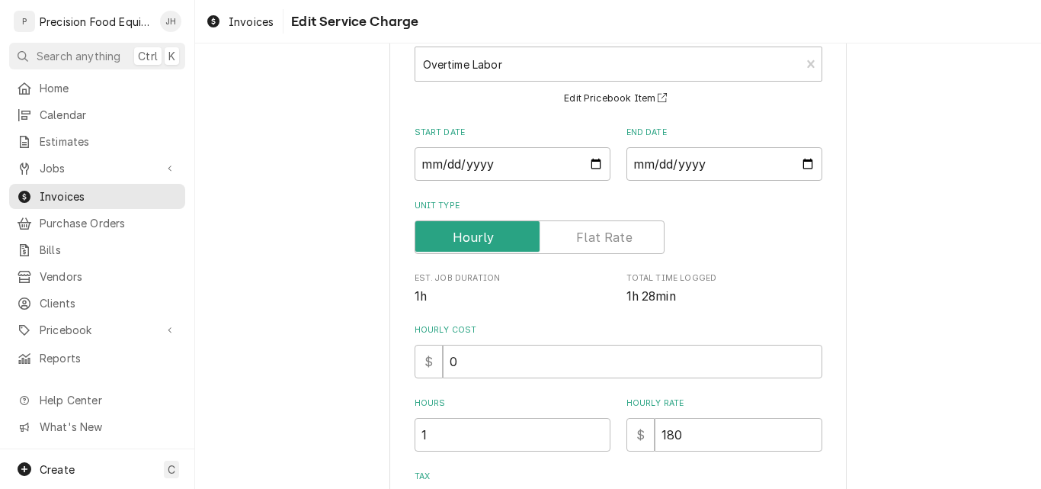
scroll to position [152, 0]
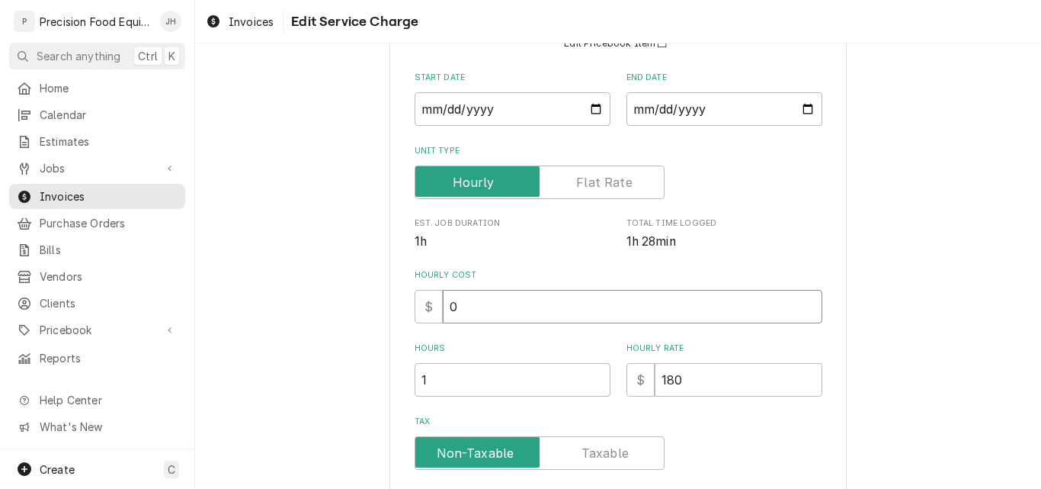
drag, startPoint x: 477, startPoint y: 310, endPoint x: 432, endPoint y: 311, distance: 45.0
click at [432, 311] on div "$ 0" at bounding box center [619, 307] width 408 height 34
type textarea "x"
type input "6"
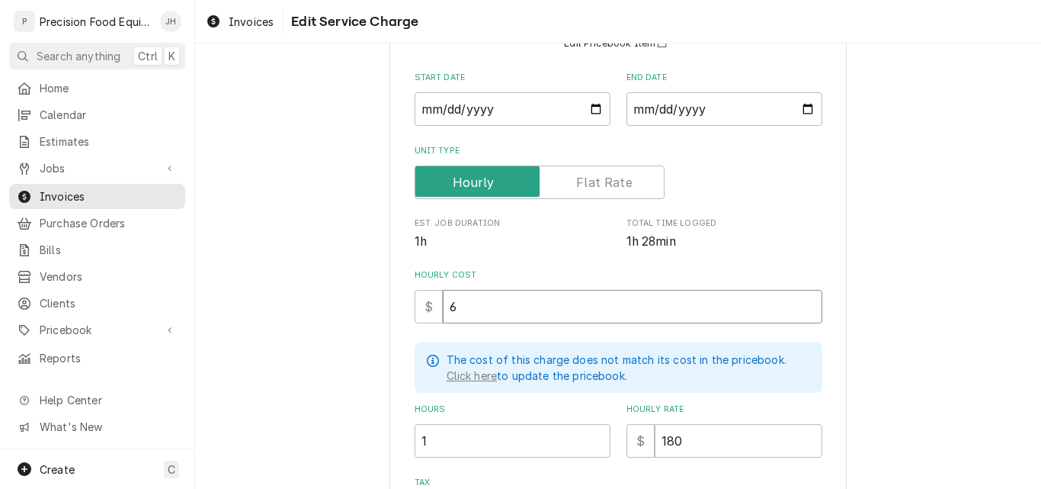
type textarea "x"
type input "60"
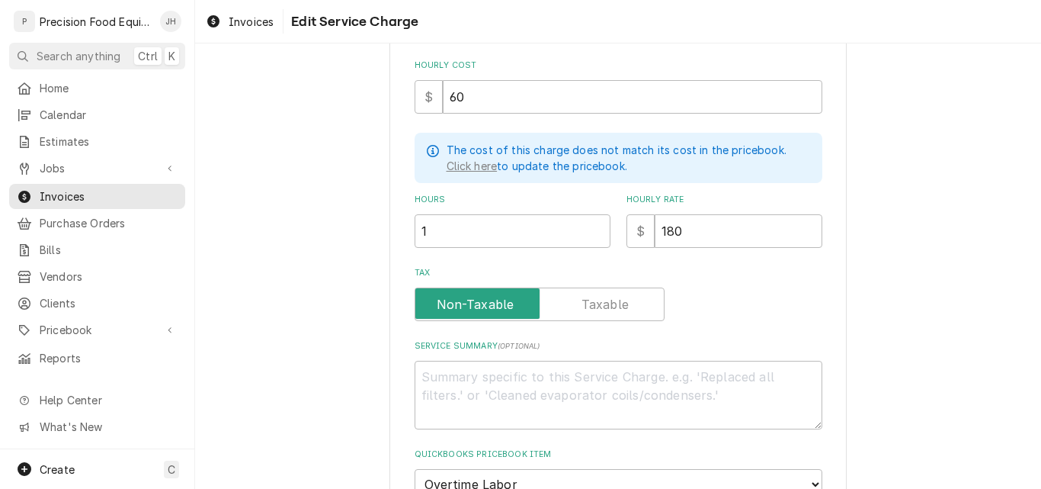
scroll to position [381, 0]
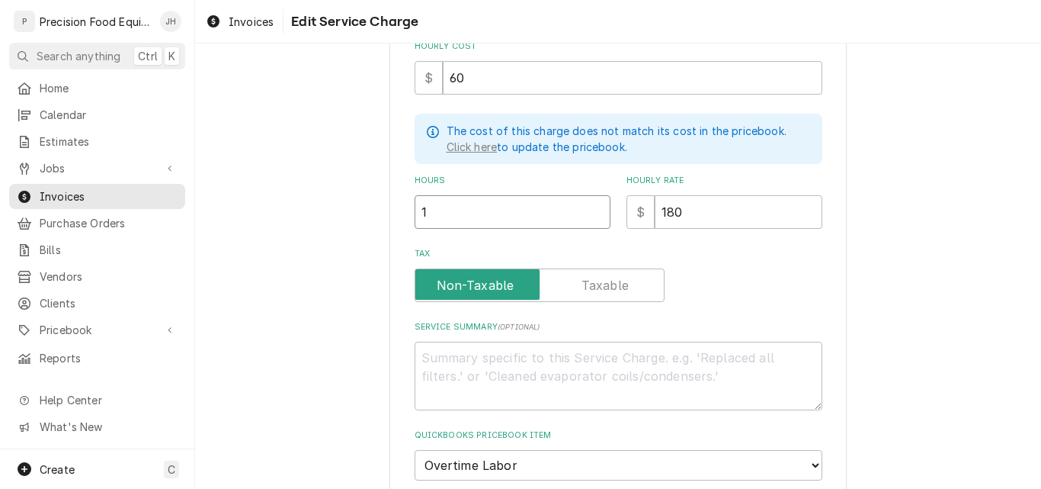
click at [457, 217] on input "1" at bounding box center [513, 212] width 196 height 34
type textarea "x"
type input "1.5"
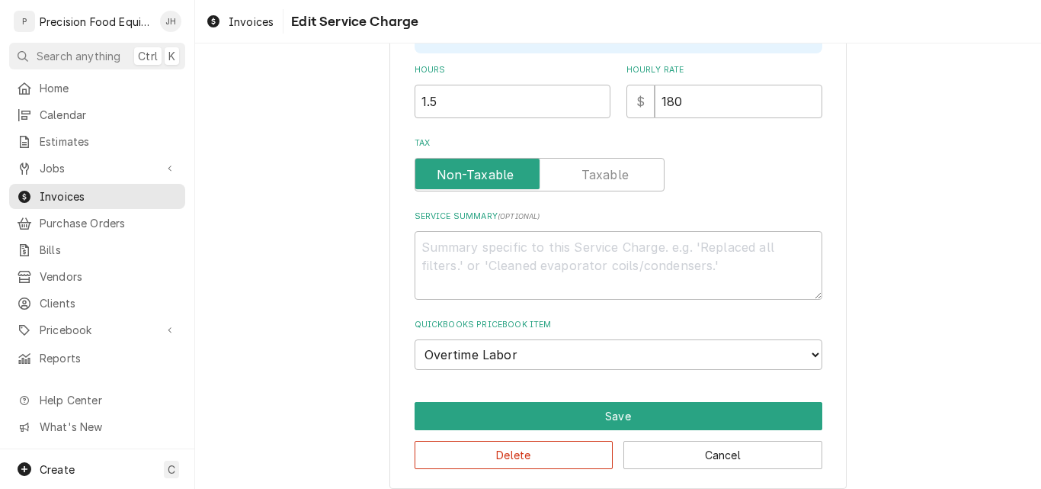
scroll to position [503, 0]
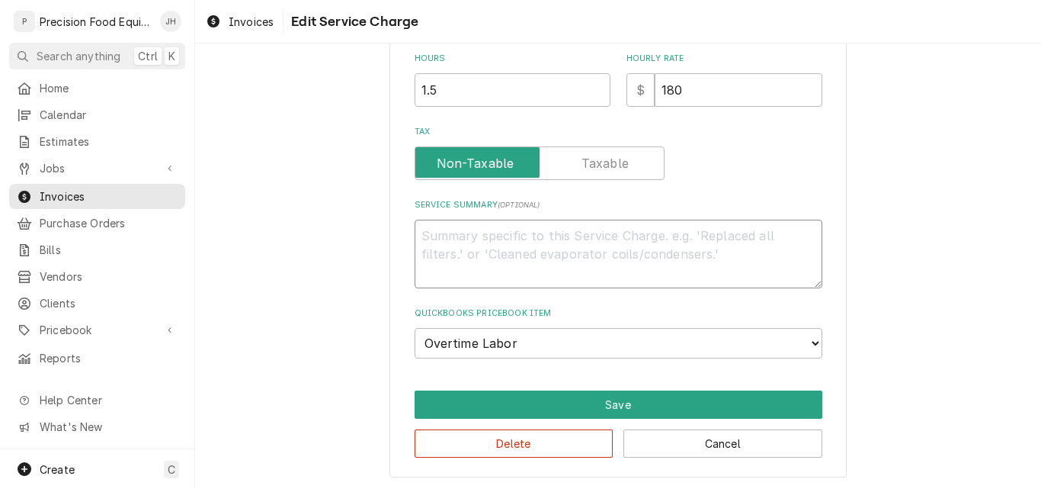
paste textarea "MXP22TLTN/2111160032: Replaced transformer (Left side) Replaced magnetron (left…"
type textarea "x"
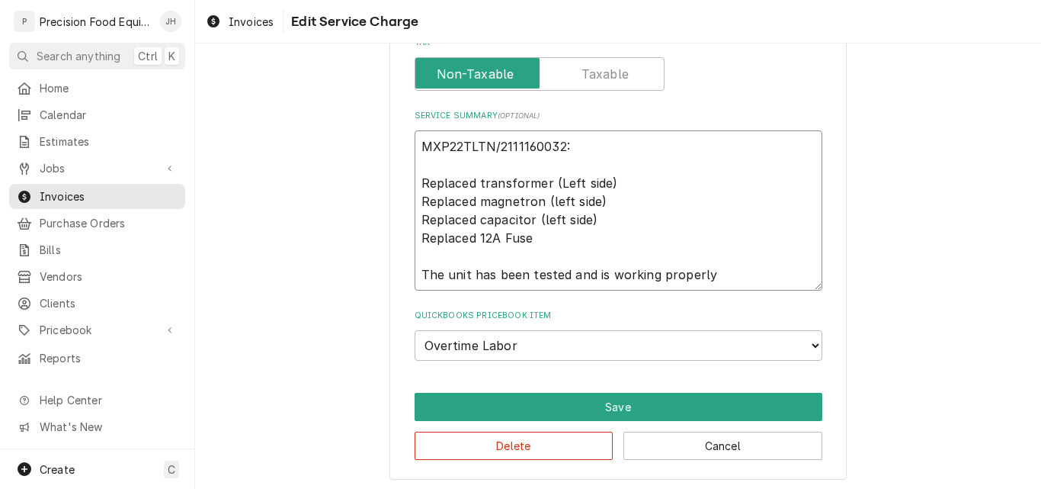
scroll to position [595, 0]
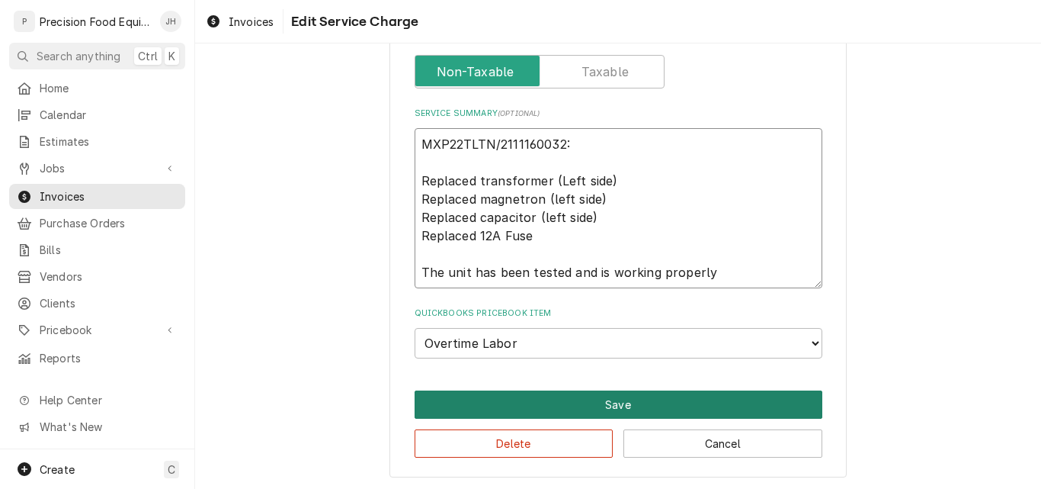
type textarea "MXP22TLTN/2111160032: Replaced transformer (Left side) Replaced magnetron (left…"
click at [605, 405] on button "Save" at bounding box center [619, 404] width 408 height 28
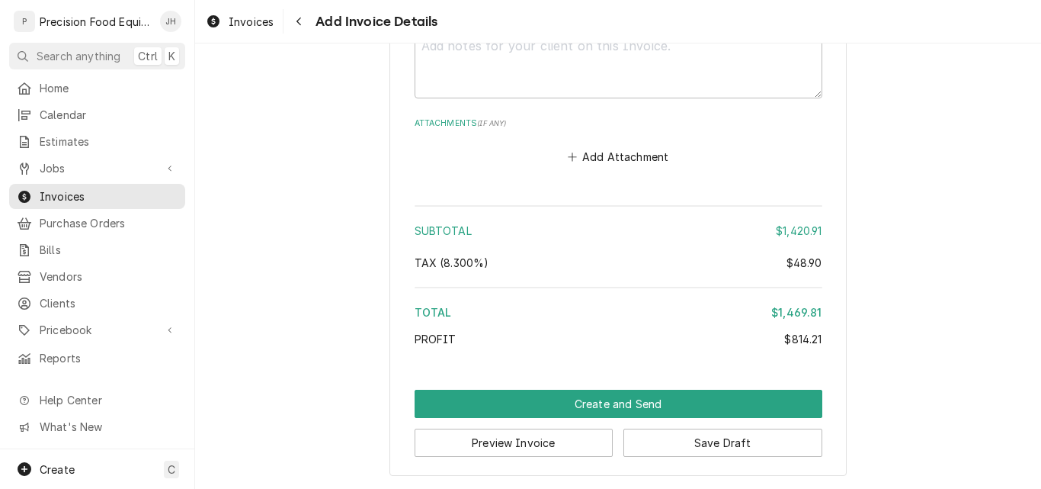
scroll to position [3422, 0]
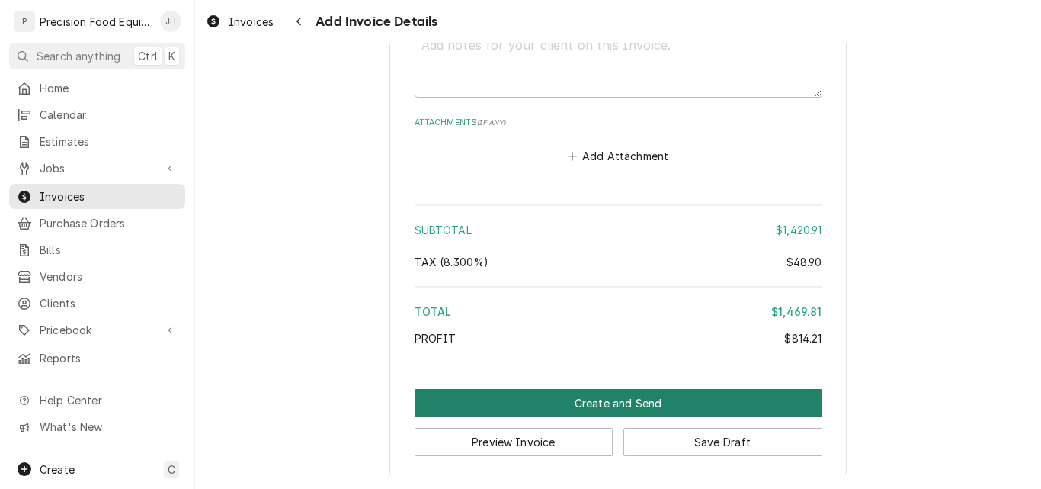
click at [719, 402] on button "Create and Send" at bounding box center [619, 403] width 408 height 28
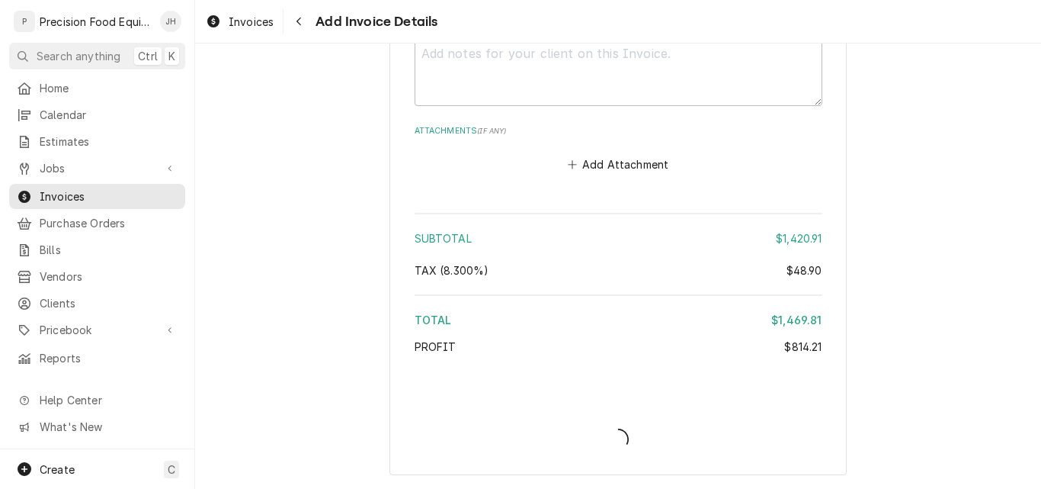
type textarea "x"
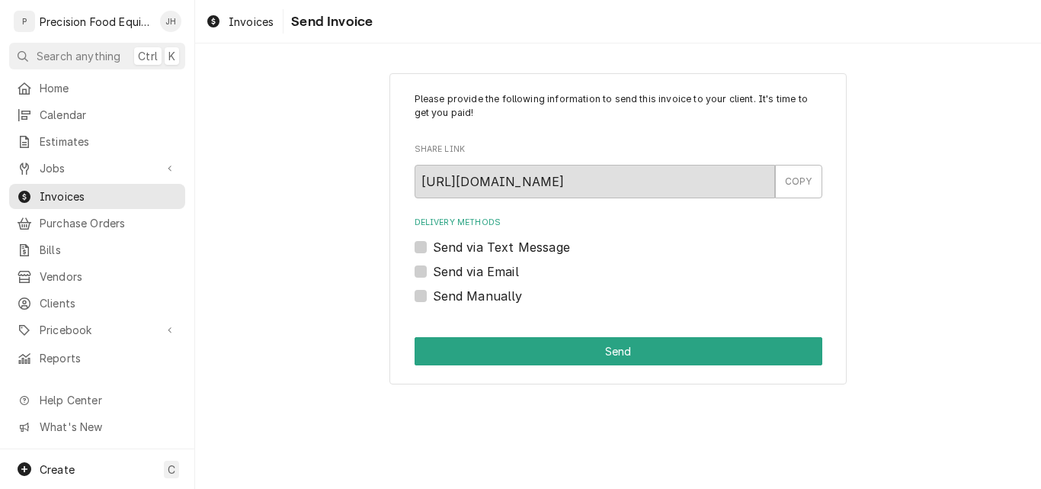
click at [433, 296] on label "Send Manually" at bounding box center [478, 296] width 90 height 18
click at [433, 296] on input "Send Manually" at bounding box center [637, 304] width 408 height 34
checkbox input "true"
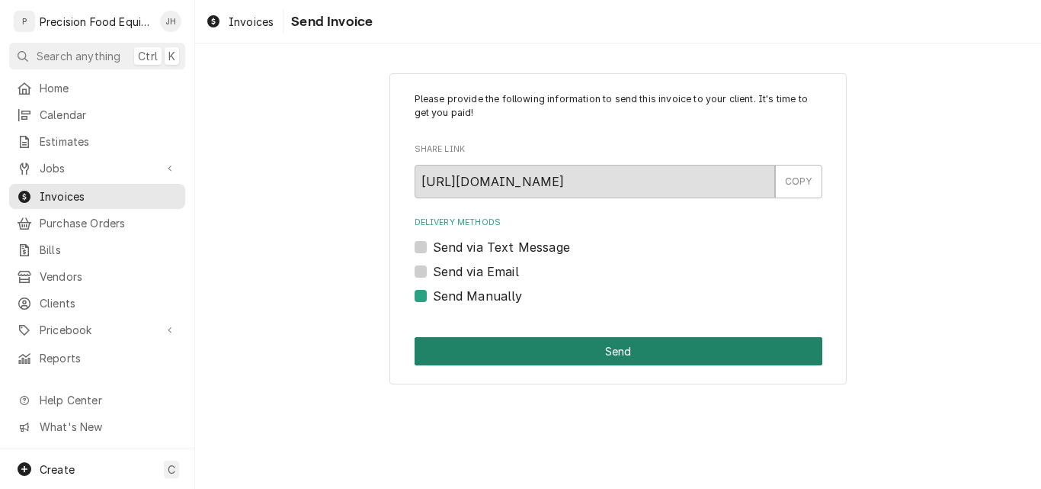
click at [581, 354] on button "Send" at bounding box center [619, 351] width 408 height 28
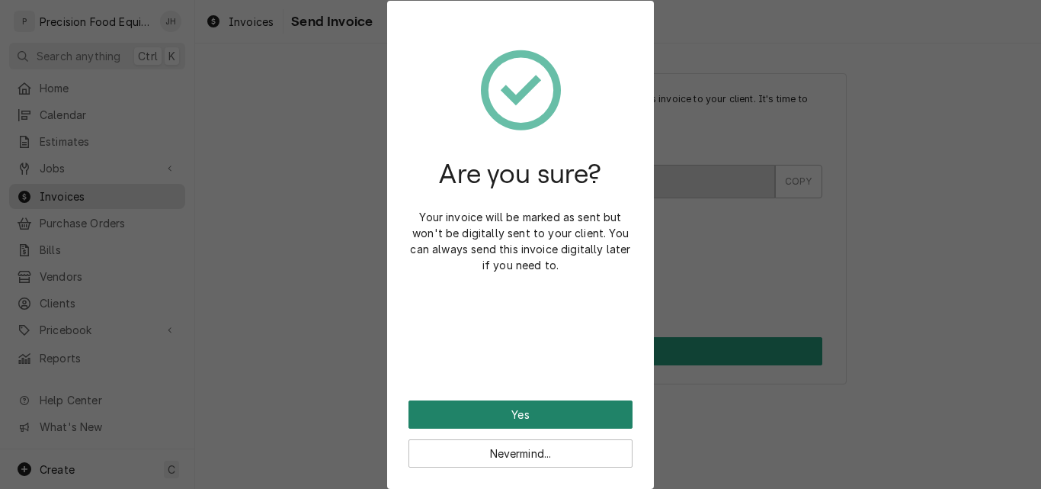
click at [532, 418] on button "Yes" at bounding box center [521, 414] width 224 height 28
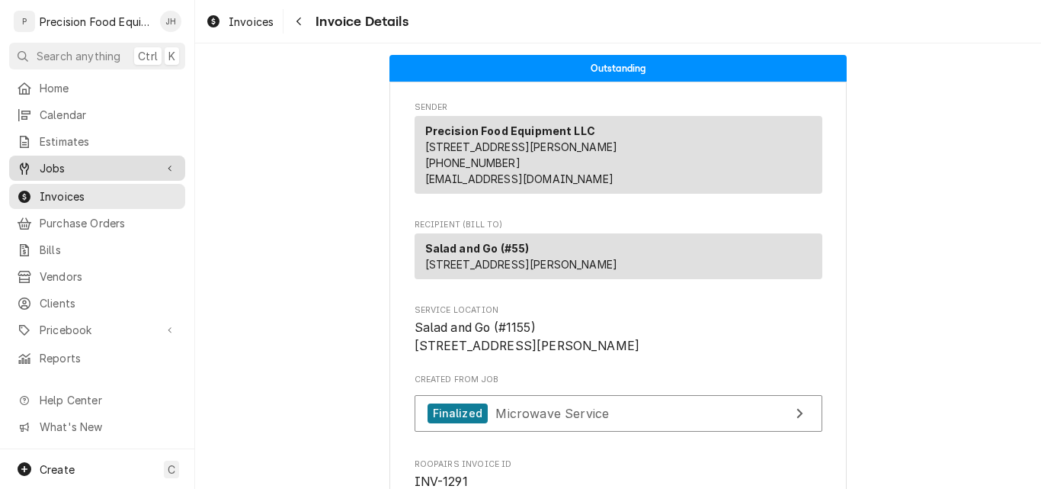
click at [65, 162] on span "Jobs" at bounding box center [97, 168] width 115 height 16
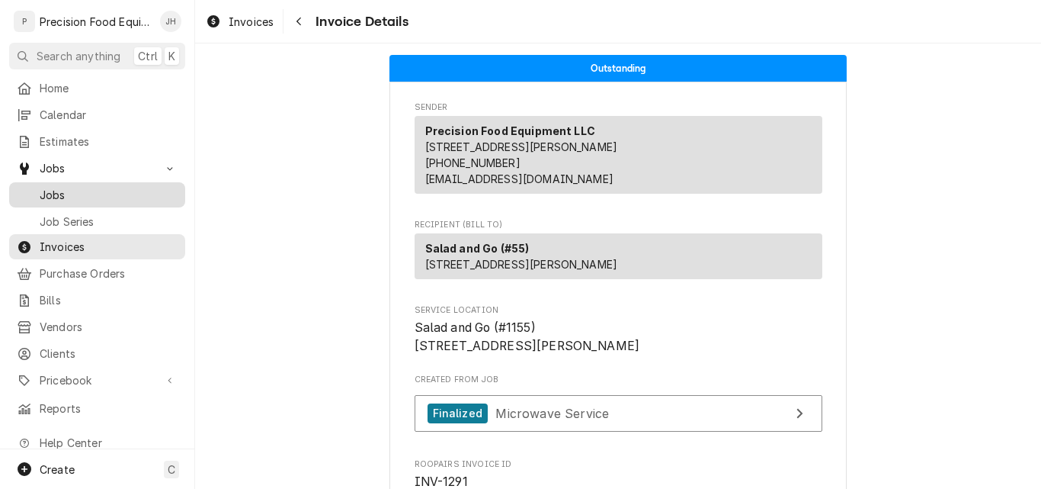
click at [63, 187] on span "Jobs" at bounding box center [109, 195] width 138 height 16
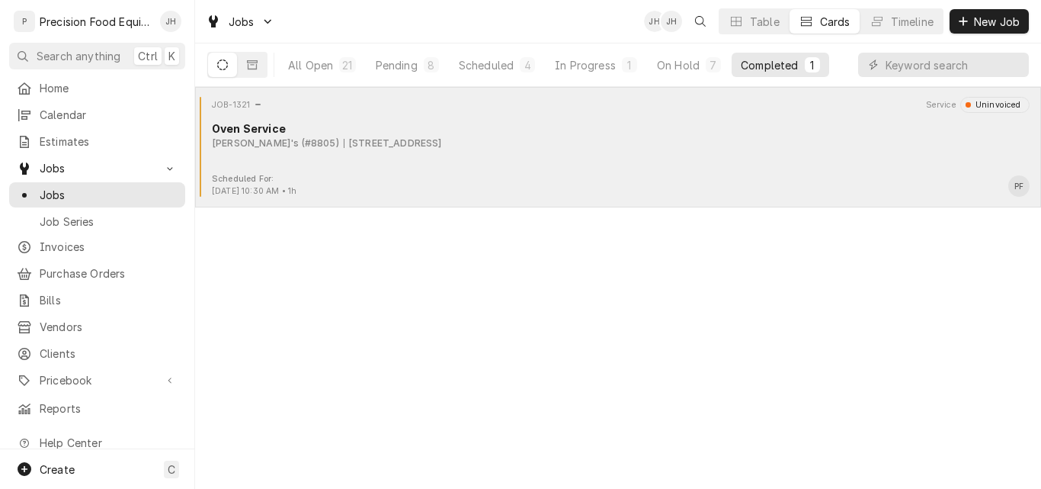
click at [483, 152] on div "JOB-1321 Service Uninvoiced Oven Service Arby's (#8805) [STREET_ADDRESS]" at bounding box center [618, 135] width 834 height 76
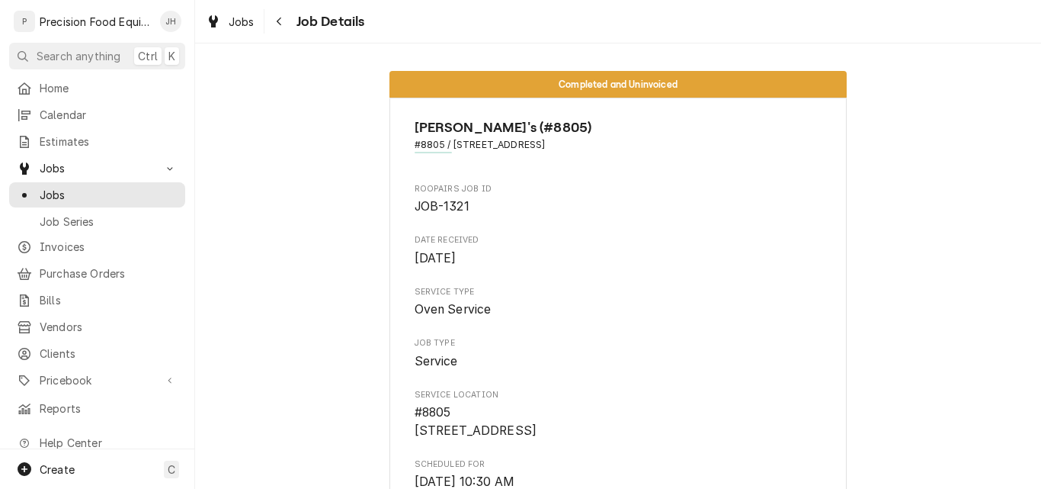
drag, startPoint x: 607, startPoint y: 146, endPoint x: 446, endPoint y: 146, distance: 160.8
click at [446, 146] on span "#8805 / [STREET_ADDRESS]" at bounding box center [619, 145] width 408 height 14
copy span "[STREET_ADDRESS]"
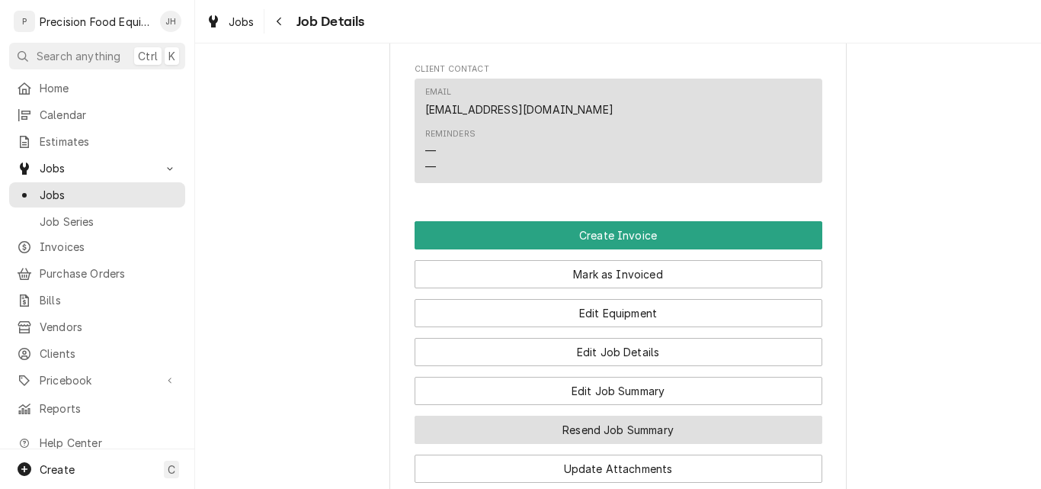
scroll to position [1067, 0]
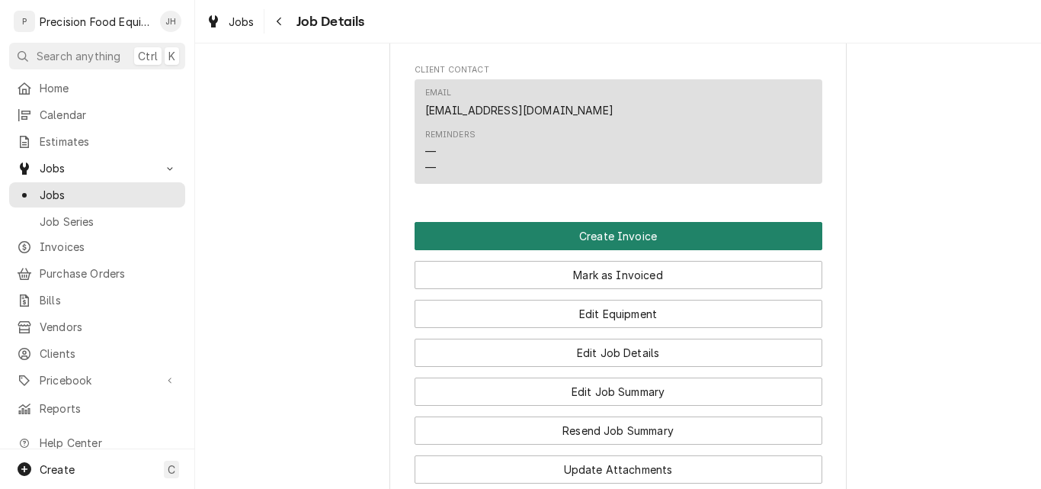
click at [606, 250] on button "Create Invoice" at bounding box center [619, 236] width 408 height 28
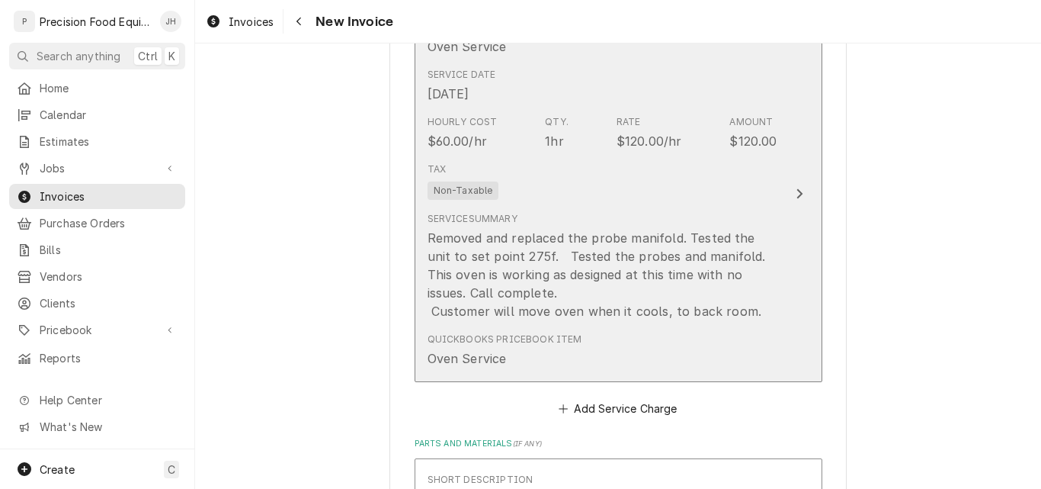
click at [656, 187] on div "Tax Non-Taxable" at bounding box center [603, 180] width 350 height 49
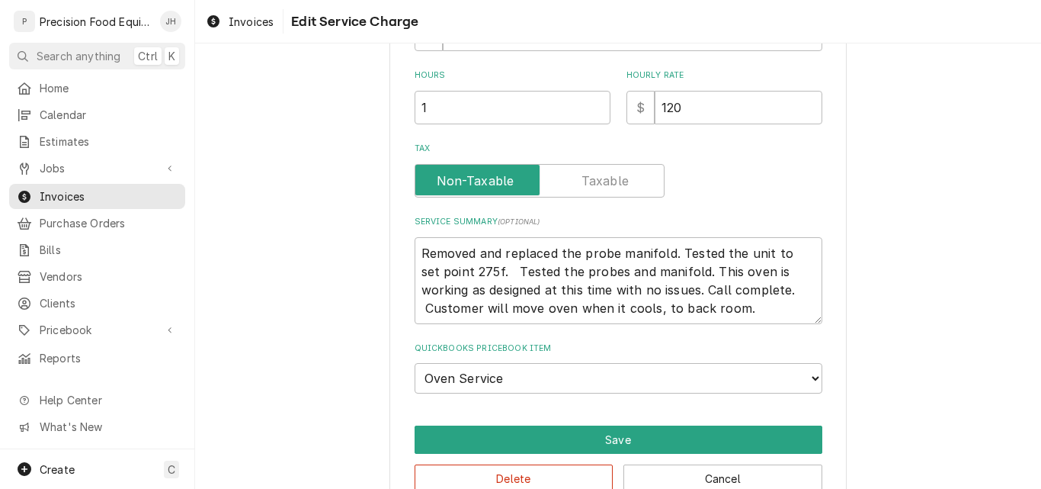
type textarea "x"
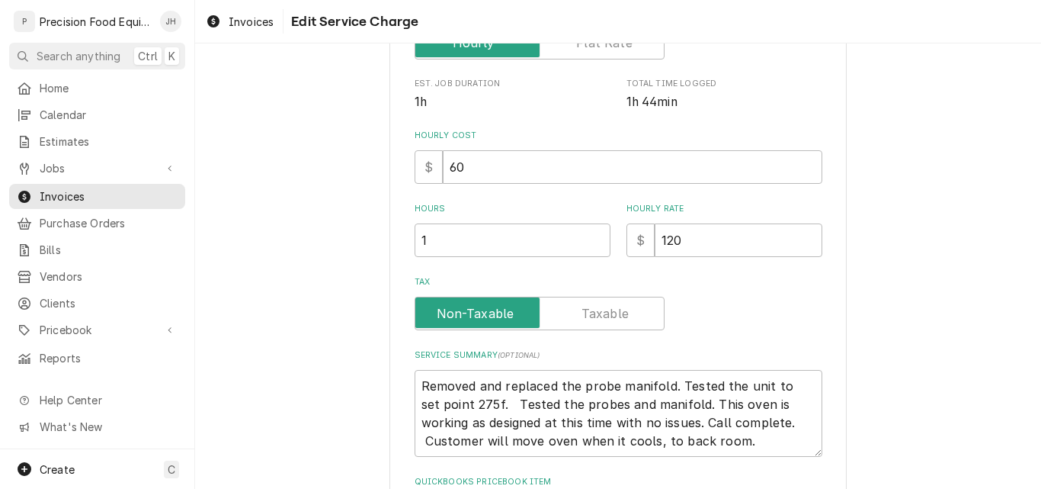
scroll to position [305, 0]
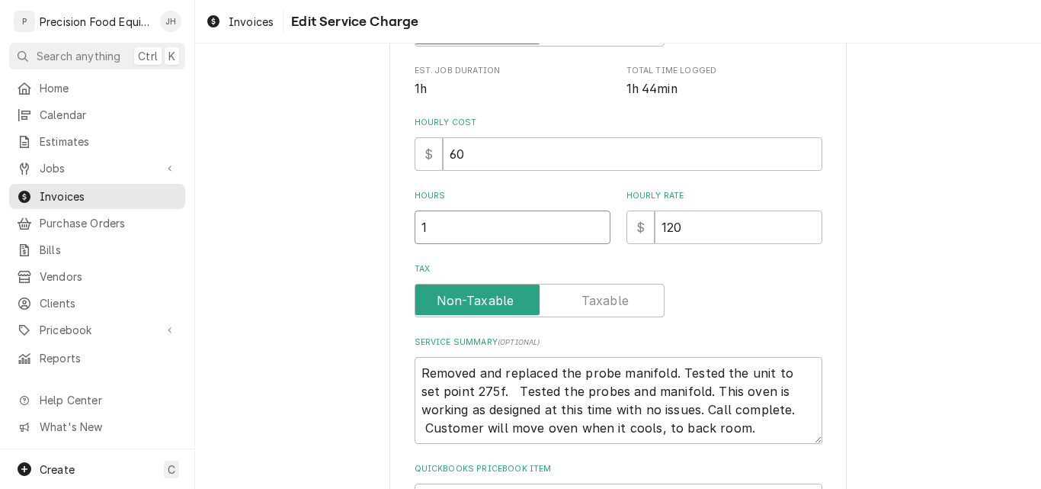
click at [447, 221] on input "1" at bounding box center [513, 227] width 196 height 34
type textarea "x"
type input "2"
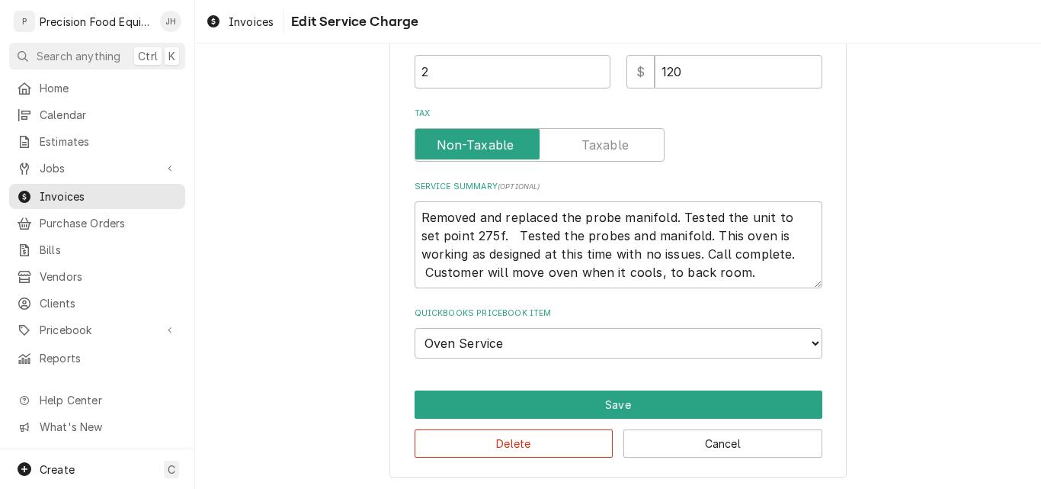
scroll to position [462, 0]
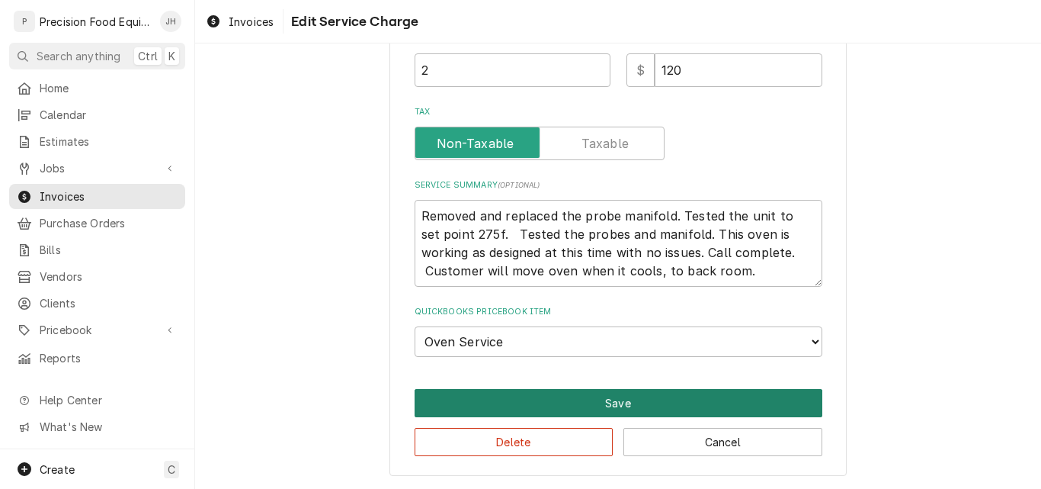
click at [620, 402] on button "Save" at bounding box center [619, 403] width 408 height 28
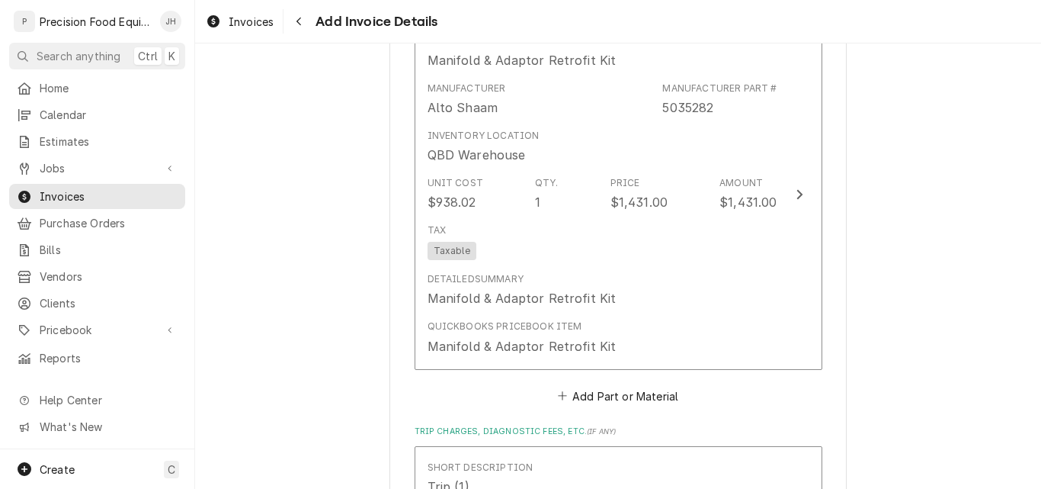
scroll to position [1963, 0]
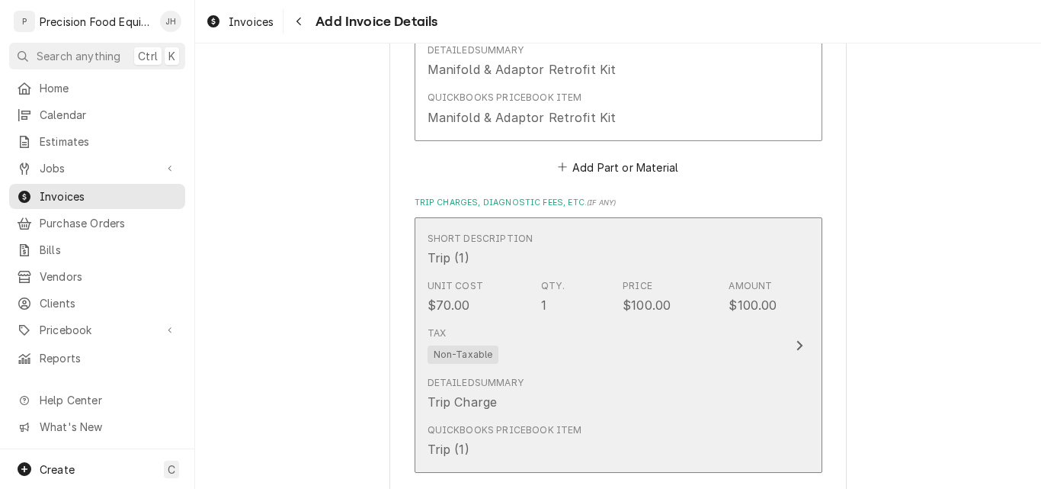
click at [708, 364] on div "Tax Non-Taxable" at bounding box center [603, 344] width 350 height 49
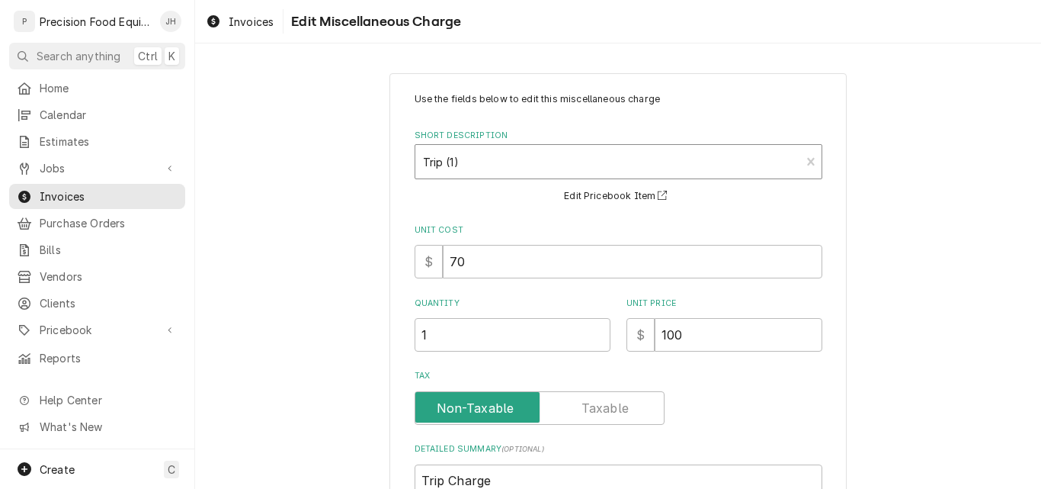
click at [483, 157] on div "Short Description" at bounding box center [608, 161] width 370 height 27
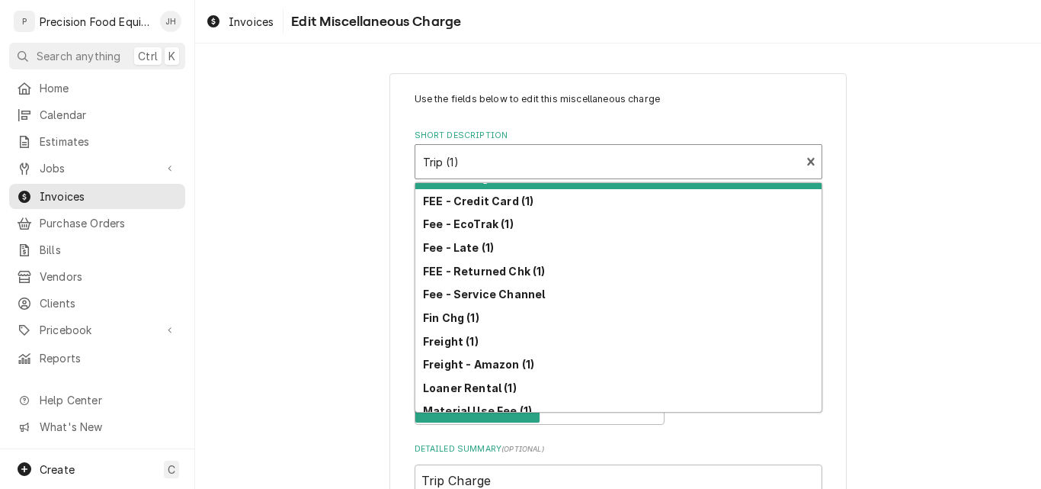
scroll to position [238, 0]
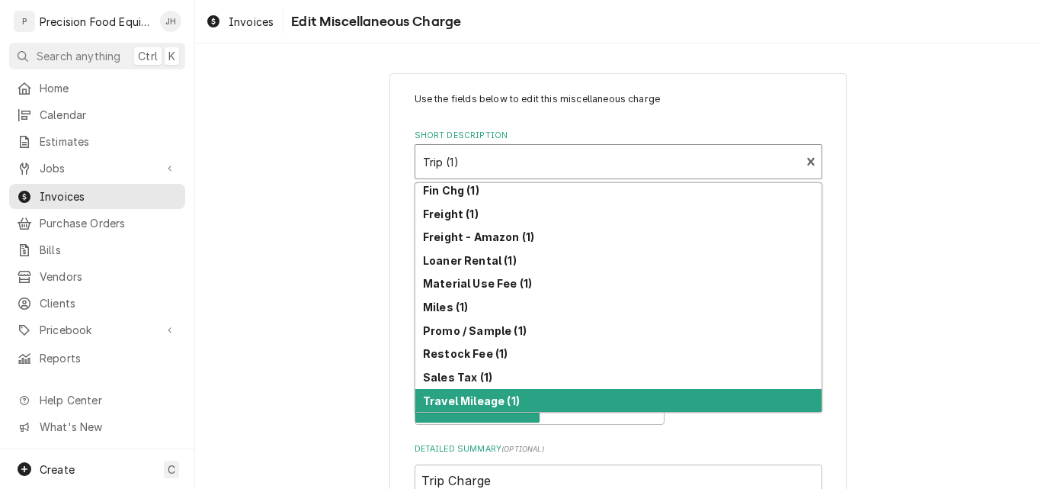
click at [486, 395] on strong "Travel Mileage (1)" at bounding box center [471, 400] width 97 height 13
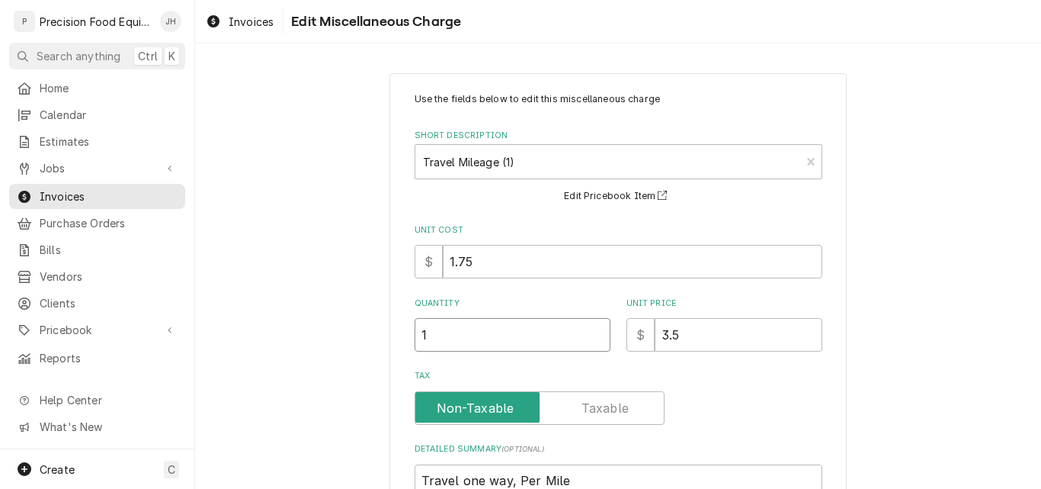
drag, startPoint x: 456, startPoint y: 339, endPoint x: 398, endPoint y: 339, distance: 57.9
click at [398, 339] on div "Use the fields below to edit this miscellaneous charge Short Description Travel…" at bounding box center [617, 397] width 457 height 649
type textarea "x"
type input "9"
type textarea "x"
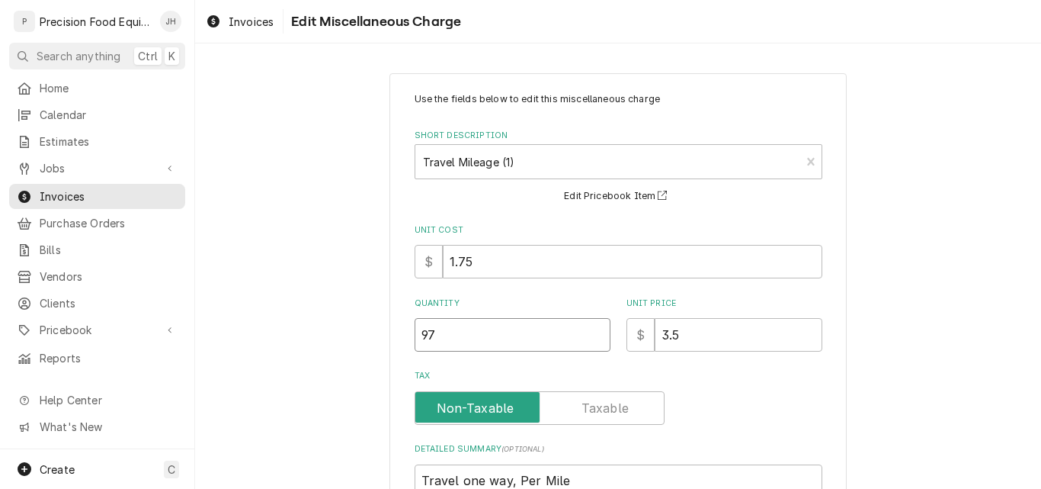
type input "97"
click at [925, 338] on div "Use the fields below to edit this miscellaneous charge Short Description Travel…" at bounding box center [618, 396] width 846 height 675
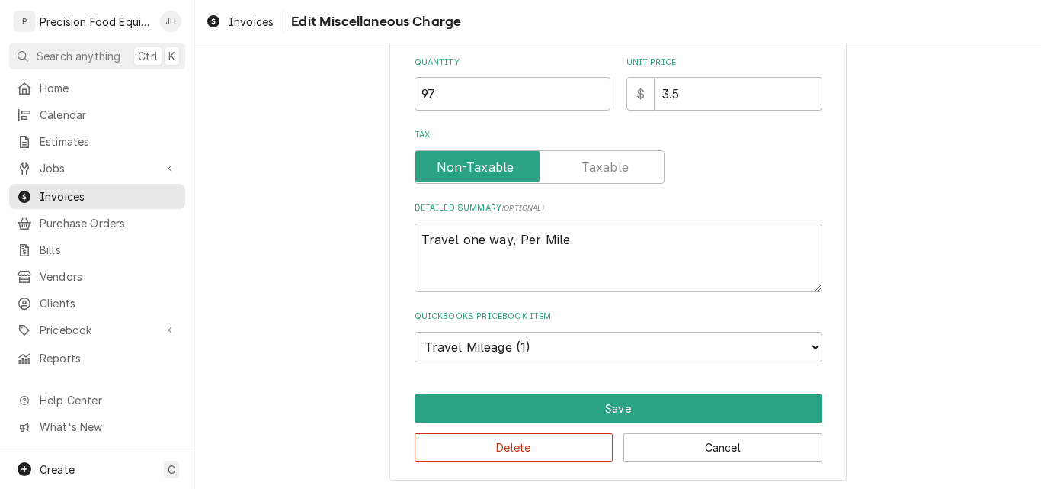
scroll to position [246, 0]
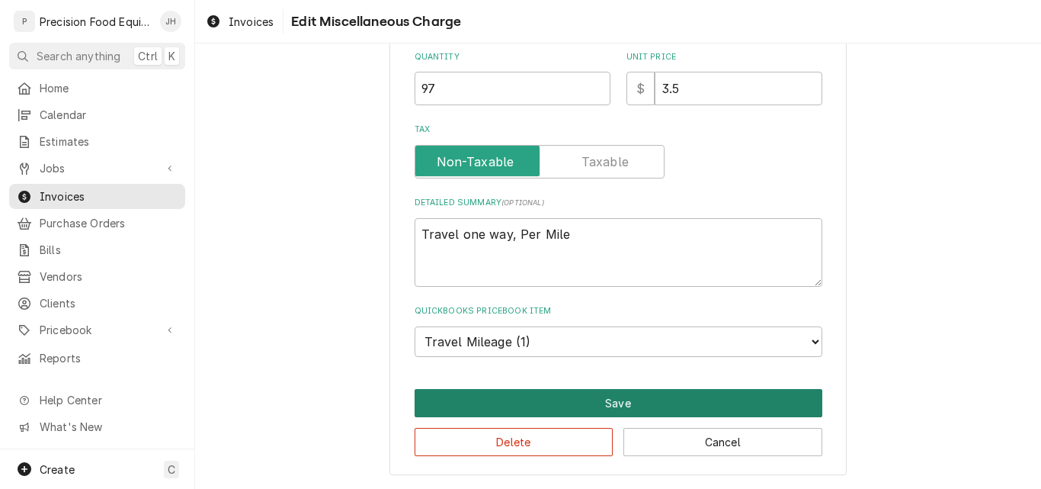
click at [612, 400] on button "Save" at bounding box center [619, 403] width 408 height 28
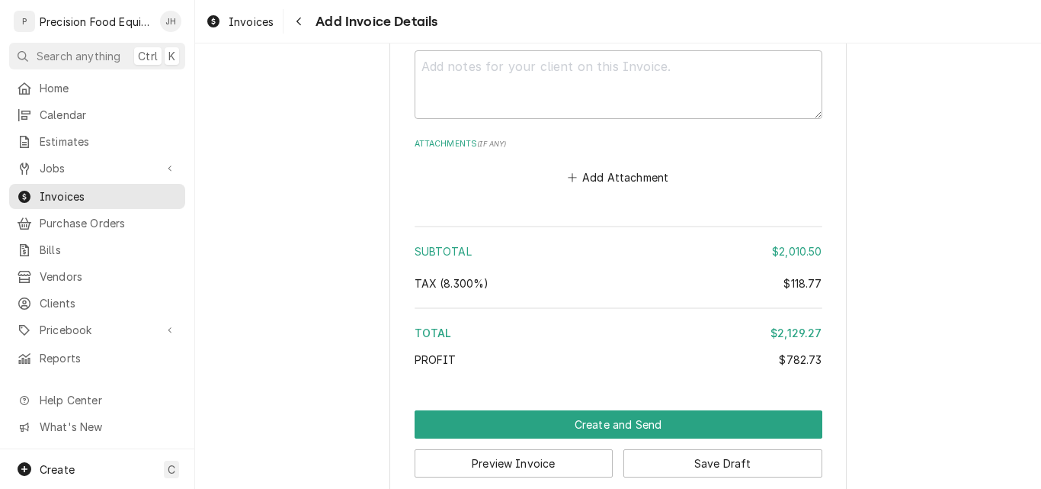
scroll to position [2631, 0]
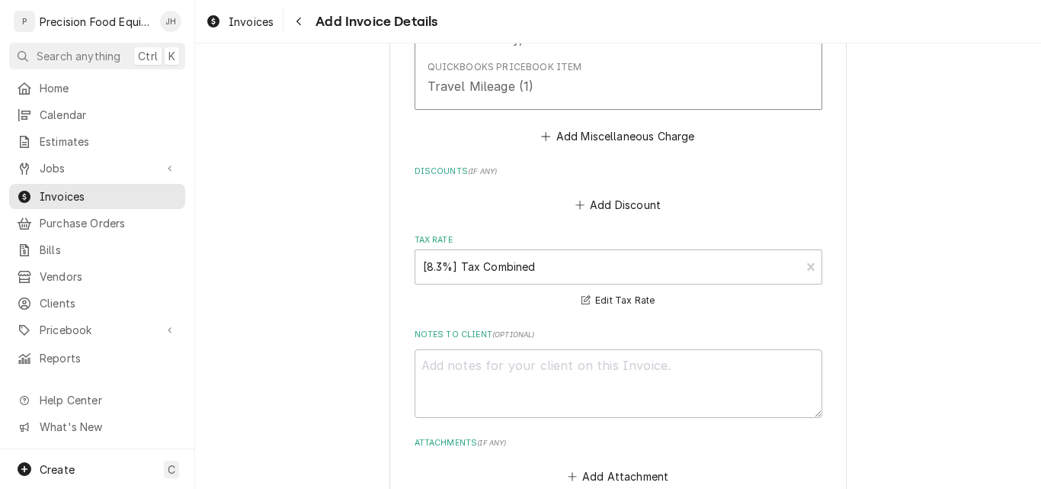
type textarea "x"
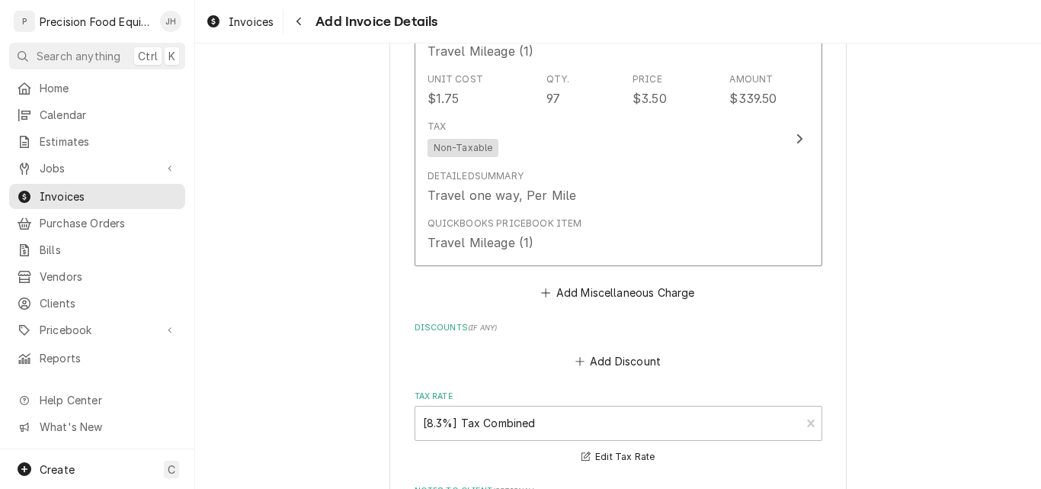
scroll to position [2174, 0]
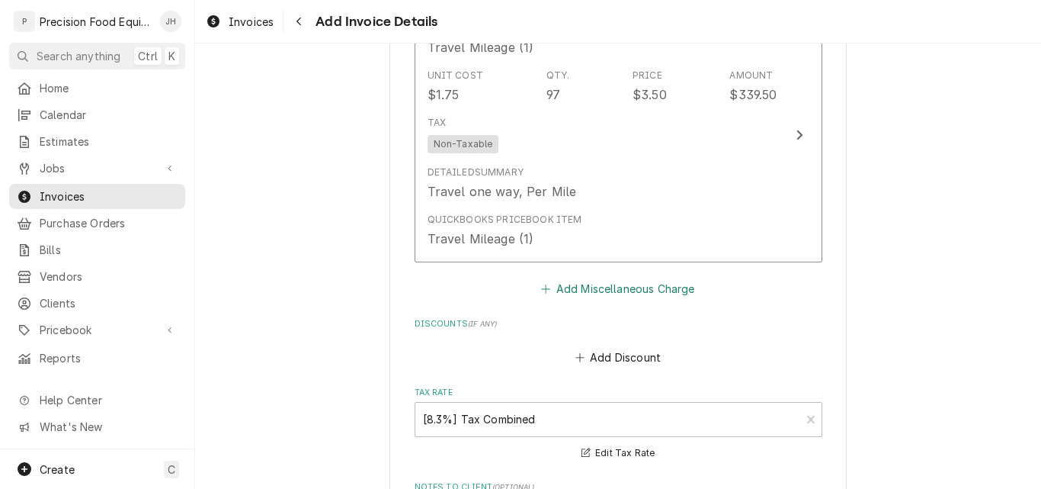
click at [637, 287] on button "Add Miscellaneous Charge" at bounding box center [618, 287] width 159 height 21
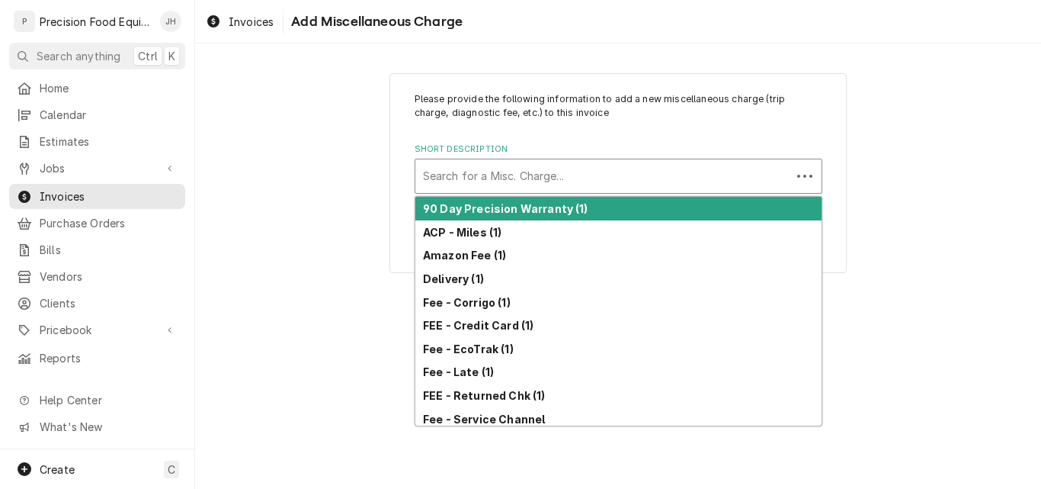
click at [465, 162] on div "Search for a Misc. Charge..." at bounding box center [603, 176] width 376 height 34
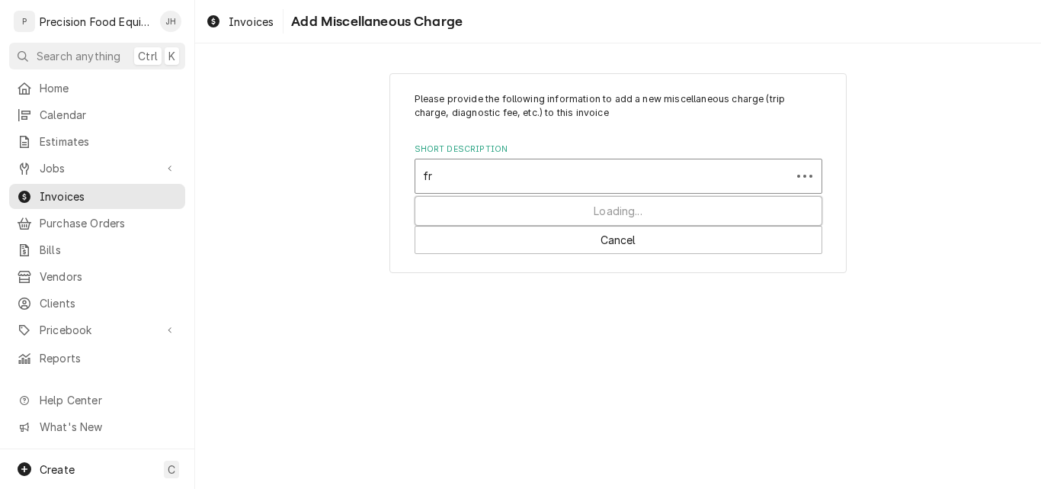
type input "fre"
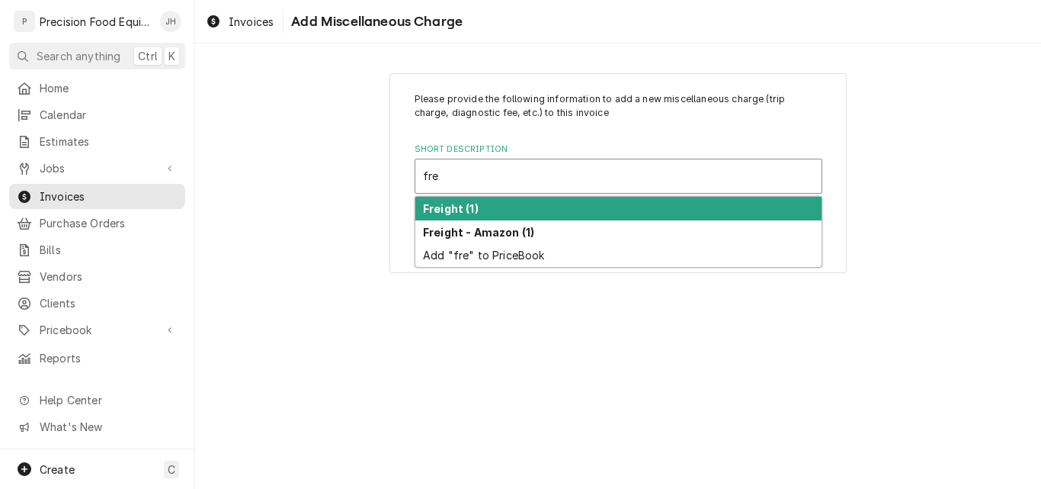
click at [521, 212] on div "Freight (1)" at bounding box center [618, 209] width 406 height 24
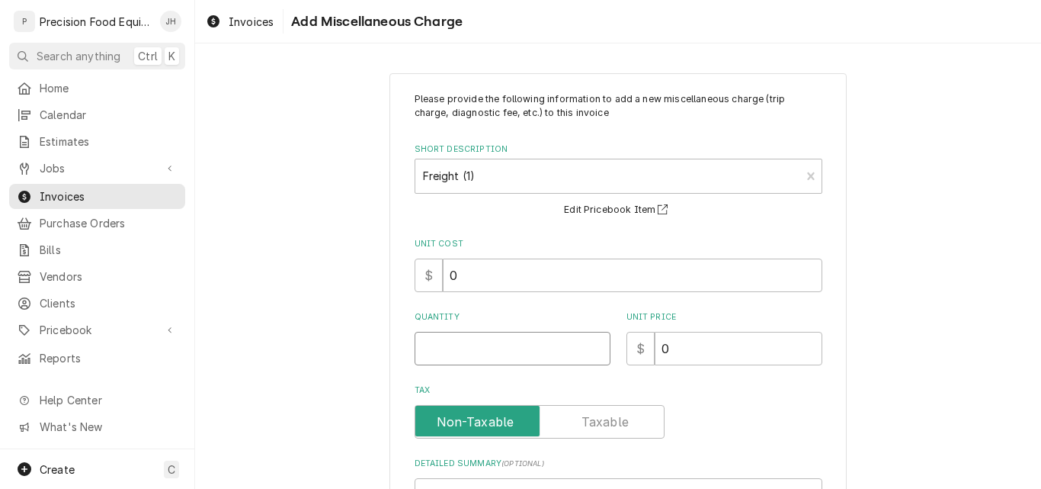
click at [431, 351] on input "Quantity" at bounding box center [513, 349] width 196 height 34
type textarea "x"
type input "1"
type textarea "x"
type input "3"
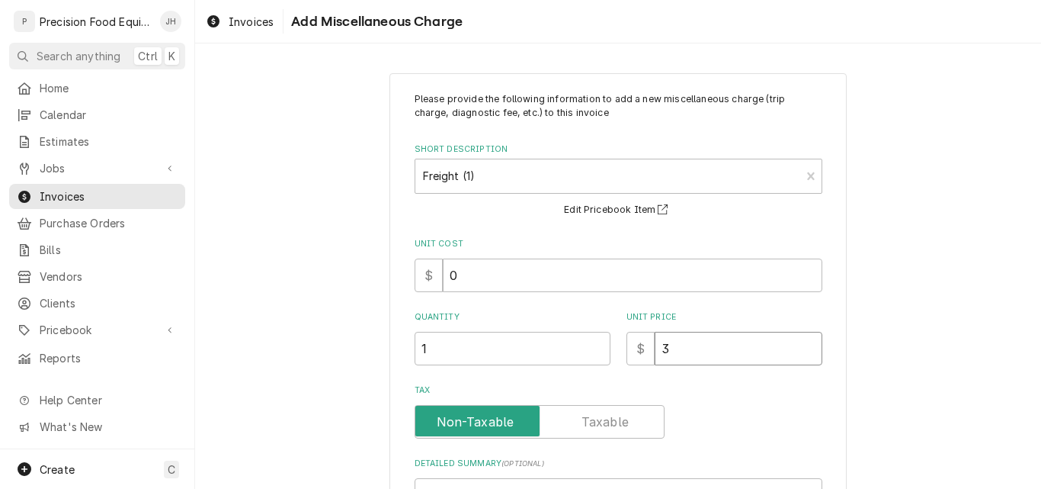
type textarea "x"
type input "34"
type textarea "x"
type input "3"
type textarea "x"
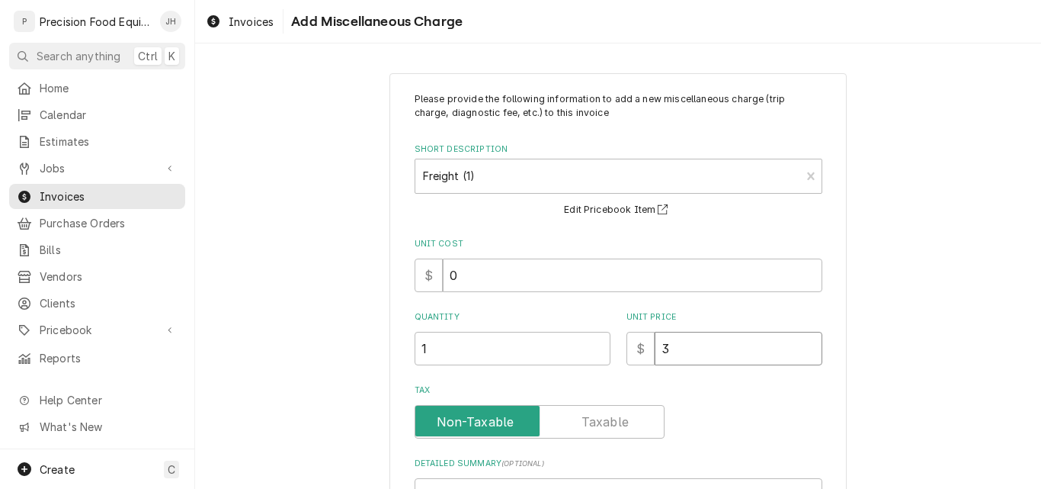
type input "37"
type textarea "x"
type input "37.8"
type textarea "x"
type input "37.85"
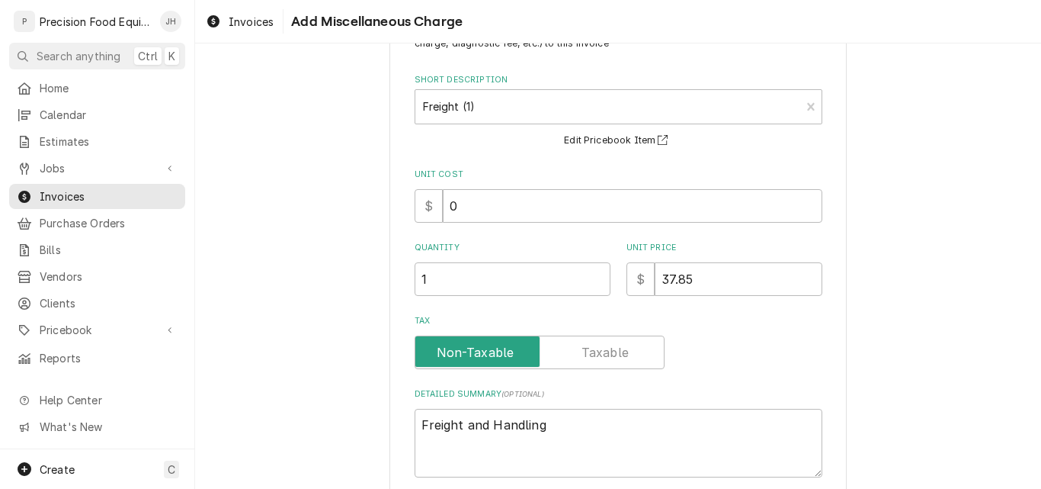
scroll to position [221, 0]
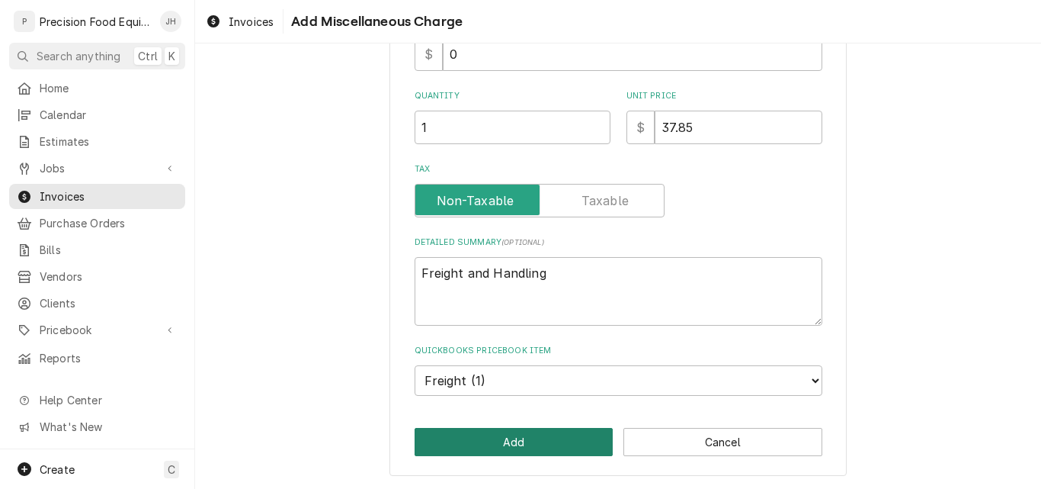
click at [519, 435] on button "Add" at bounding box center [514, 442] width 199 height 28
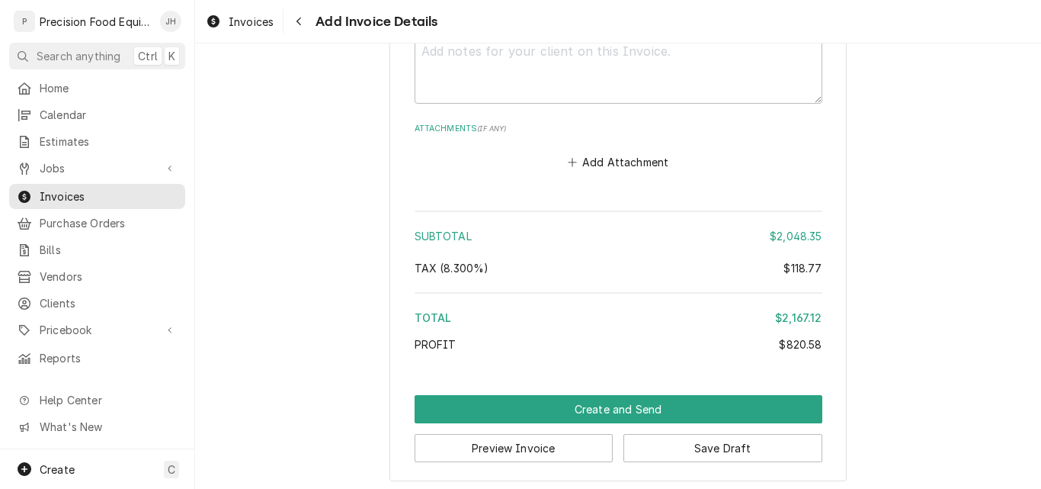
scroll to position [2909, 0]
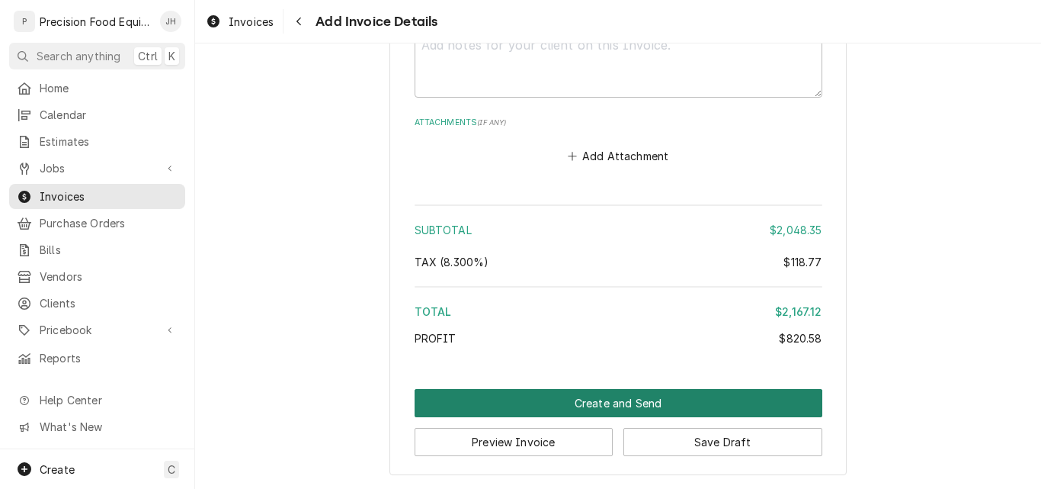
click at [627, 403] on button "Create and Send" at bounding box center [619, 403] width 408 height 28
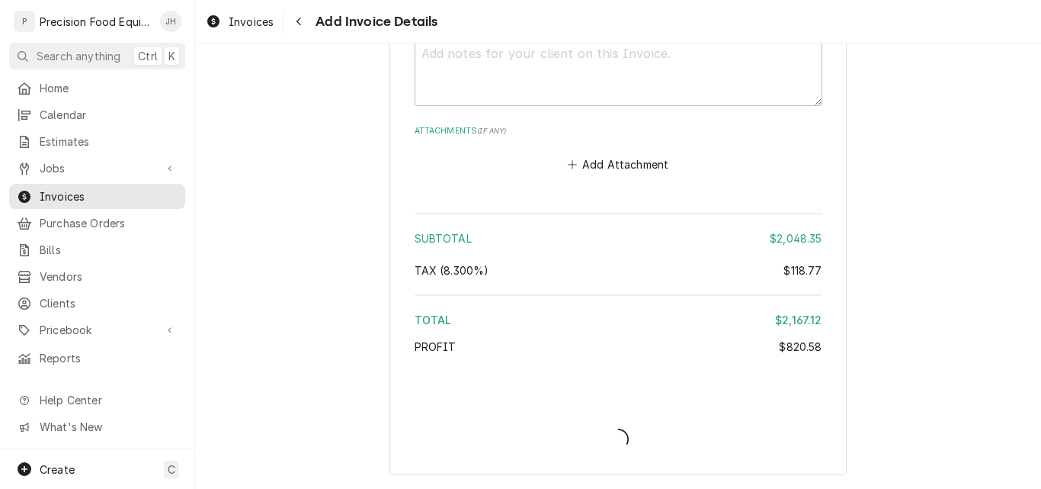
scroll to position [2901, 0]
type textarea "x"
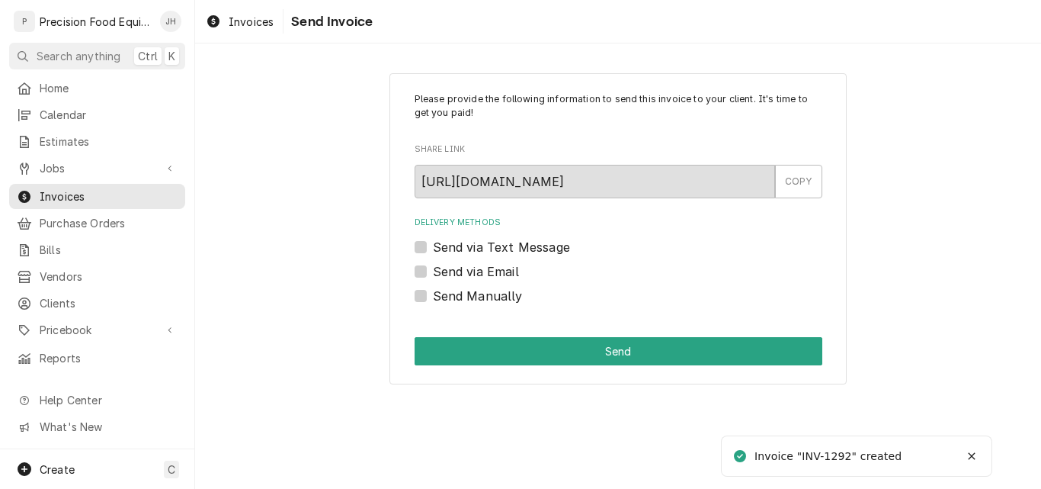
click at [461, 271] on label "Send via Email" at bounding box center [476, 271] width 86 height 18
click at [461, 271] on input "Send via Email" at bounding box center [637, 279] width 408 height 34
checkbox input "true"
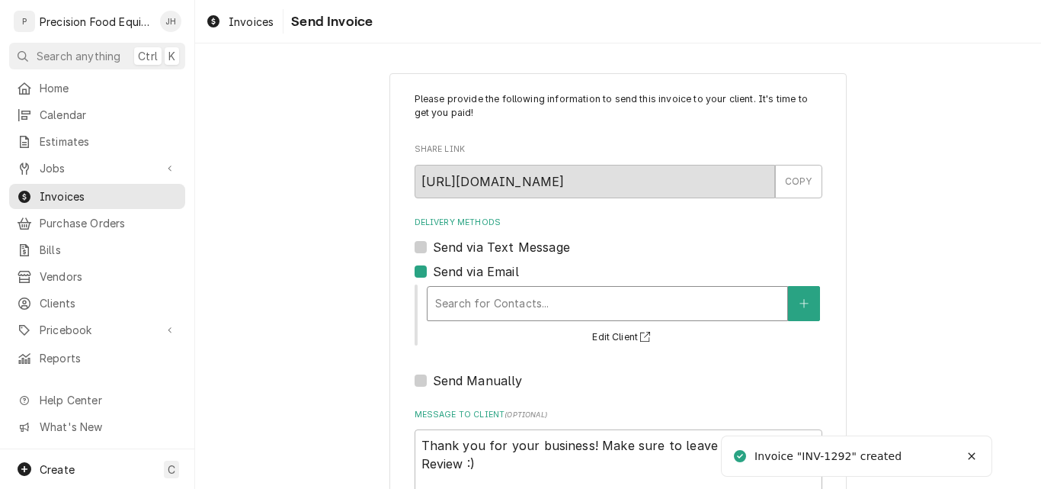
click at [461, 294] on div "Delivery Methods" at bounding box center [607, 303] width 345 height 27
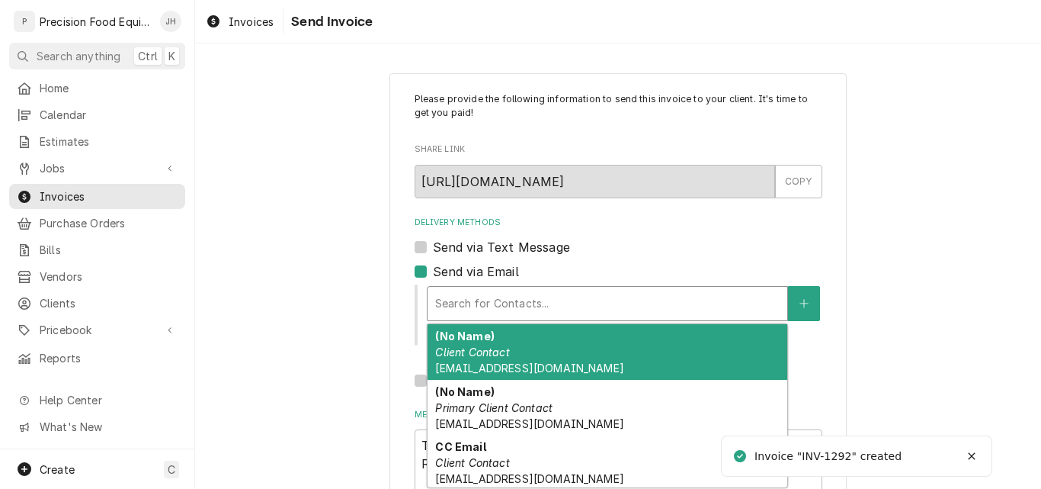
click at [470, 363] on span "cardinal.ap@issvc.com" at bounding box center [529, 367] width 188 height 13
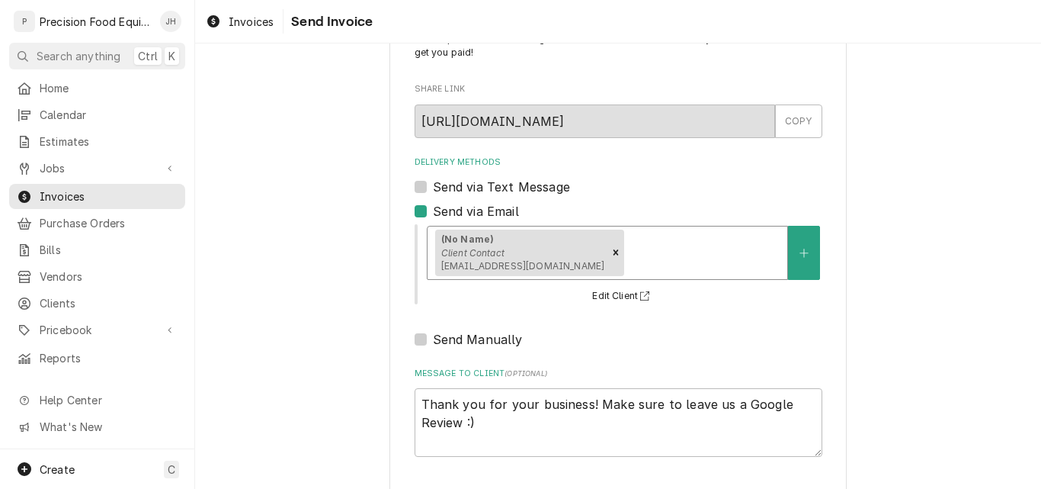
scroll to position [121, 0]
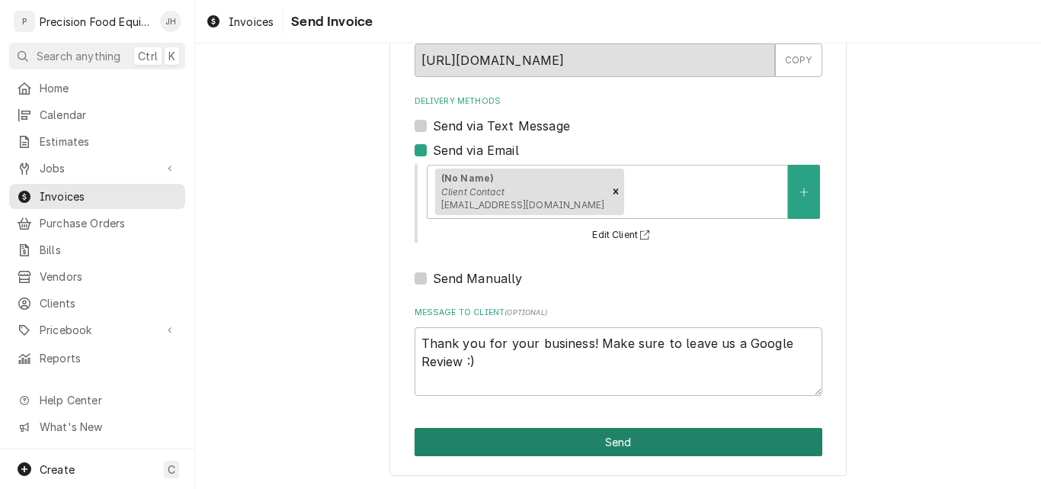
click at [646, 442] on button "Send" at bounding box center [619, 442] width 408 height 28
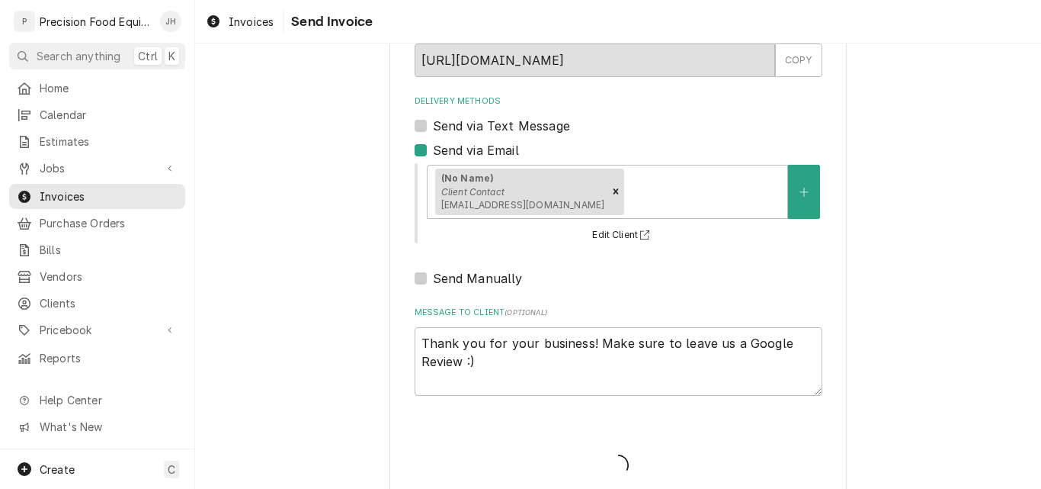
type textarea "x"
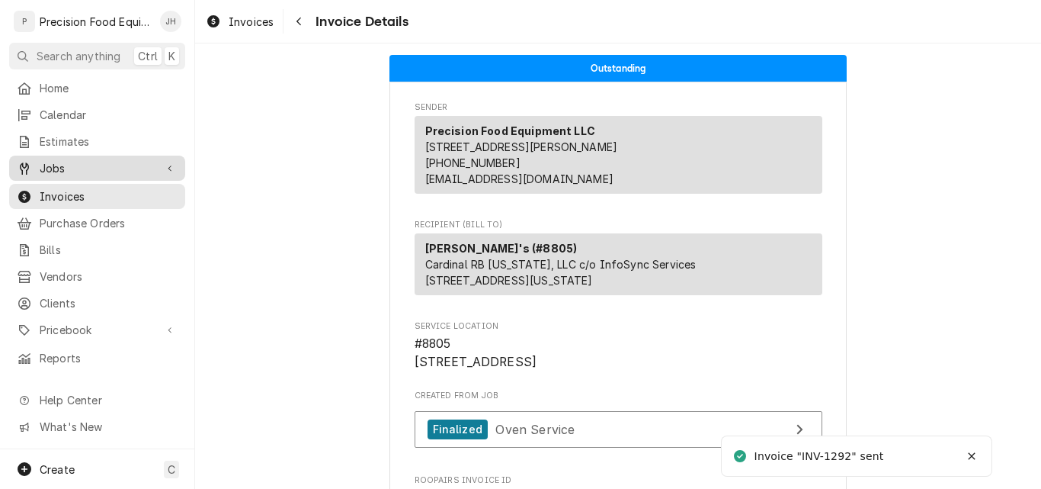
click at [73, 165] on span "Jobs" at bounding box center [97, 168] width 115 height 16
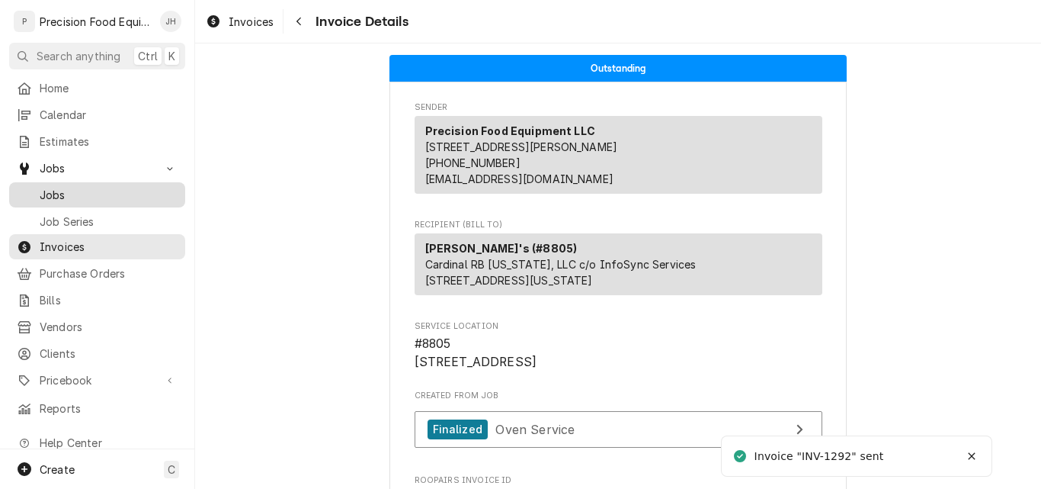
click at [59, 194] on span "Jobs" at bounding box center [109, 195] width 138 height 16
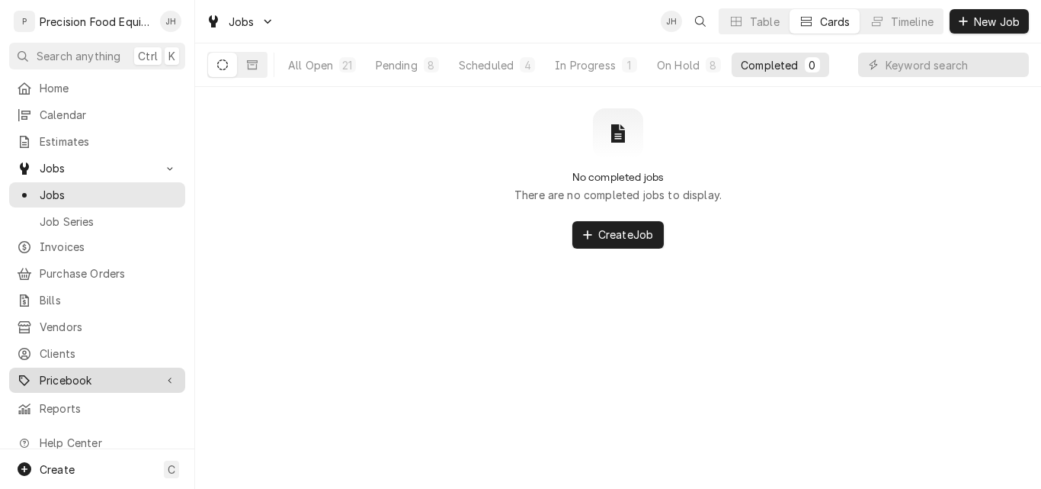
click at [69, 372] on span "Pricebook" at bounding box center [97, 380] width 115 height 16
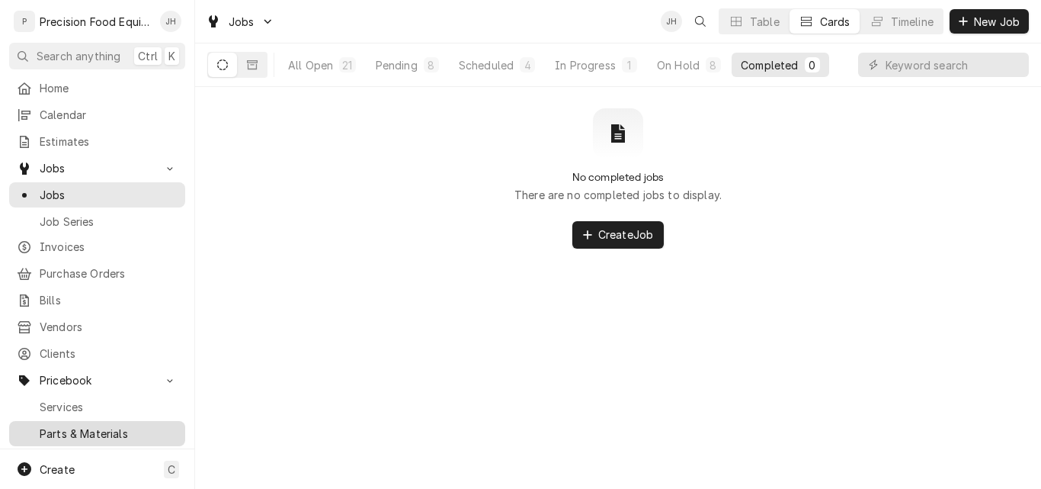
click at [65, 425] on span "Parts & Materials" at bounding box center [109, 433] width 138 height 16
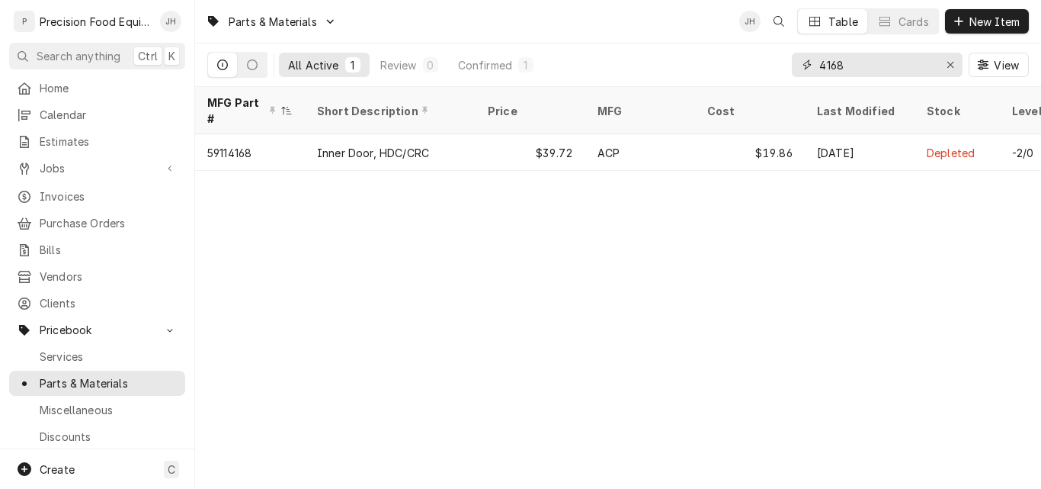
click at [846, 73] on input "4168" at bounding box center [876, 65] width 114 height 24
drag, startPoint x: 854, startPoint y: 68, endPoint x: 755, endPoint y: 68, distance: 99.1
click at [755, 68] on div "All Active 1 Review 0 Confirmed 1 4168 View" at bounding box center [618, 64] width 822 height 43
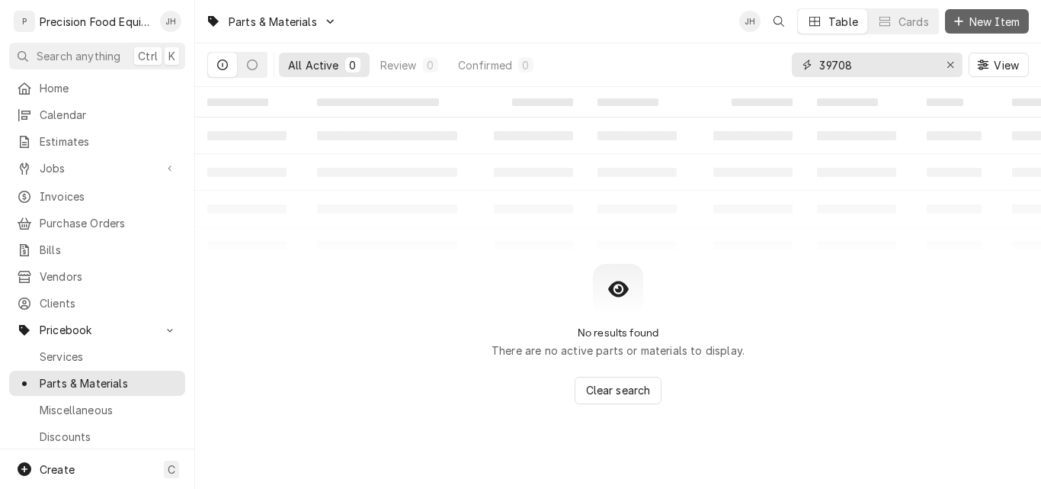
type input "39708"
click at [990, 30] on button "New Item" at bounding box center [987, 21] width 84 height 24
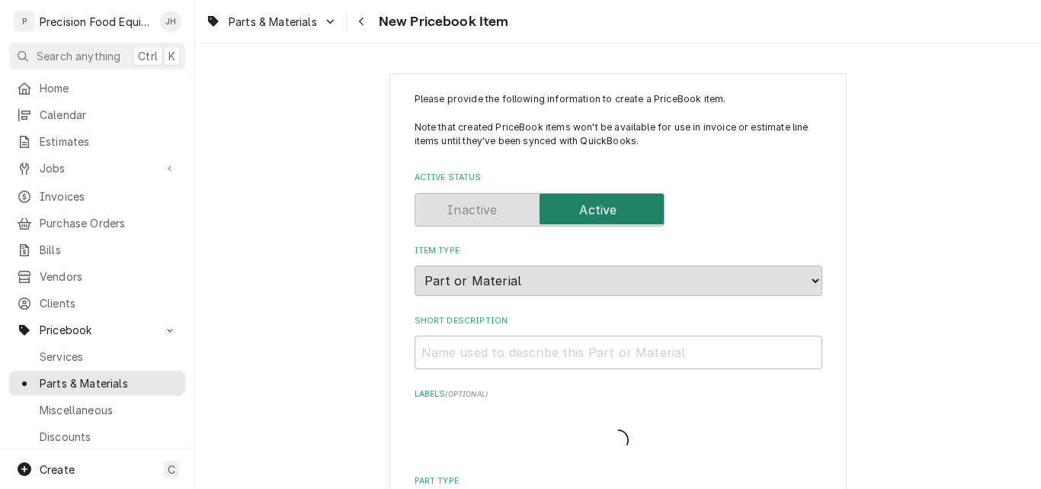
type textarea "x"
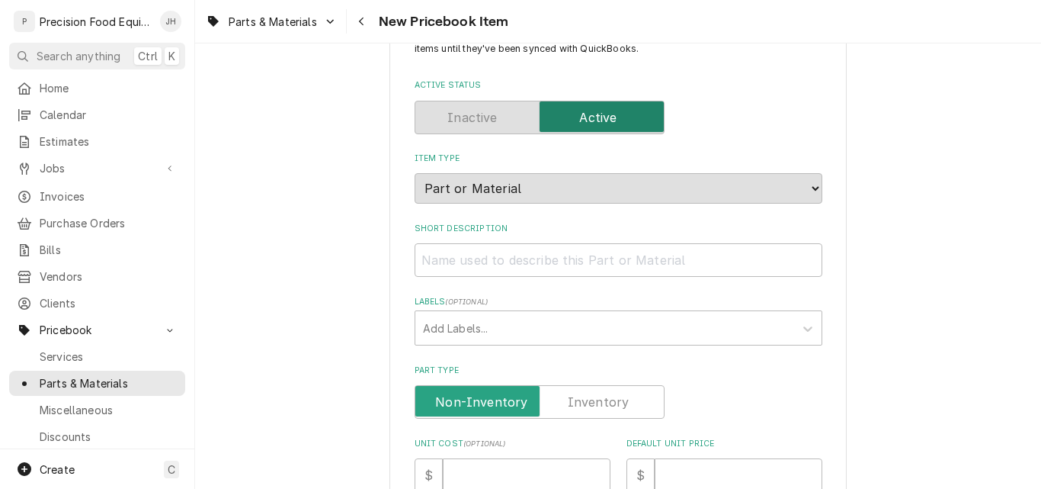
scroll to position [229, 0]
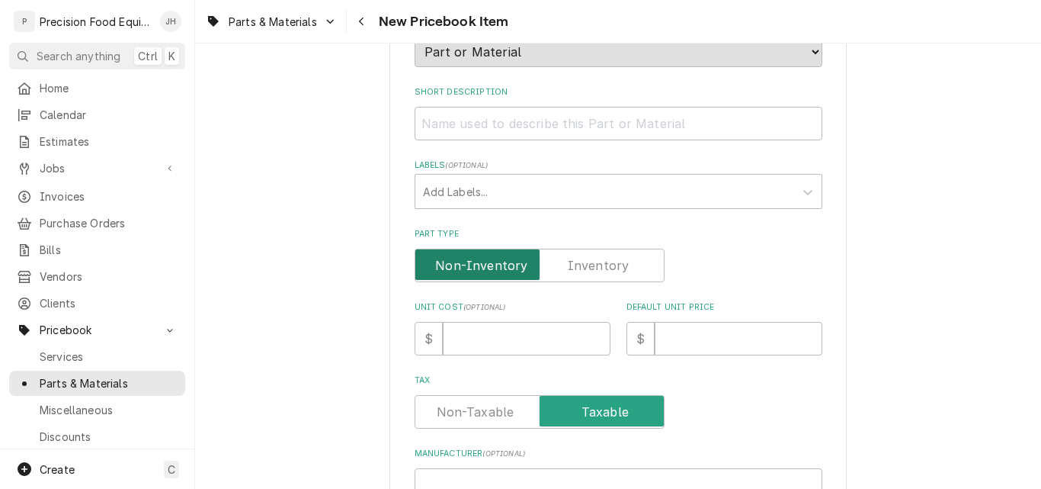
click at [563, 261] on input "Part Type" at bounding box center [539, 265] width 236 height 34
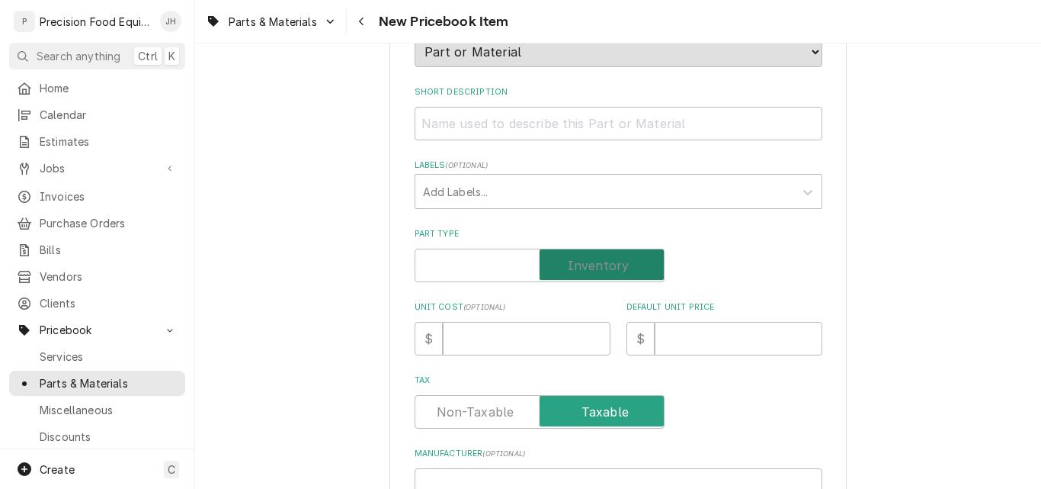
checkbox input "true"
click at [495, 121] on input "Short Description" at bounding box center [619, 124] width 408 height 34
paste input "Driving Shaft Assembly, CL50E"
type textarea "x"
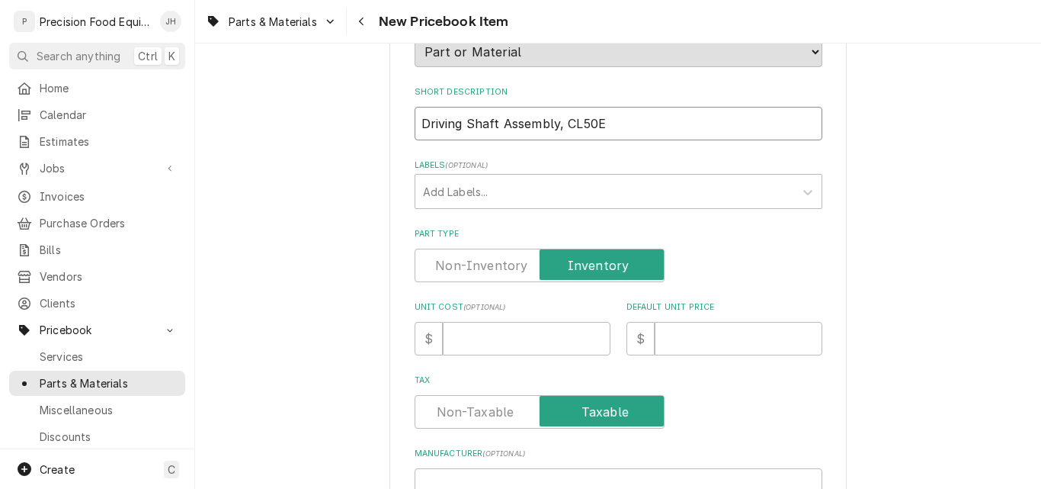
scroll to position [534, 0]
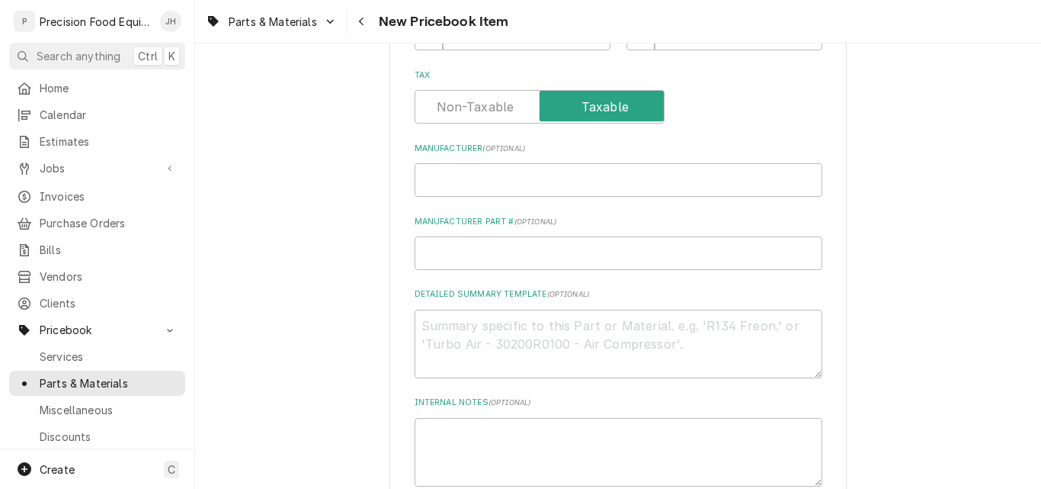
type input "Driving Shaft Assembly, CL50E"
click at [463, 255] on input "Manufacturer Part # ( optional )" at bounding box center [619, 253] width 408 height 34
type textarea "x"
type input "3"
type textarea "x"
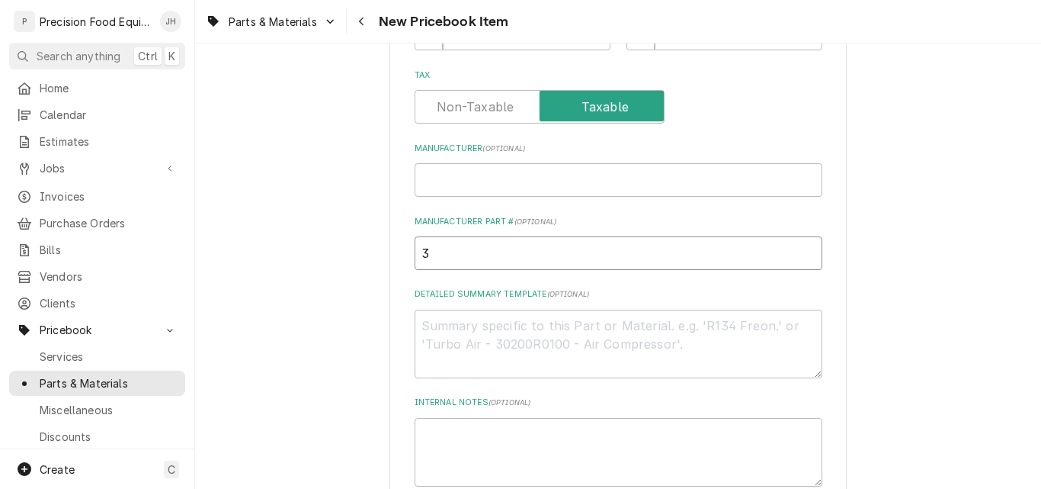
type input "39"
type textarea "x"
type input "3970"
type textarea "x"
type input "39708"
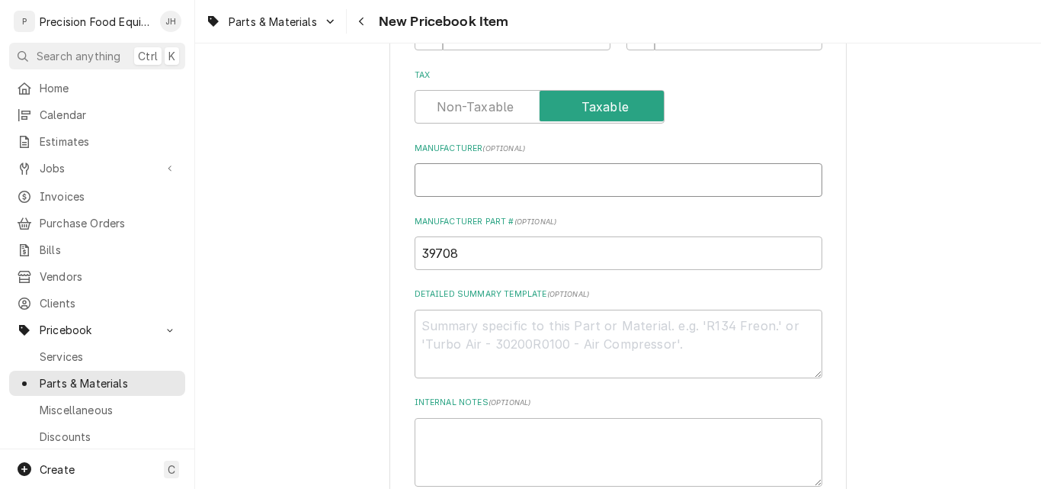
click at [463, 181] on input "Manufacturer ( optional )" at bounding box center [619, 180] width 408 height 34
type textarea "x"
type input "R"
type textarea "x"
type input "Ro"
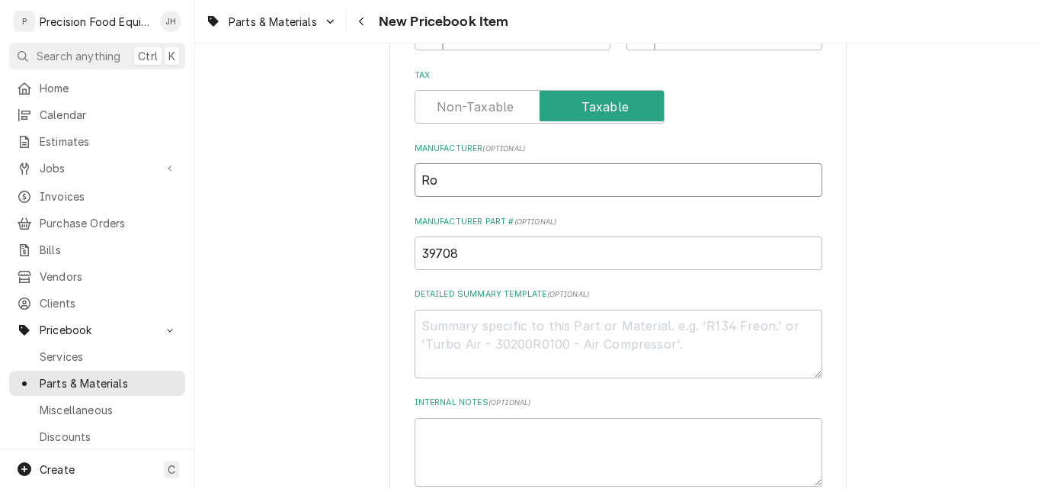
type textarea "x"
type input "[PERSON_NAME]"
type textarea "x"
type input "Robo"
type textarea "x"
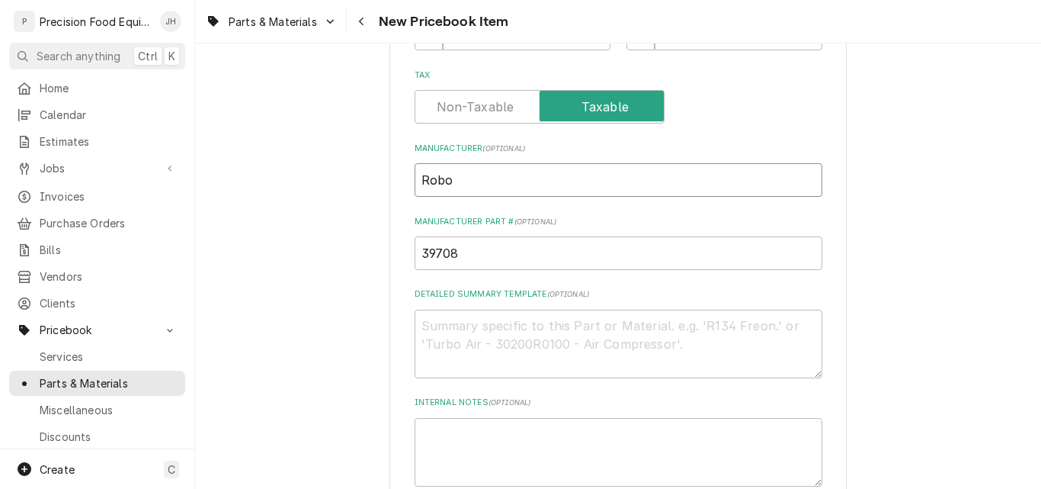
type input "Robot"
type textarea "x"
type input "Robot"
type textarea "x"
type input "Robot C"
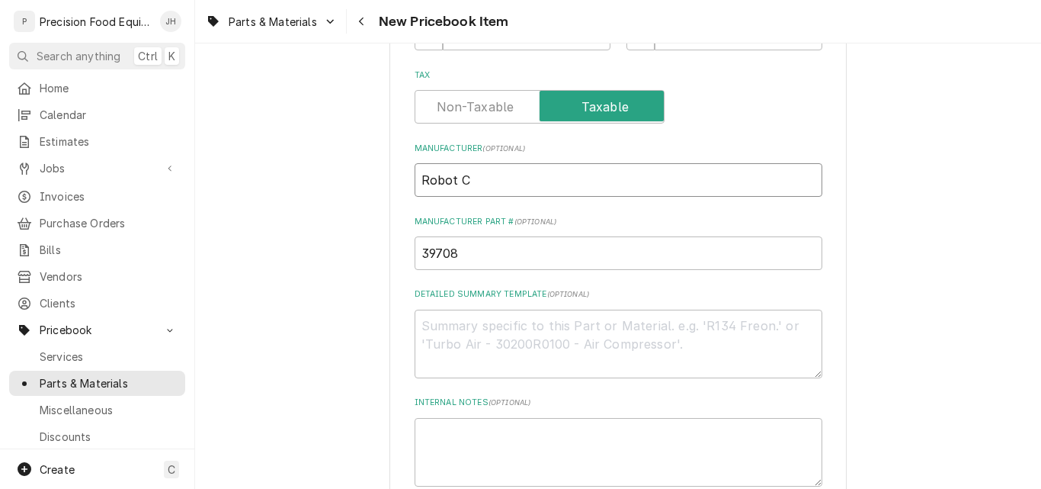
type textarea "x"
type input "Robot Co"
type textarea "x"
type input "Robot Cou"
type textarea "x"
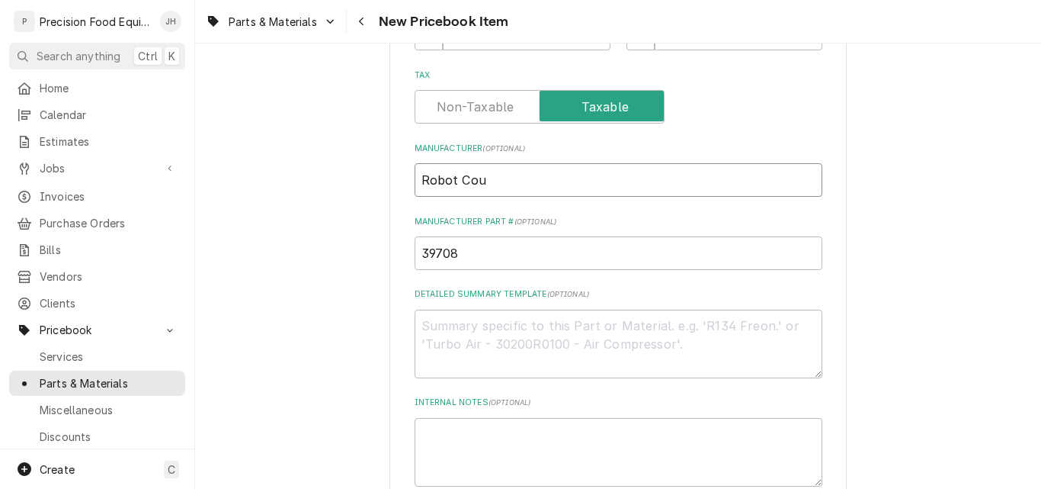
type input "Robot Coup"
type textarea "x"
type input "Robot Coupe"
paste textarea "Driving Shaft Assembly, CL50E"
type textarea "x"
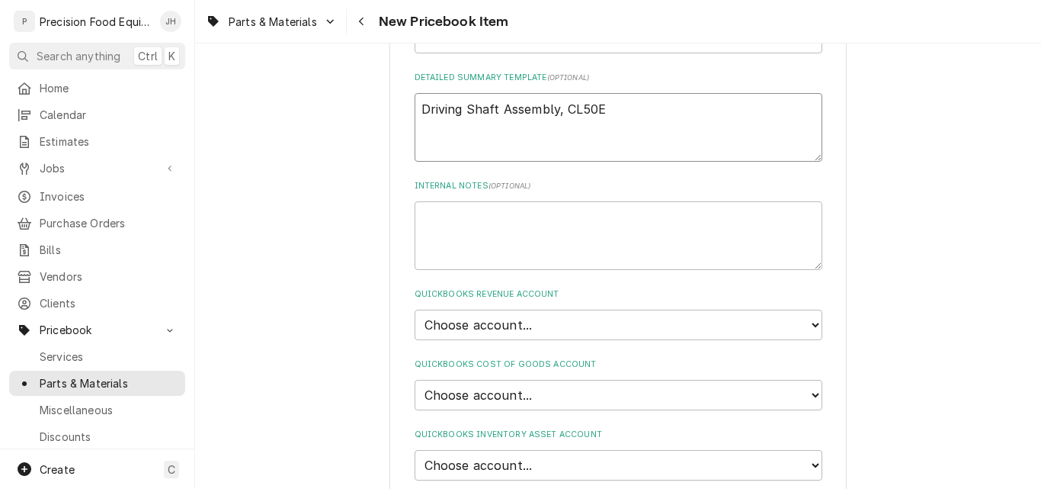
scroll to position [762, 0]
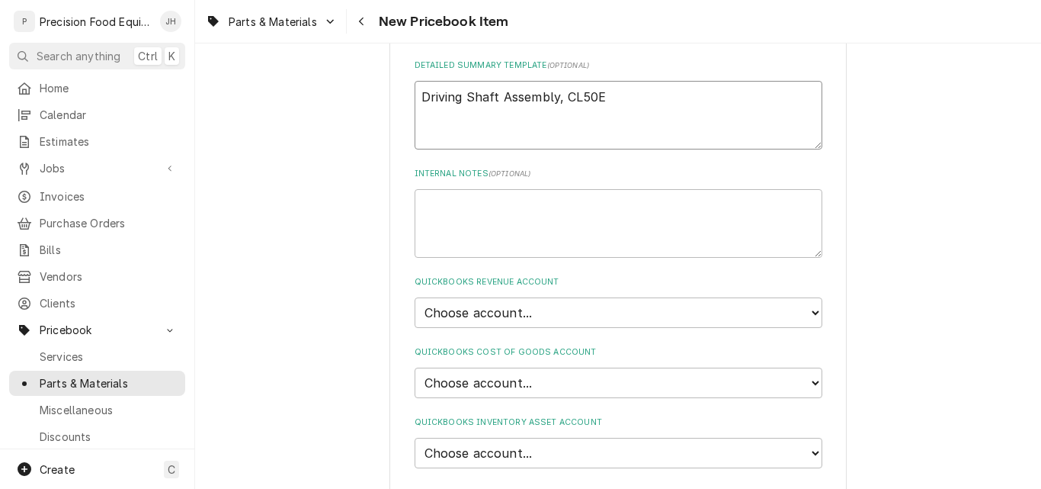
type textarea "Driving Shaft Assembly, CL50E"
click at [555, 309] on select "Choose account... Discount Income Misc Income Non taxable issues 46600: Parts a…" at bounding box center [619, 312] width 408 height 30
select select "8000000A-1210141275"
click at [415, 297] on select "Choose account... Discount Income Misc Income Non taxable issues 46600: Parts a…" at bounding box center [619, 312] width 408 height 30
type textarea "x"
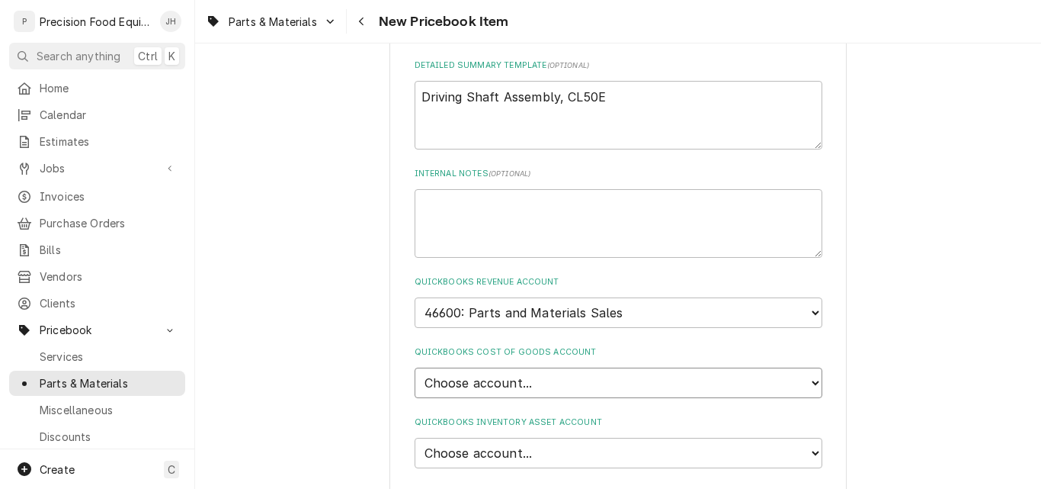
click at [527, 384] on select "Choose account... Loss Expense Loss Expense [DATE] Loss Expense [DATE] Cost of …" at bounding box center [619, 382] width 408 height 30
select select "80000023-1210145225"
click at [415, 367] on select "Choose account... Loss Expense Loss Expense [DATE] Loss Expense [DATE] Cost of …" at bounding box center [619, 382] width 408 height 30
type textarea "x"
click at [521, 449] on select "Choose account... Undeposited Funds Inventory Asset Payroll Asset" at bounding box center [619, 452] width 408 height 30
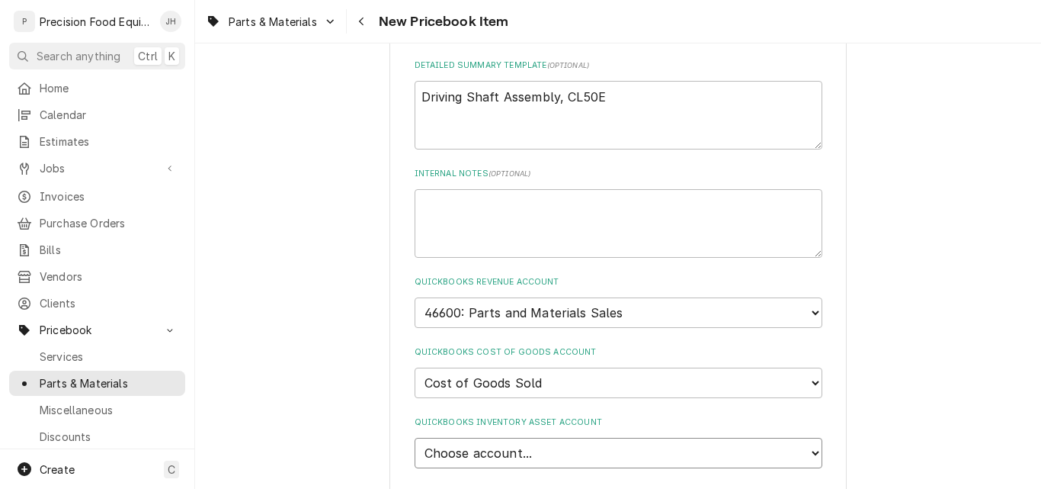
select select "80000022-1210145225"
click at [415, 437] on select "Choose account... Undeposited Funds Inventory Asset Payroll Asset" at bounding box center [619, 452] width 408 height 30
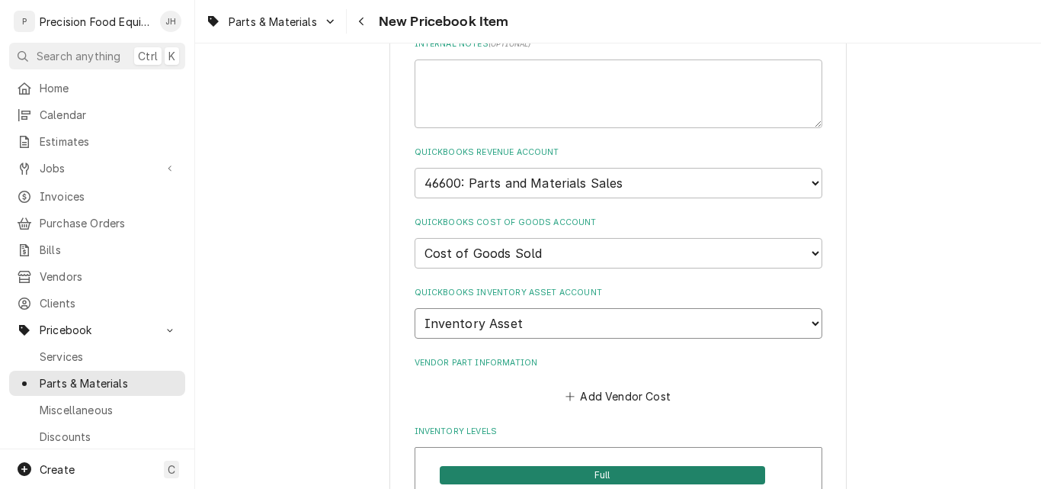
scroll to position [1143, 0]
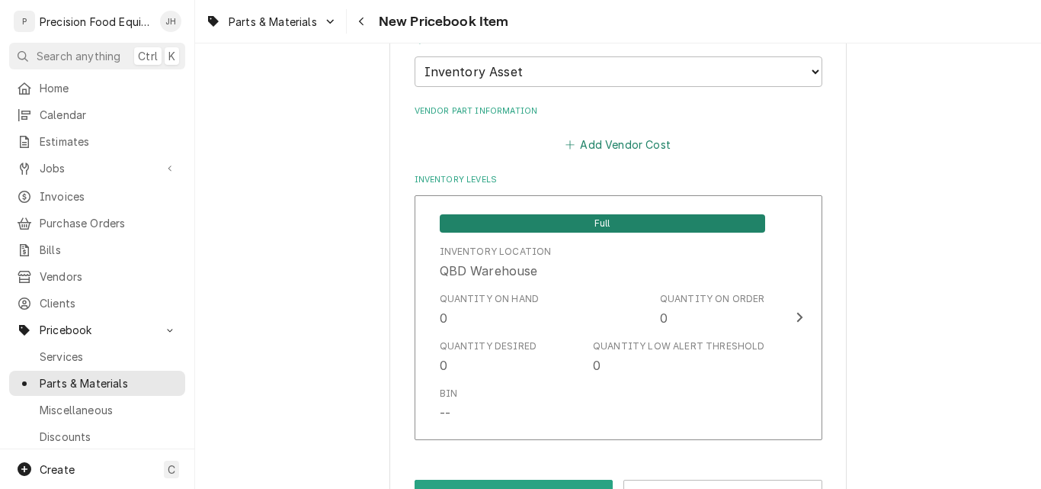
click at [609, 145] on button "Add Vendor Cost" at bounding box center [618, 144] width 111 height 21
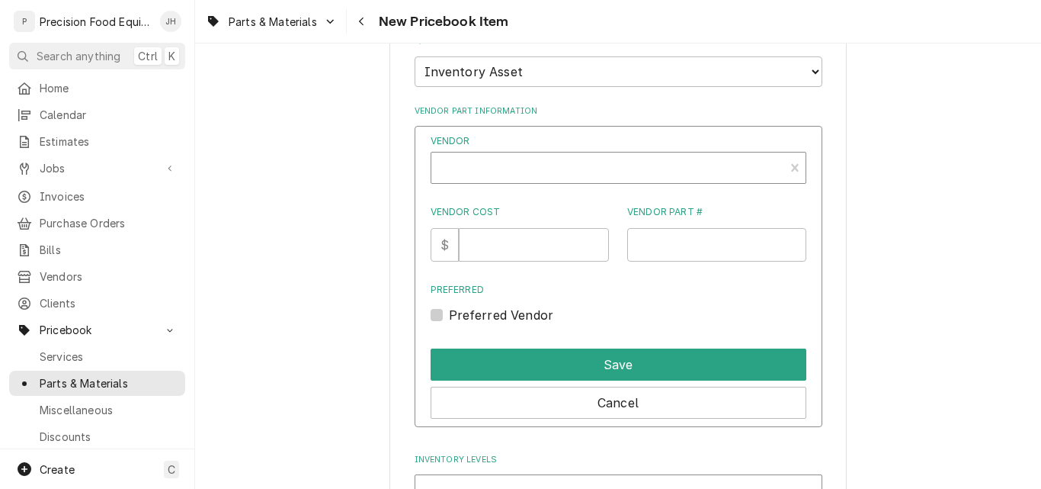
type textarea "x"
click at [459, 163] on div "Vendor" at bounding box center [608, 173] width 338 height 37
type input "Robot"
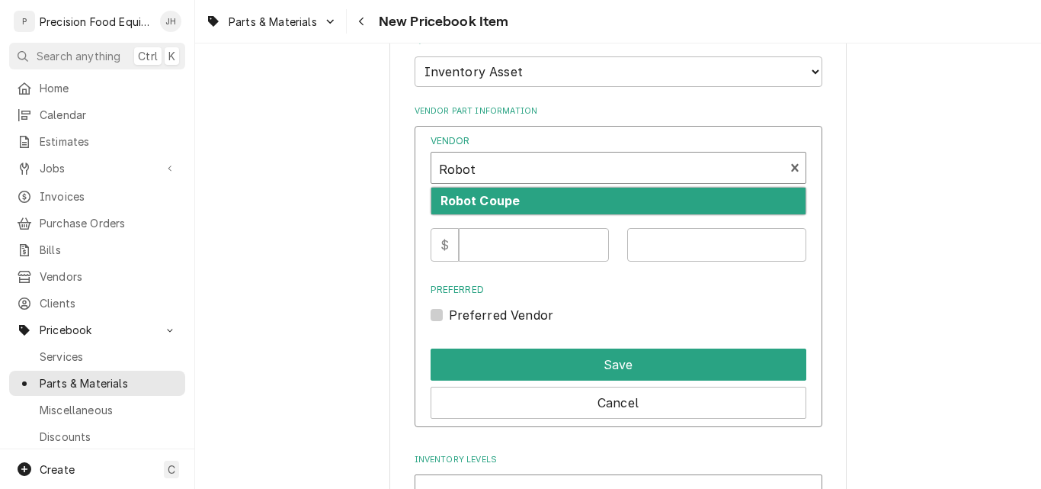
click at [546, 196] on div "Robot Coupe" at bounding box center [618, 200] width 374 height 27
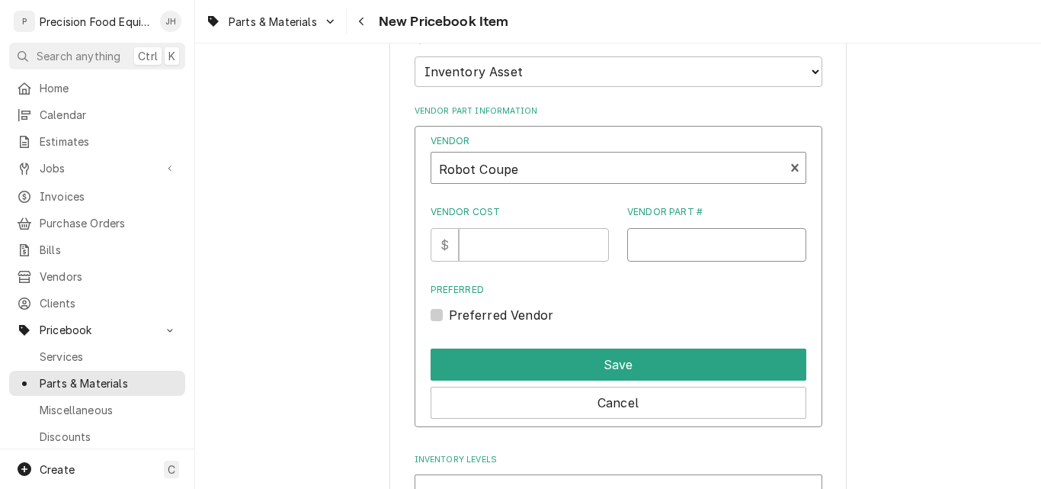
click at [660, 244] on input "Vendor Part #" at bounding box center [716, 245] width 179 height 34
type input "39708"
click at [499, 245] on input "Vendor Cost" at bounding box center [534, 245] width 150 height 34
drag, startPoint x: 937, startPoint y: 260, endPoint x: 923, endPoint y: 260, distance: 13.7
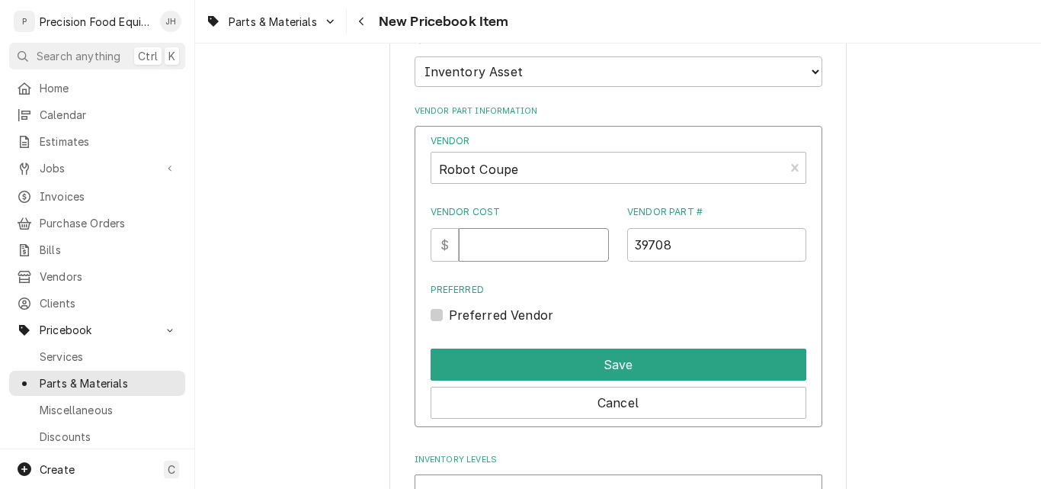
click at [546, 248] on input "Vendor Cost" at bounding box center [534, 245] width 150 height 34
type input "203.58"
click at [498, 314] on label "Preferred Vendor" at bounding box center [501, 315] width 105 height 18
click at [498, 314] on input "Preferred" at bounding box center [637, 323] width 376 height 34
checkbox input "true"
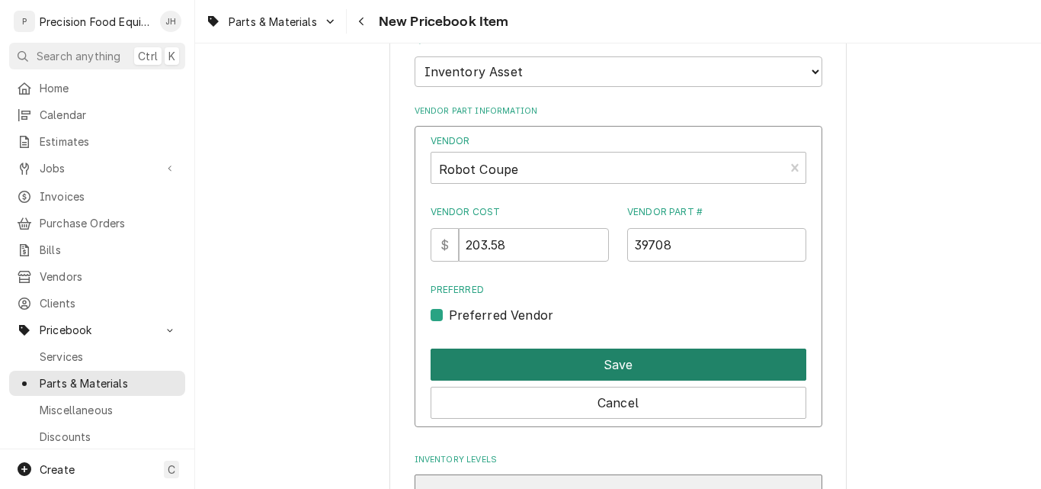
drag, startPoint x: 516, startPoint y: 354, endPoint x: 546, endPoint y: 360, distance: 30.3
click at [518, 356] on button "Save" at bounding box center [619, 364] width 376 height 32
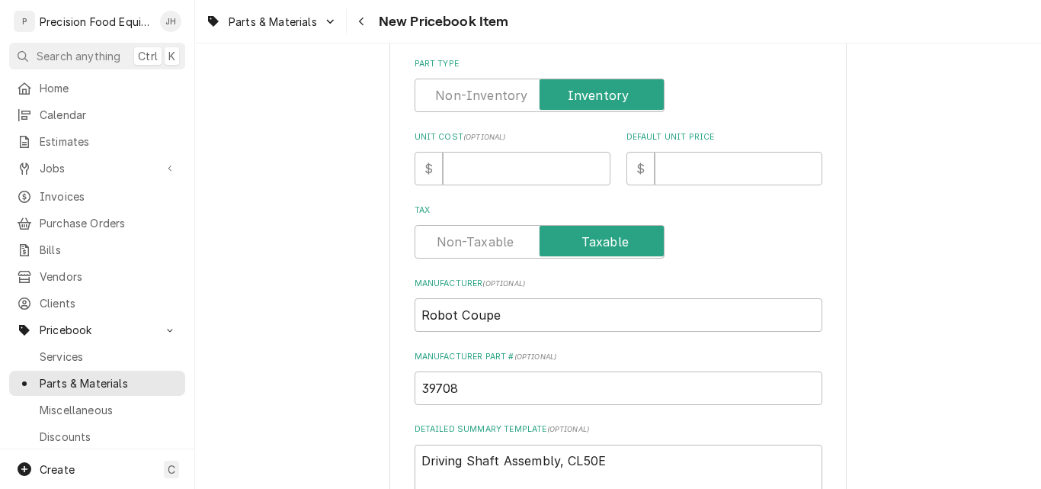
scroll to position [381, 0]
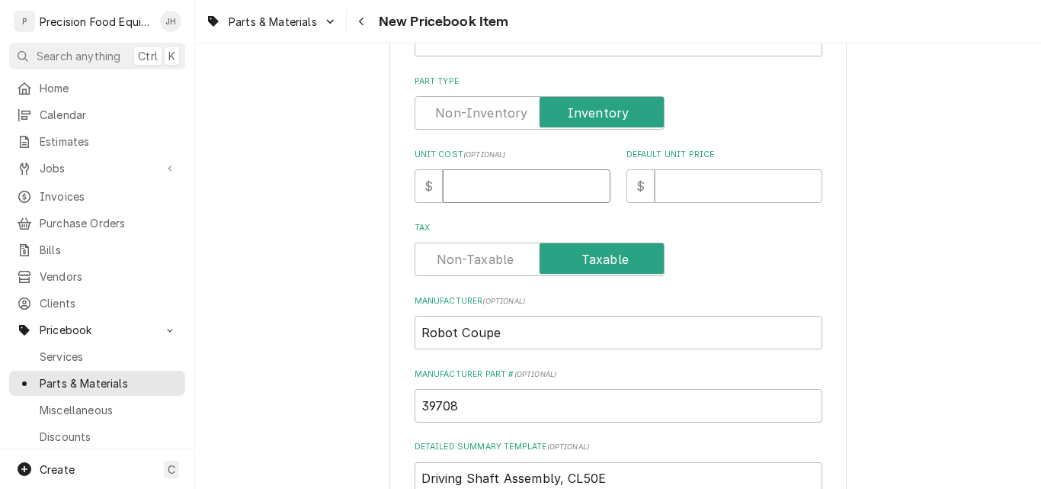
click at [486, 187] on input "Unit Cost ( optional )" at bounding box center [527, 186] width 168 height 34
type textarea "x"
type input "2"
type textarea "x"
type input "20"
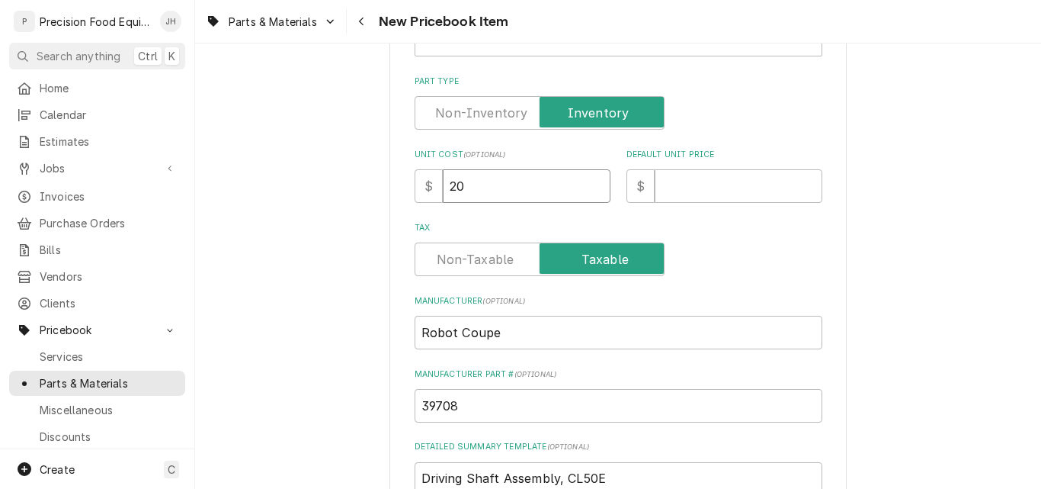
type textarea "x"
type input "209"
type textarea "x"
type input "209.5"
type textarea "x"
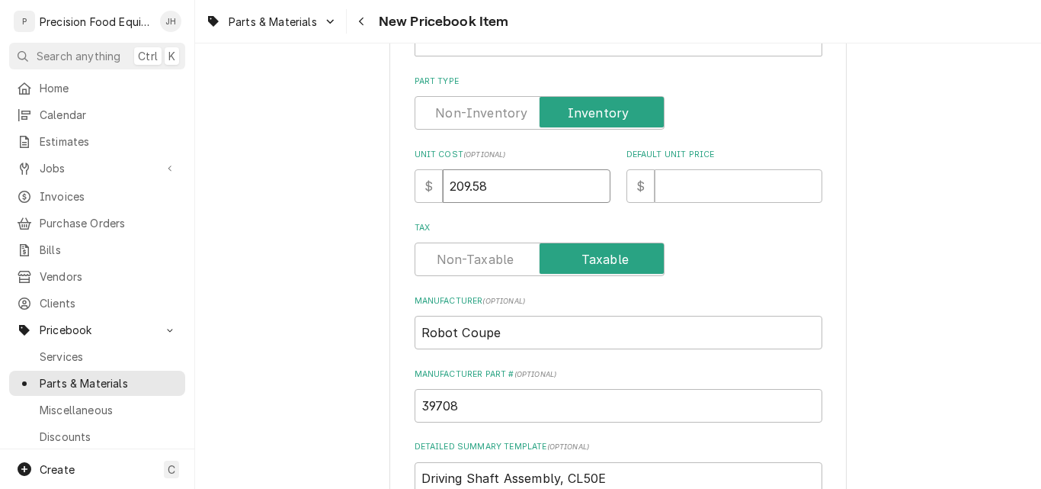
type input "209.58"
click at [469, 185] on input "209.58" at bounding box center [527, 186] width 168 height 34
type textarea "x"
type input "20958"
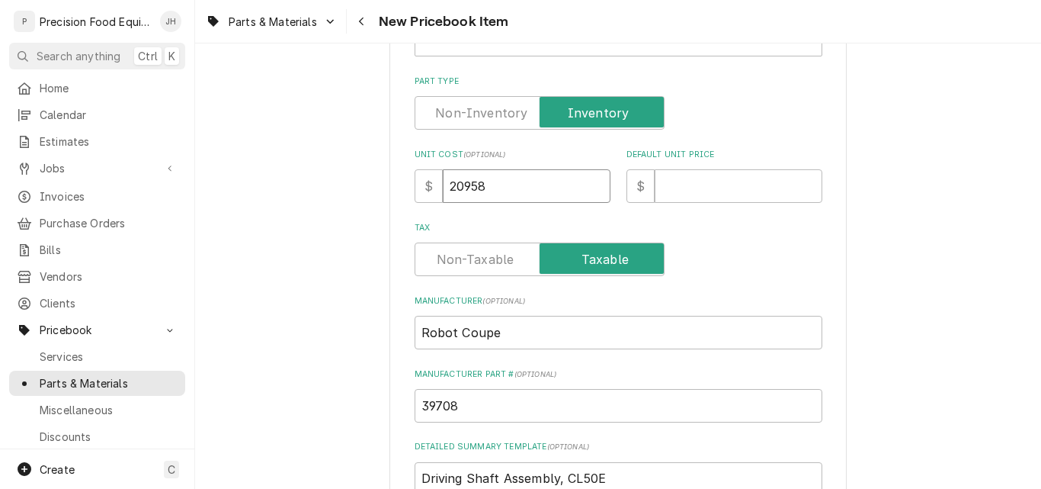
type textarea "x"
type input "2058"
type textarea "x"
type input "20358"
type textarea "x"
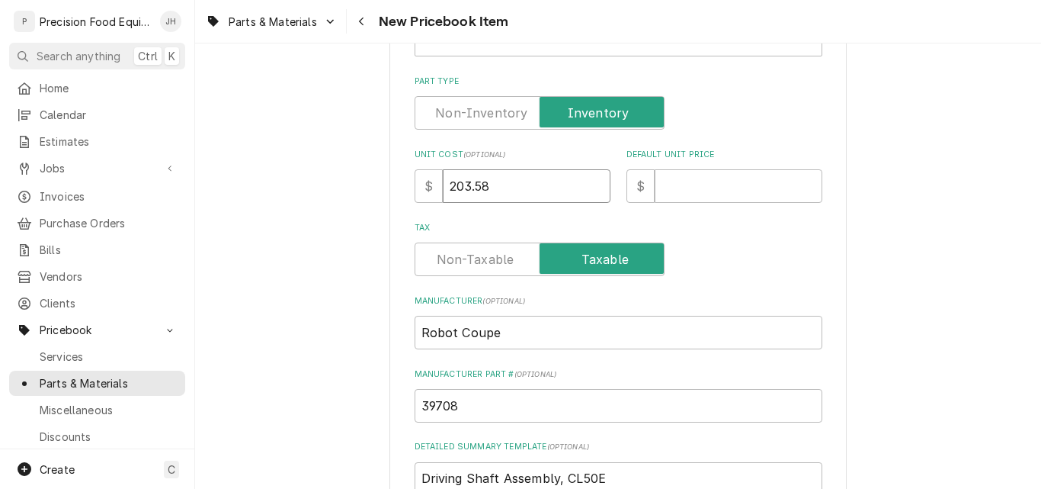
type input "203.58"
click at [700, 190] on input "Default Unit Price" at bounding box center [739, 186] width 168 height 34
type textarea "x"
type input "3"
type textarea "x"
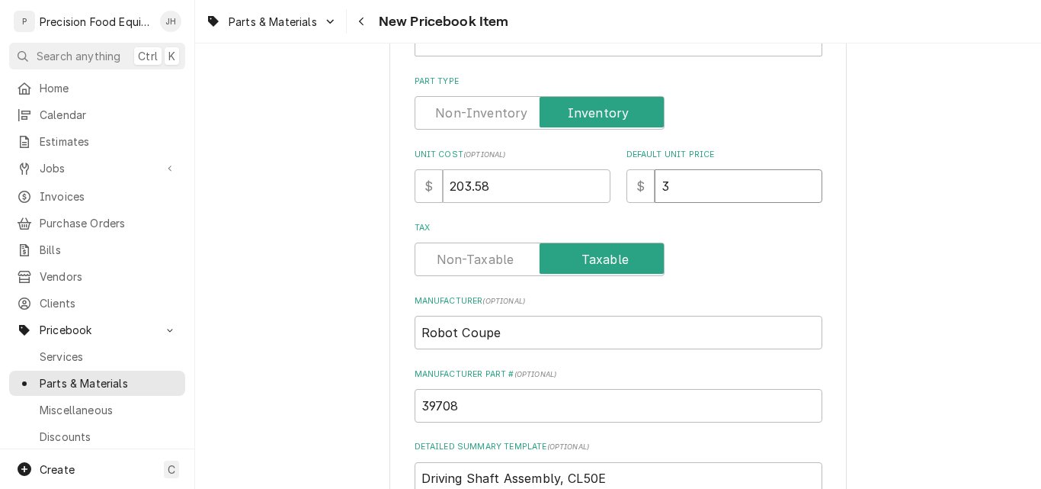
type input "33"
type textarea "x"
type input "339"
type textarea "x"
type input "339.3"
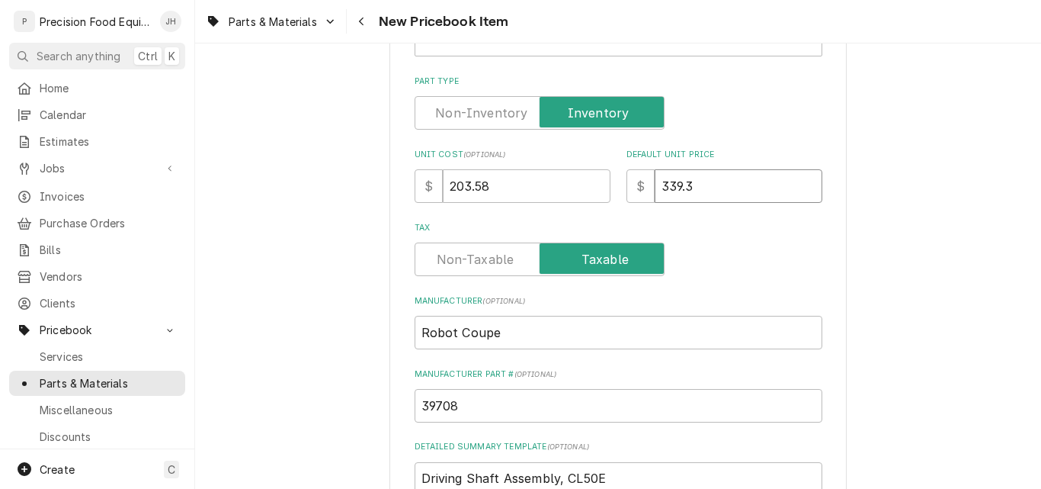
type textarea "x"
type input "339.30"
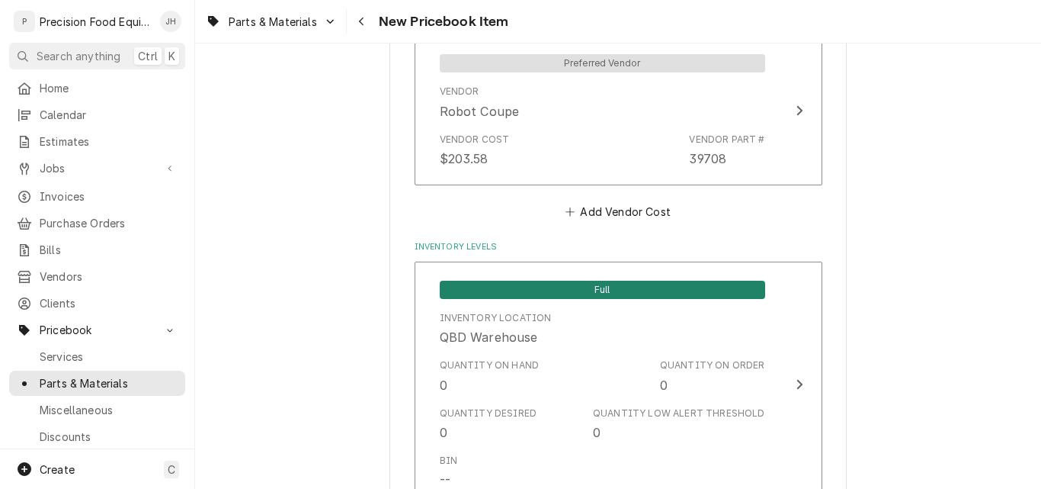
scroll to position [1352, 0]
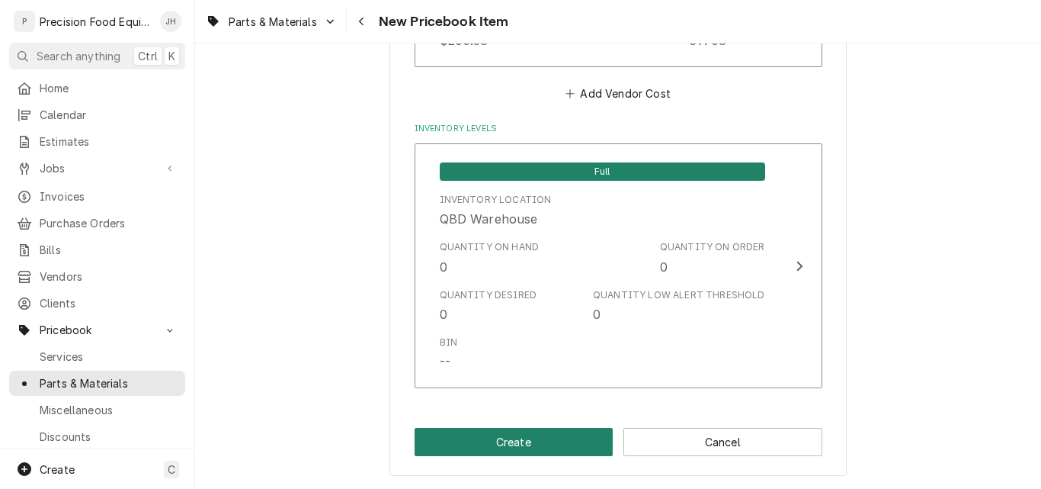
click at [496, 441] on button "Create" at bounding box center [514, 442] width 199 height 28
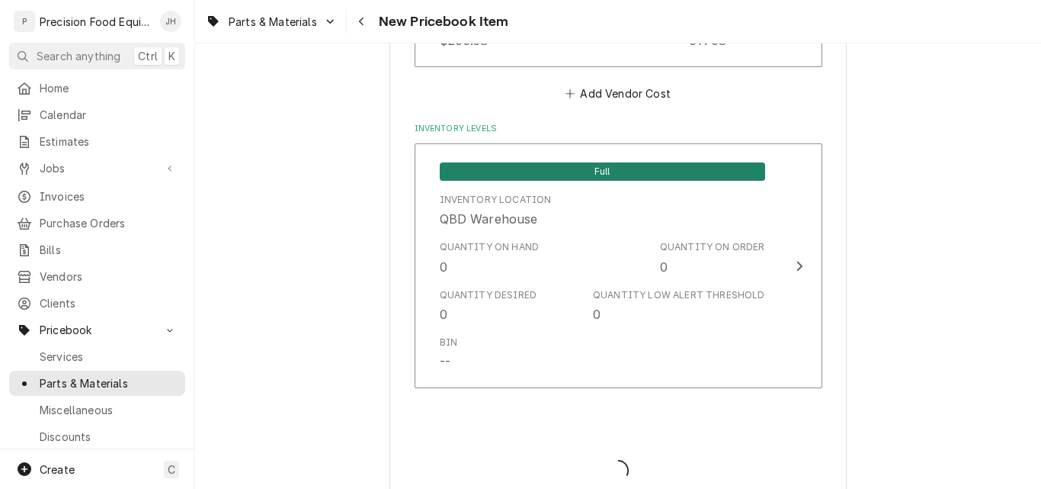
type textarea "x"
